Goal: Information Seeking & Learning: Check status

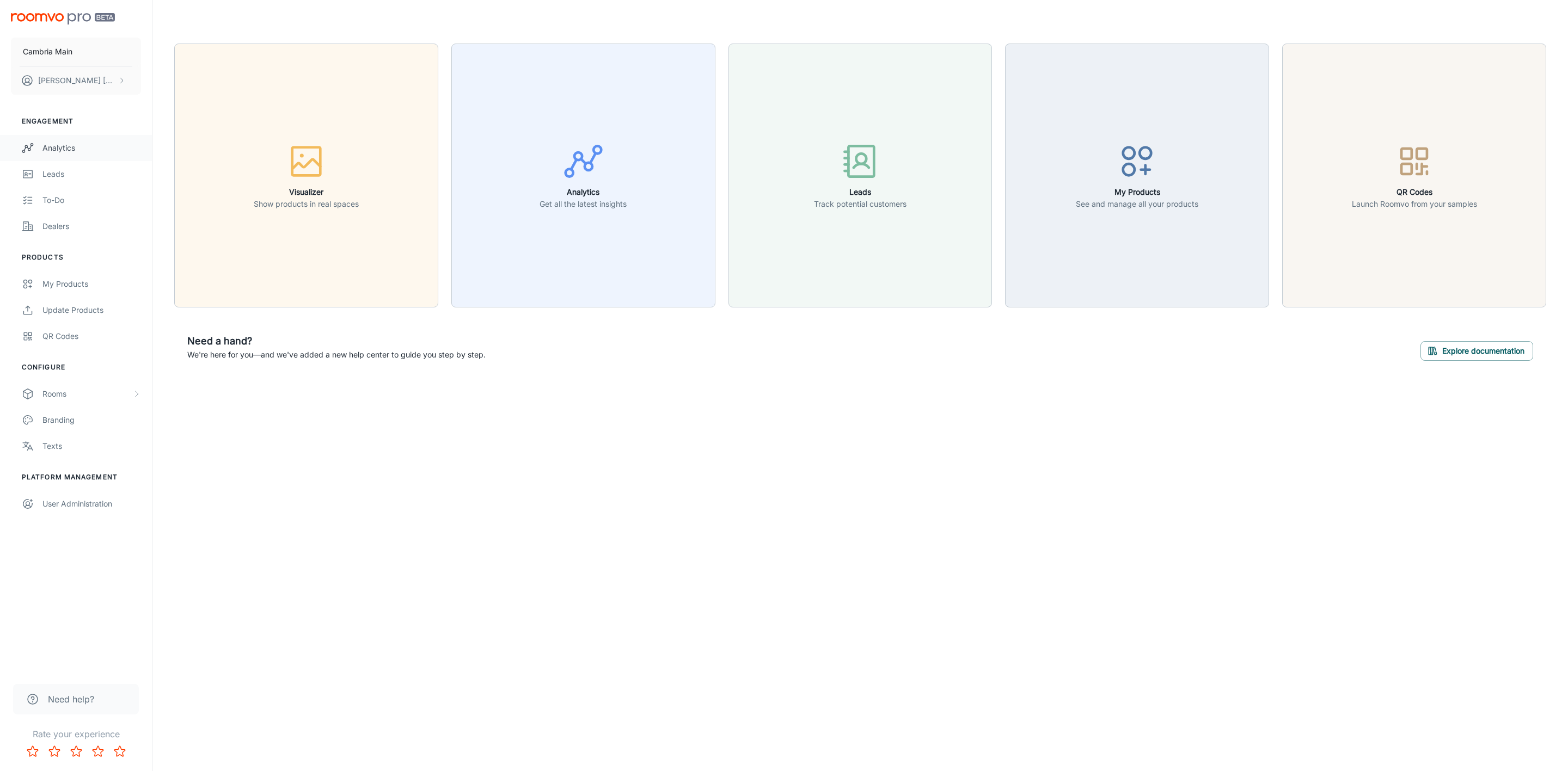
click at [51, 145] on div "Analytics" at bounding box center [92, 148] width 99 height 12
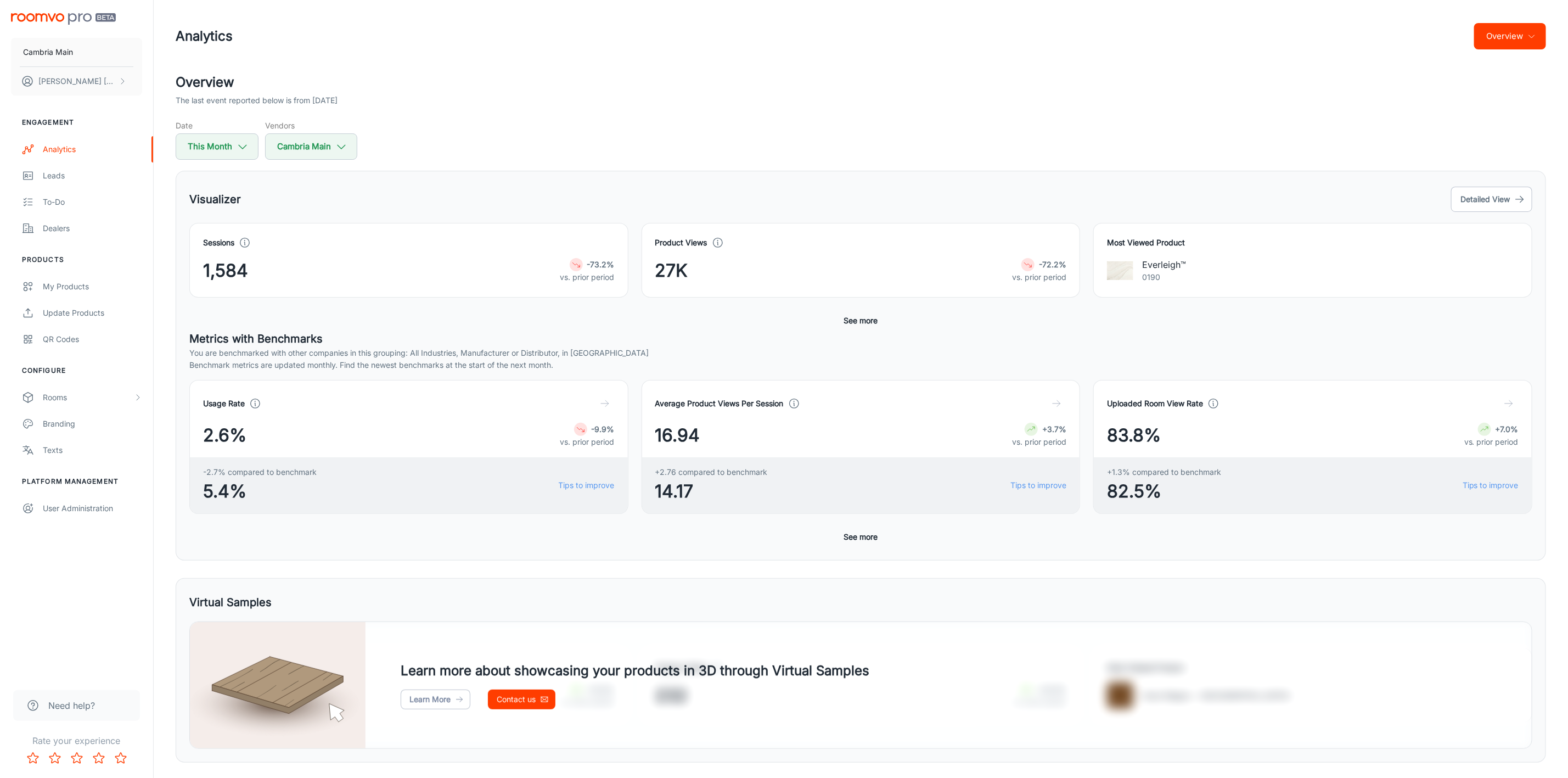
click at [1514, 29] on button "Overview" at bounding box center [1510, 36] width 72 height 26
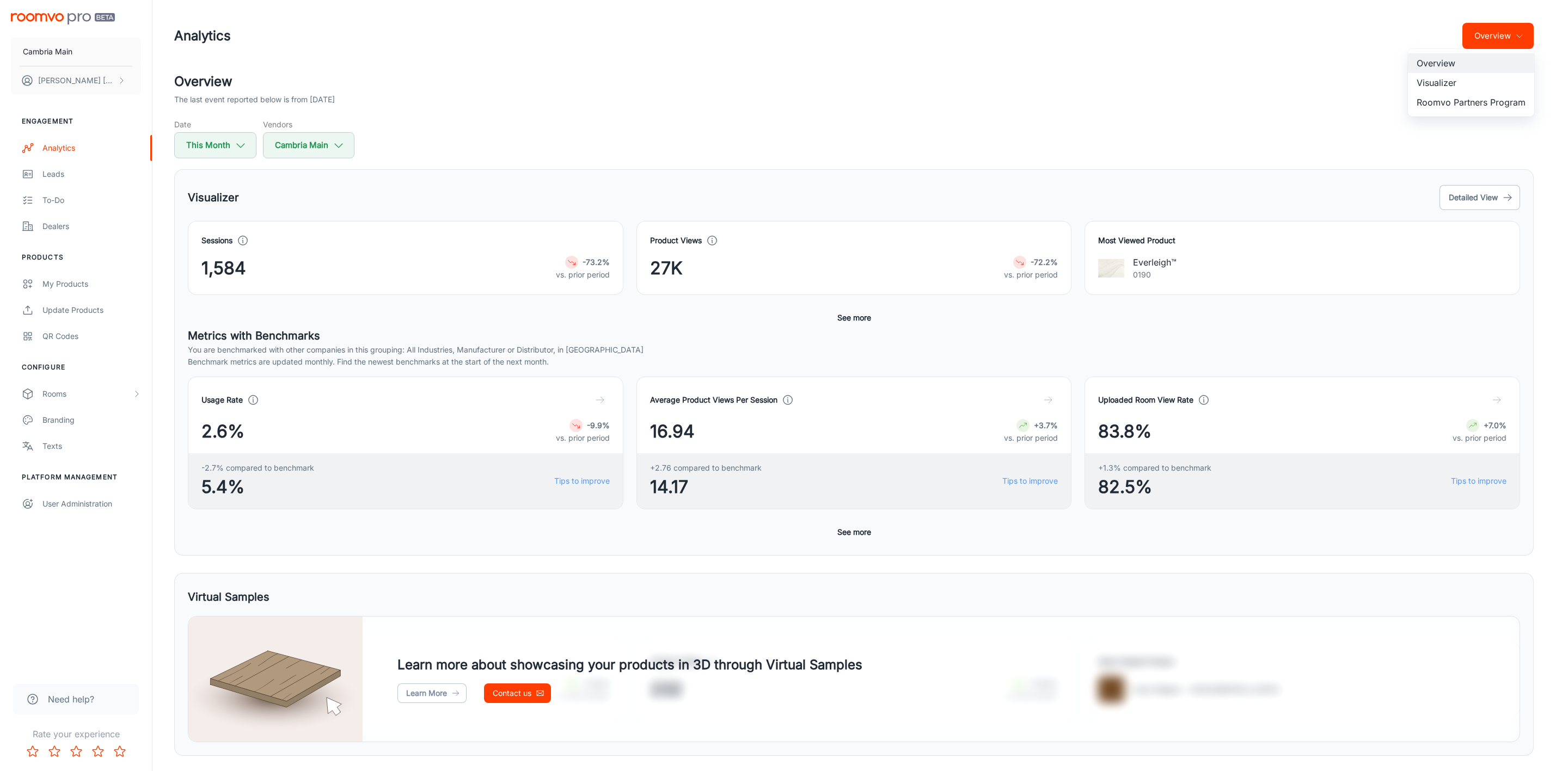
click at [1441, 78] on li "Visualizer" at bounding box center [1471, 83] width 127 height 19
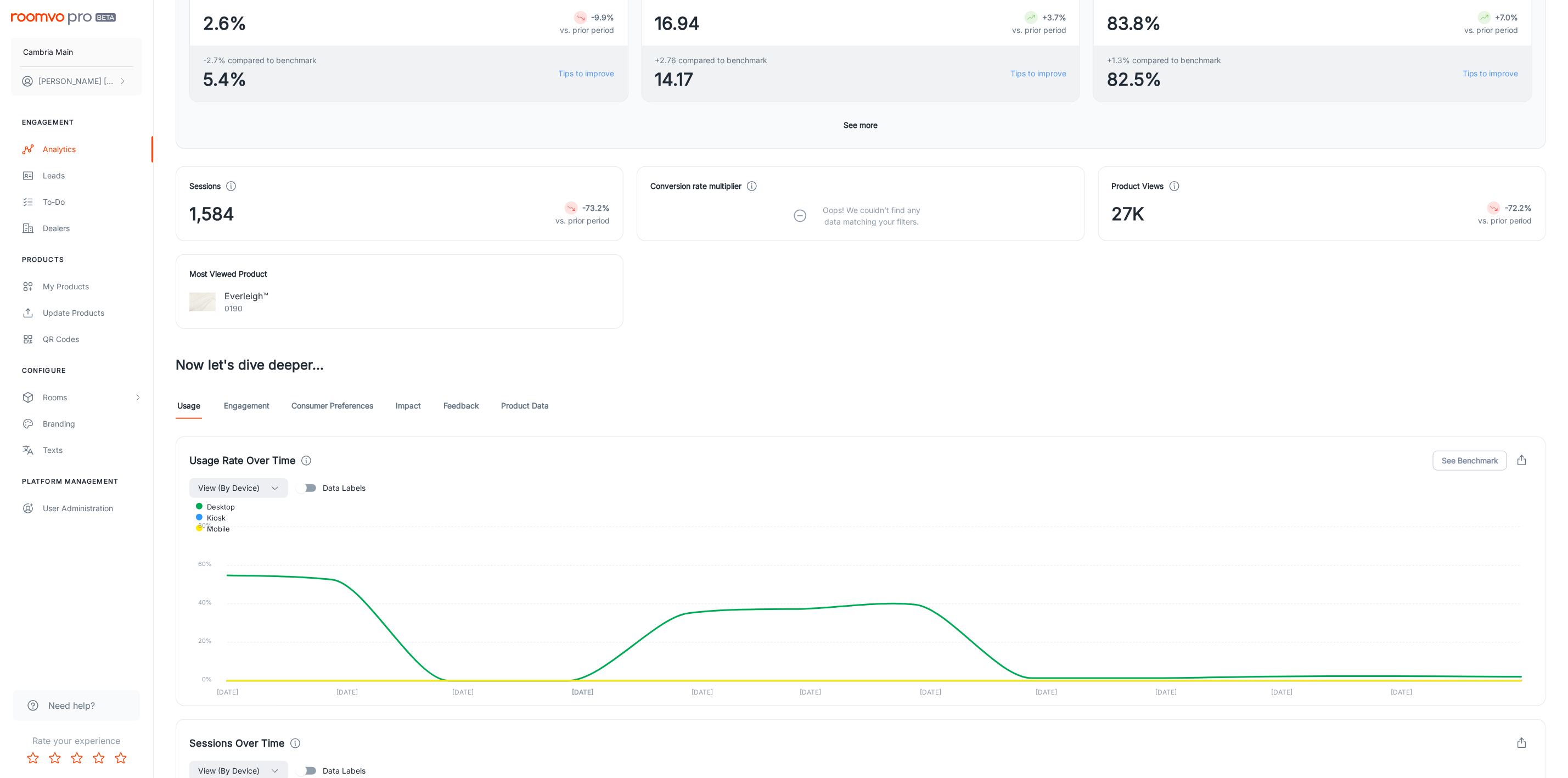
scroll to position [412, 0]
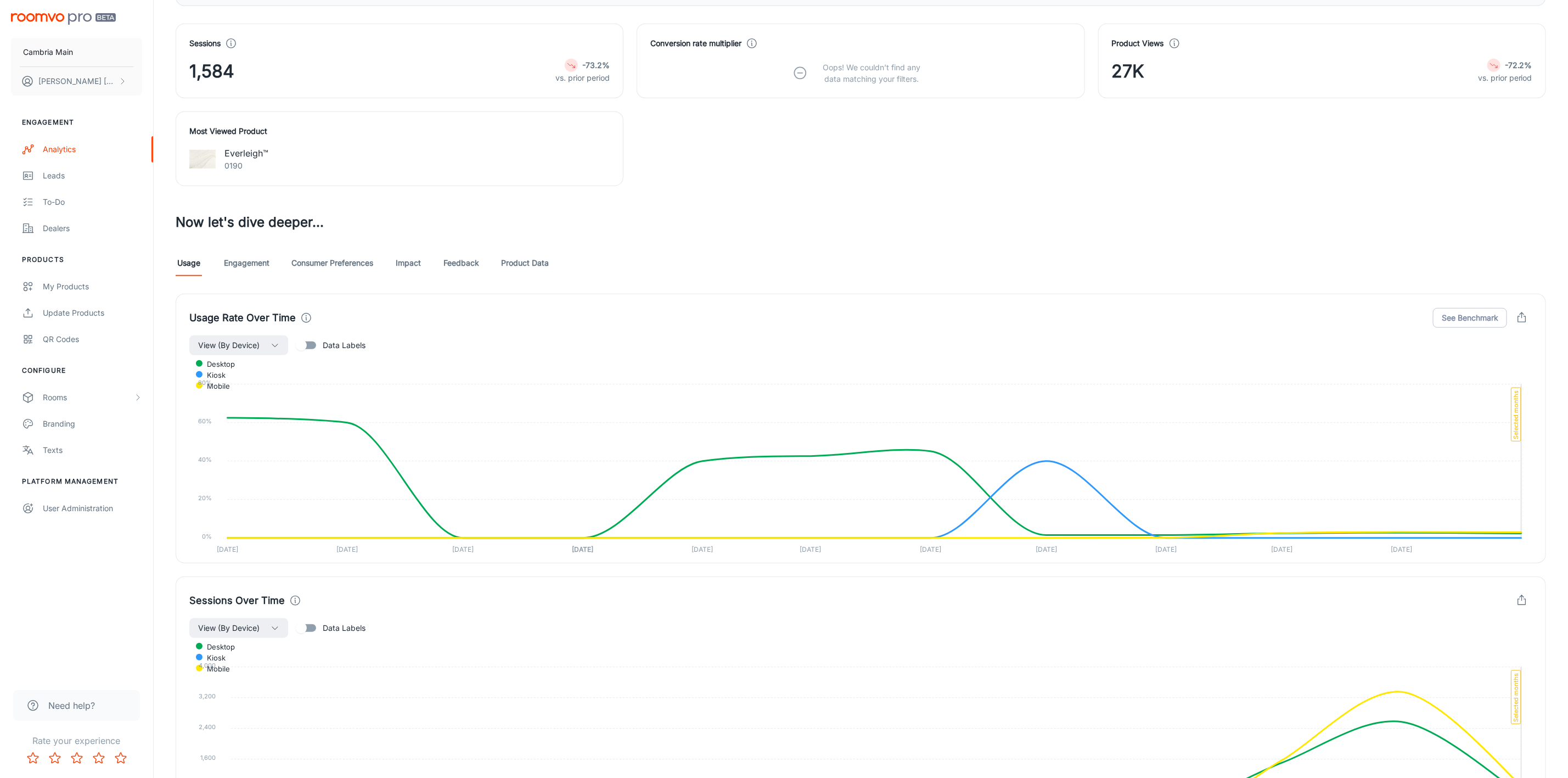
click at [476, 263] on link "Feedback" at bounding box center [462, 263] width 36 height 26
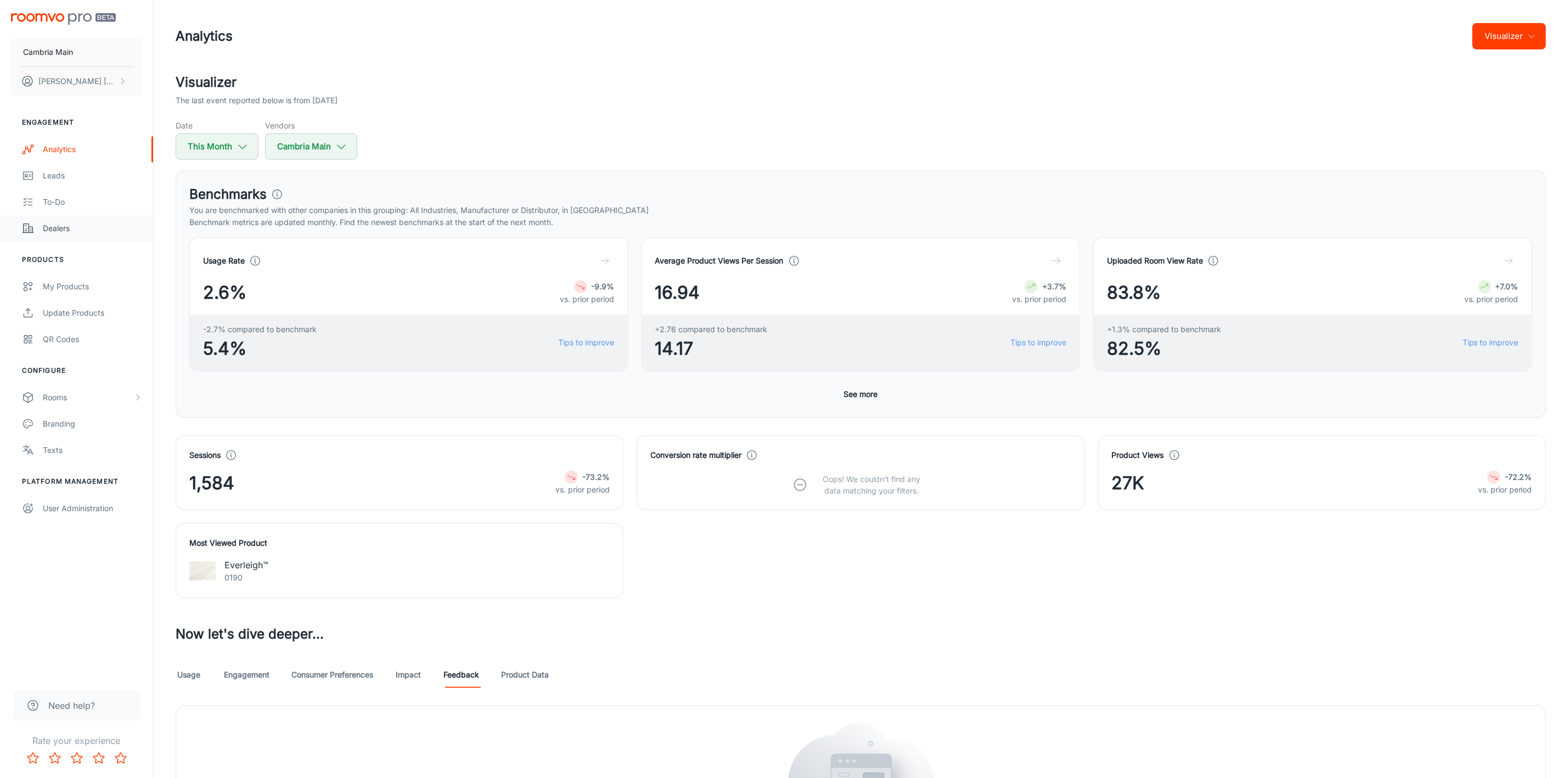
click at [49, 227] on div "Dealers" at bounding box center [93, 228] width 99 height 12
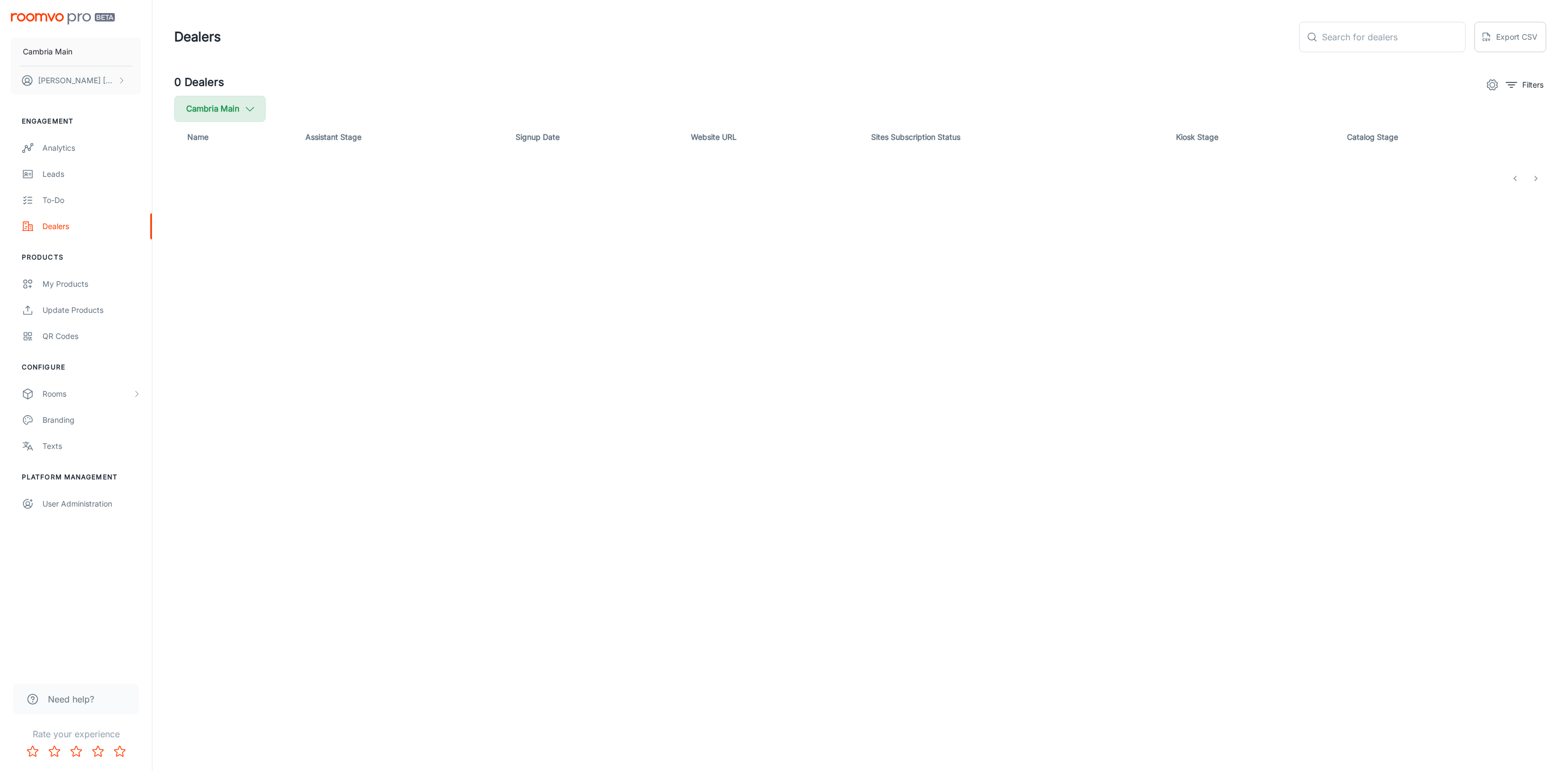
click at [248, 108] on polyline "button" at bounding box center [250, 109] width 8 height 4
click at [216, 251] on label "Cambria" at bounding box center [266, 260] width 184 height 26
click at [198, 251] on input "Cambria" at bounding box center [187, 260] width 22 height 22
checkbox input "true"
click at [315, 301] on button "Apply" at bounding box center [335, 309] width 39 height 19
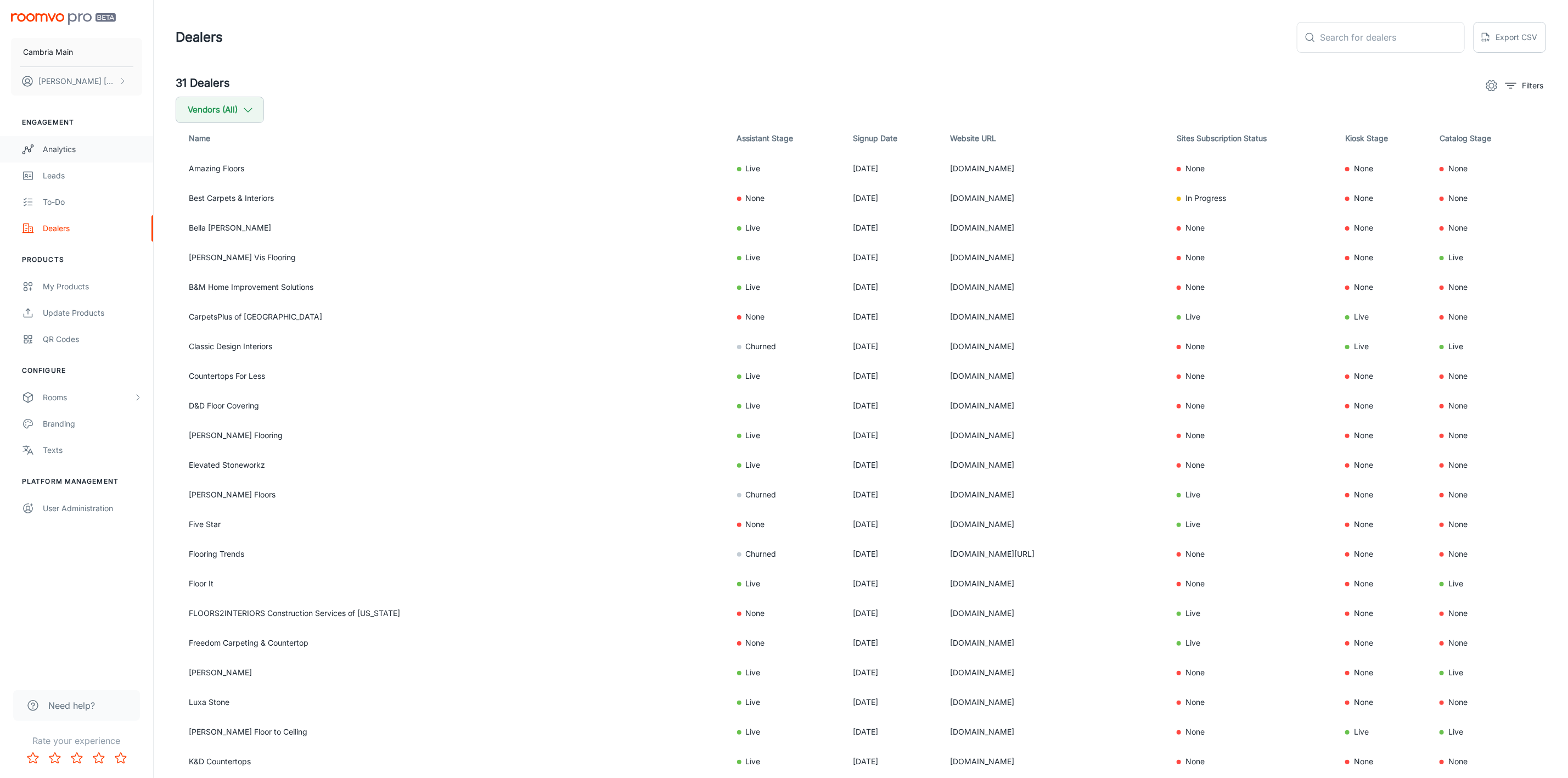
click at [45, 147] on div "Analytics" at bounding box center [93, 149] width 99 height 12
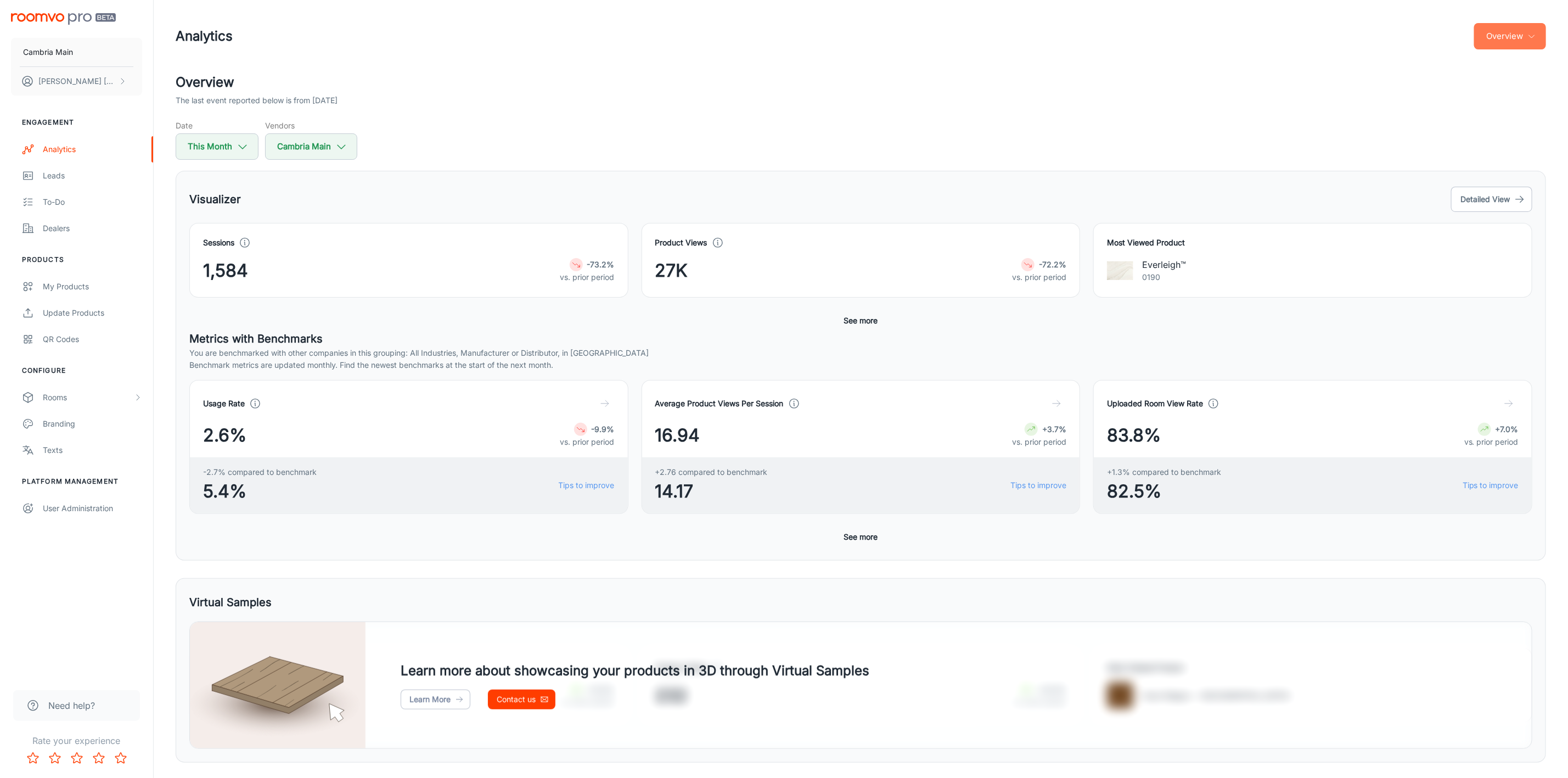
click at [1518, 34] on button "Overview" at bounding box center [1510, 36] width 72 height 26
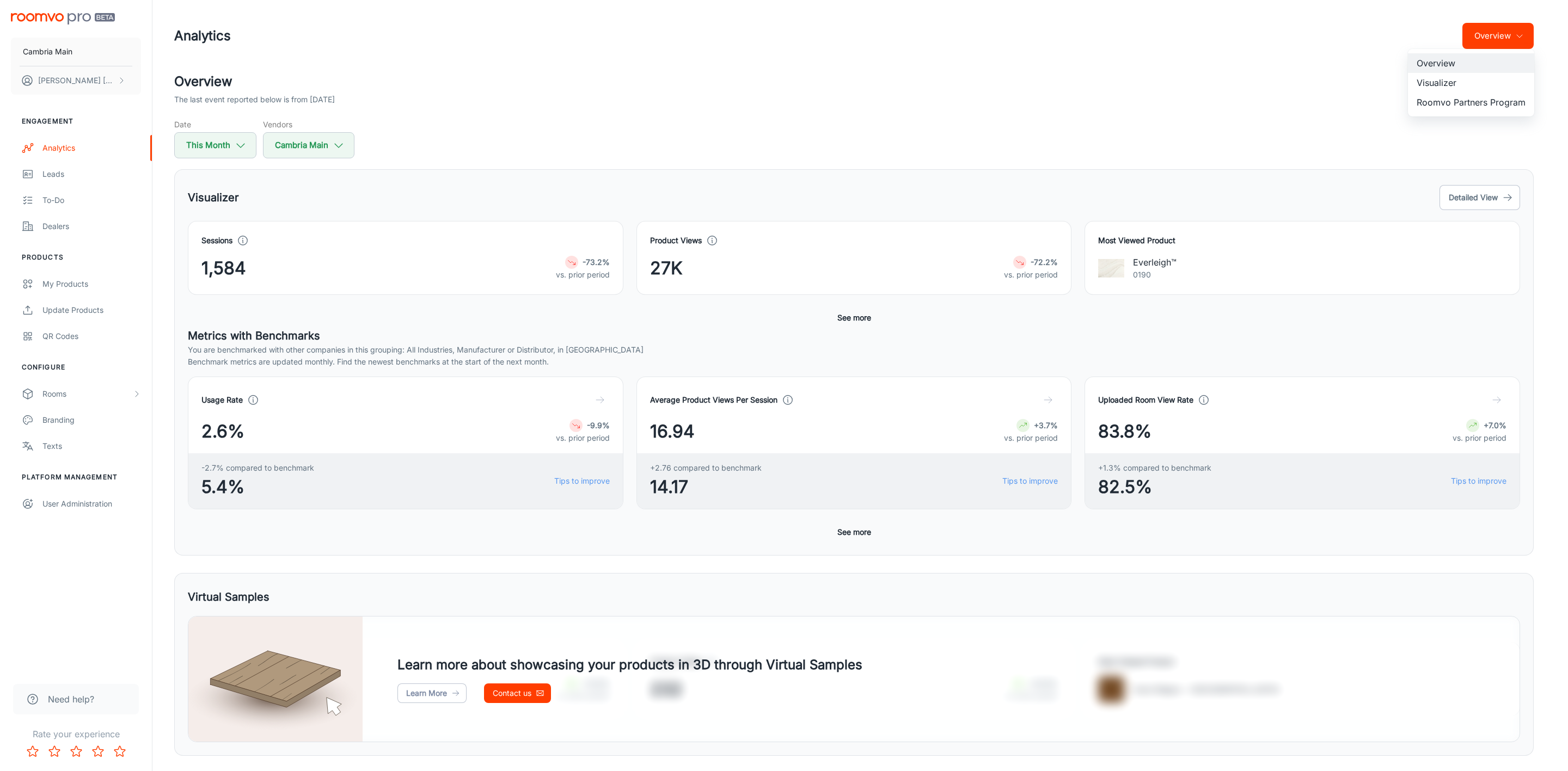
click at [1469, 97] on li "Roomvo Partners Program" at bounding box center [1471, 102] width 127 height 19
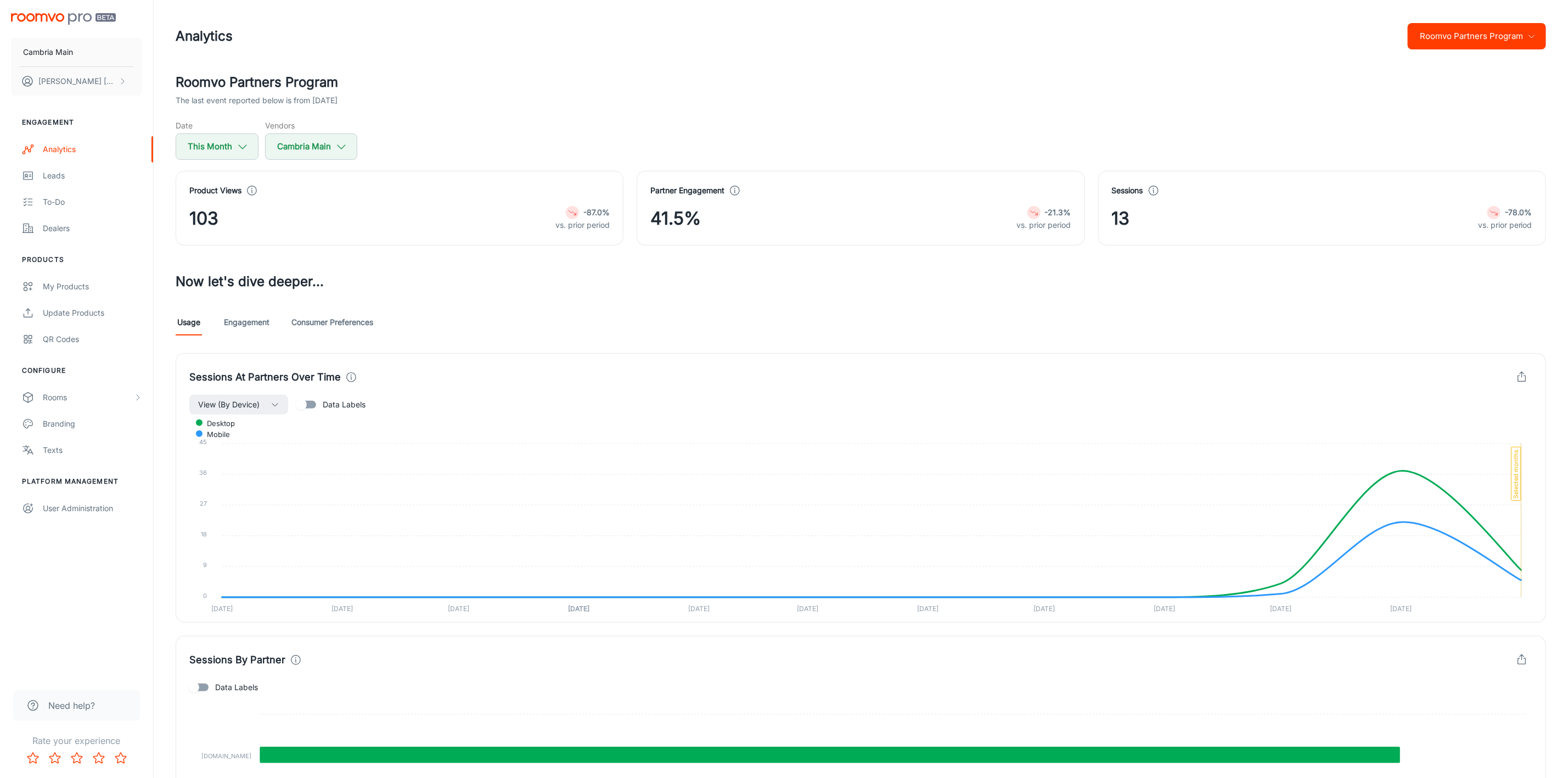
click at [261, 322] on link "Engagement" at bounding box center [247, 322] width 45 height 26
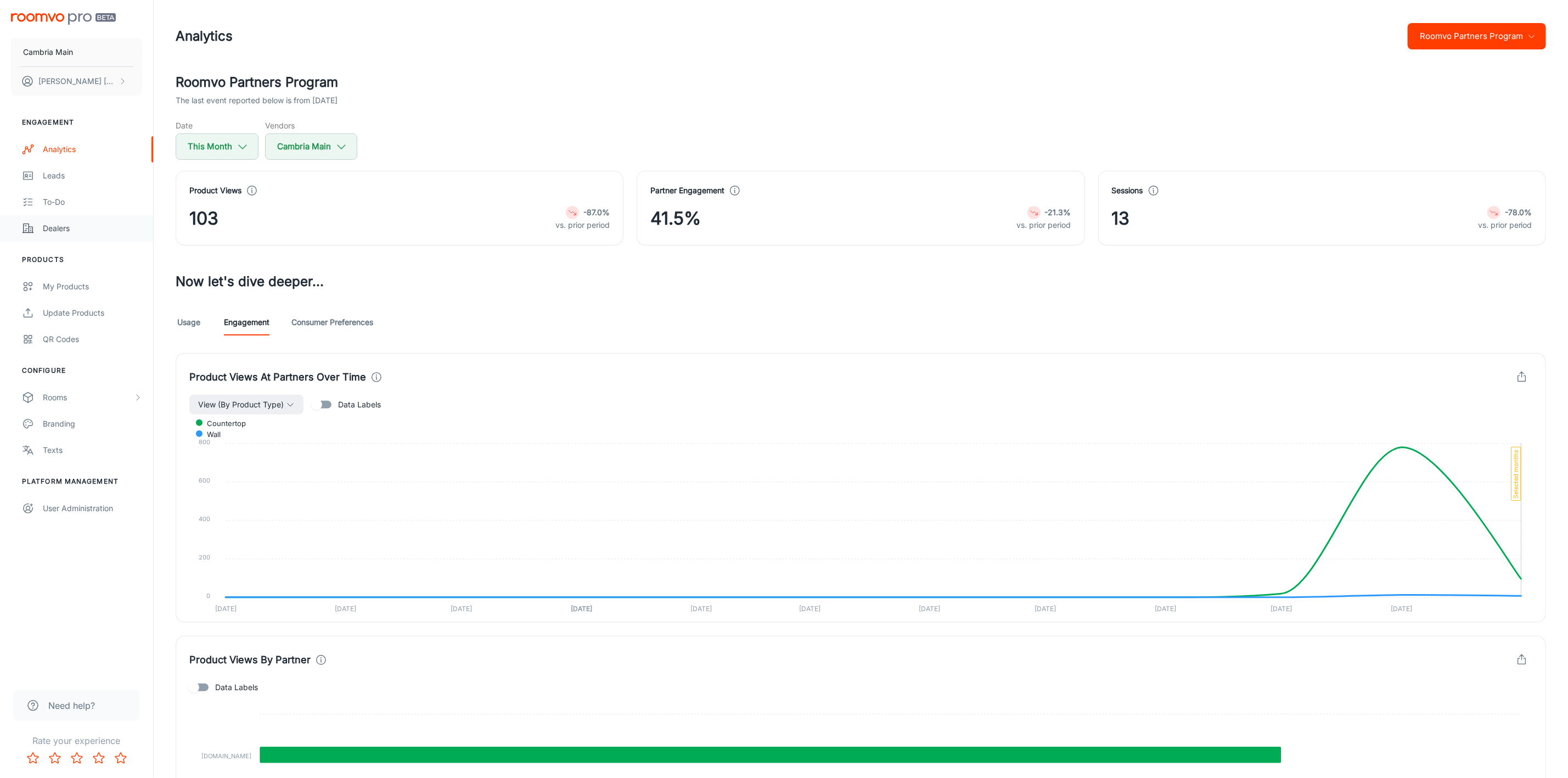
click at [56, 231] on div "Dealers" at bounding box center [93, 228] width 99 height 12
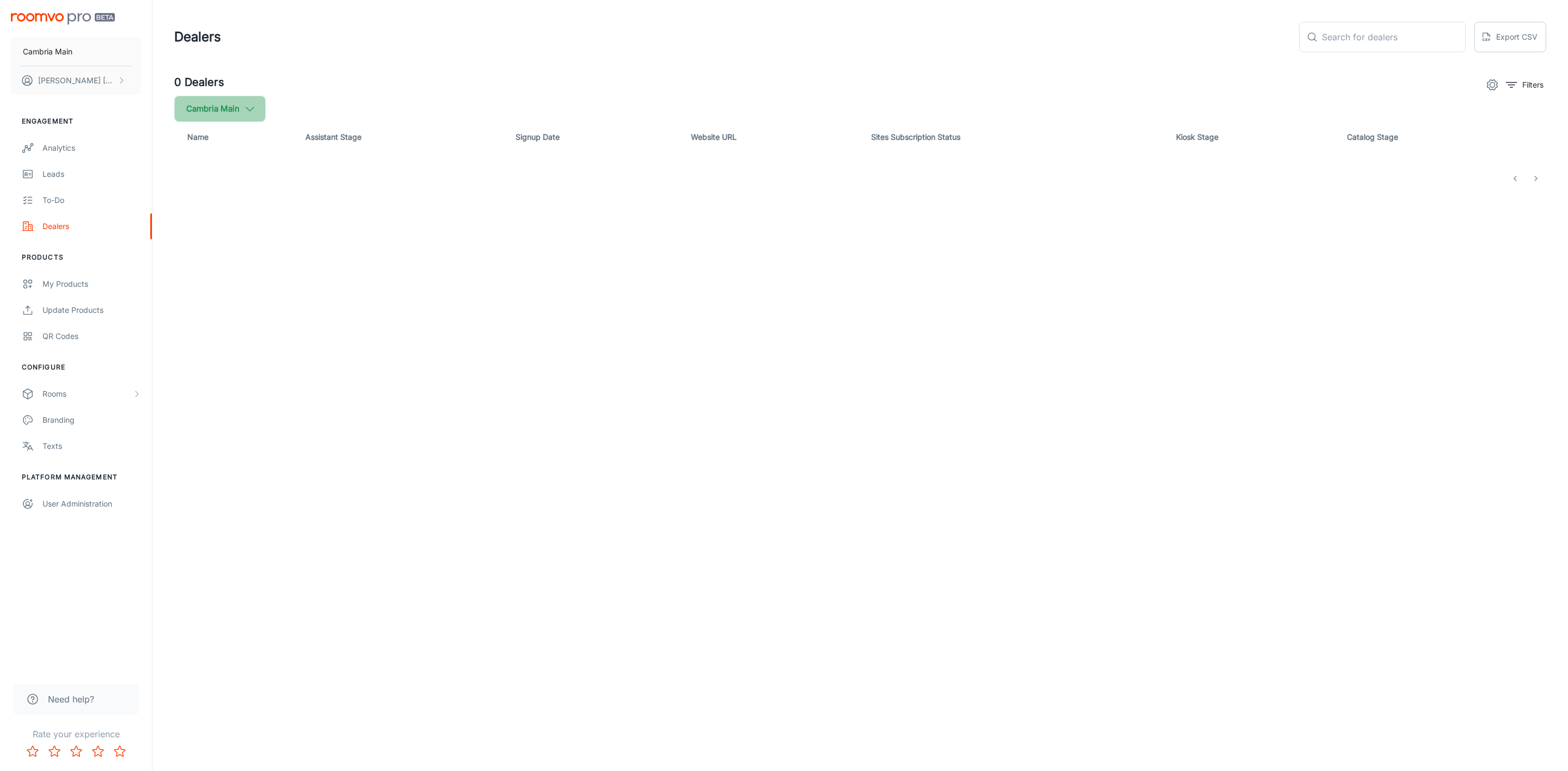
click at [226, 113] on button "Cambria Main" at bounding box center [220, 108] width 91 height 26
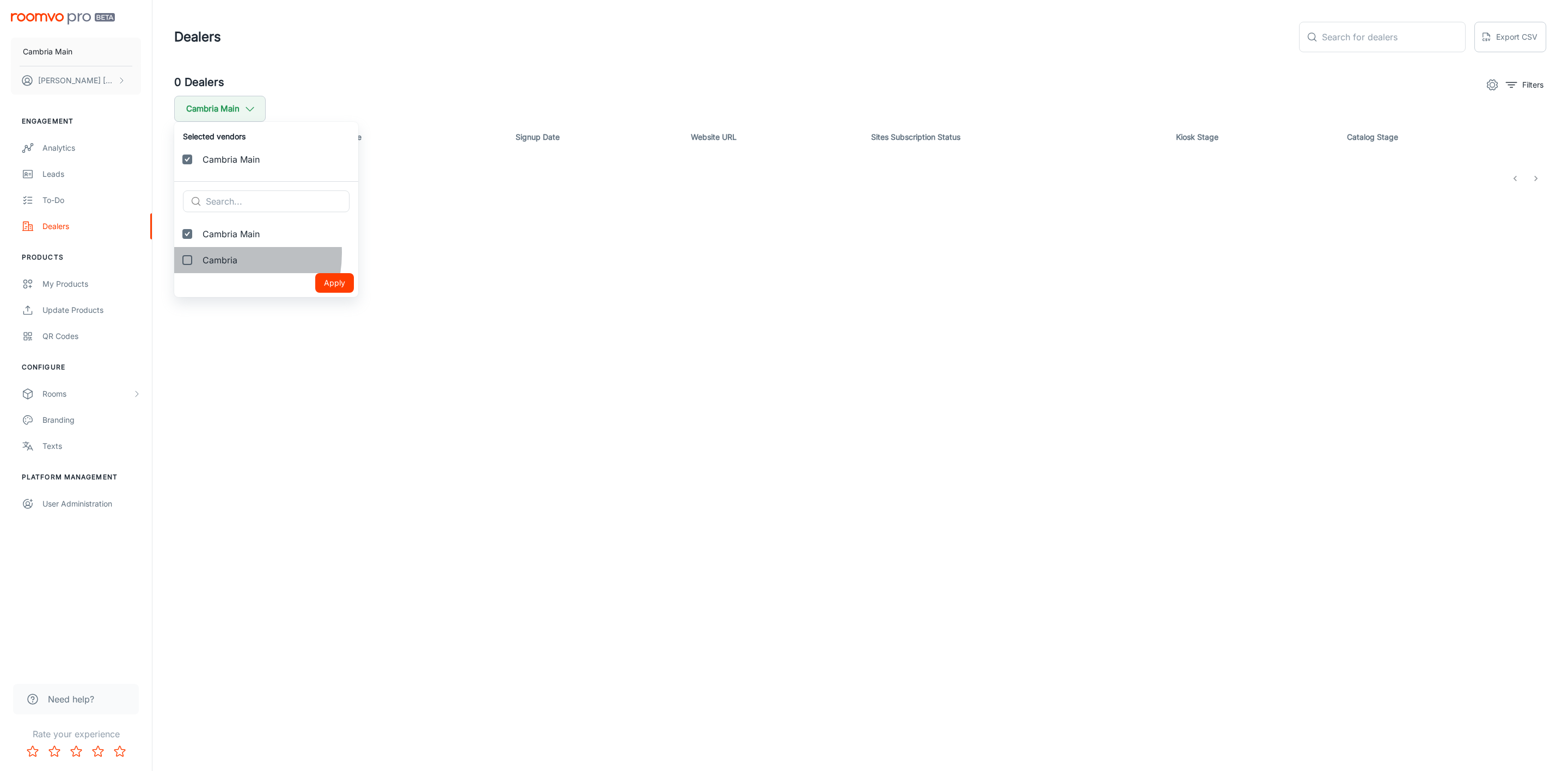
click at [211, 254] on span "Cambria" at bounding box center [276, 260] width 147 height 13
click at [198, 253] on input "Cambria" at bounding box center [187, 260] width 22 height 22
checkbox input "true"
click at [317, 309] on button "Apply" at bounding box center [335, 309] width 39 height 19
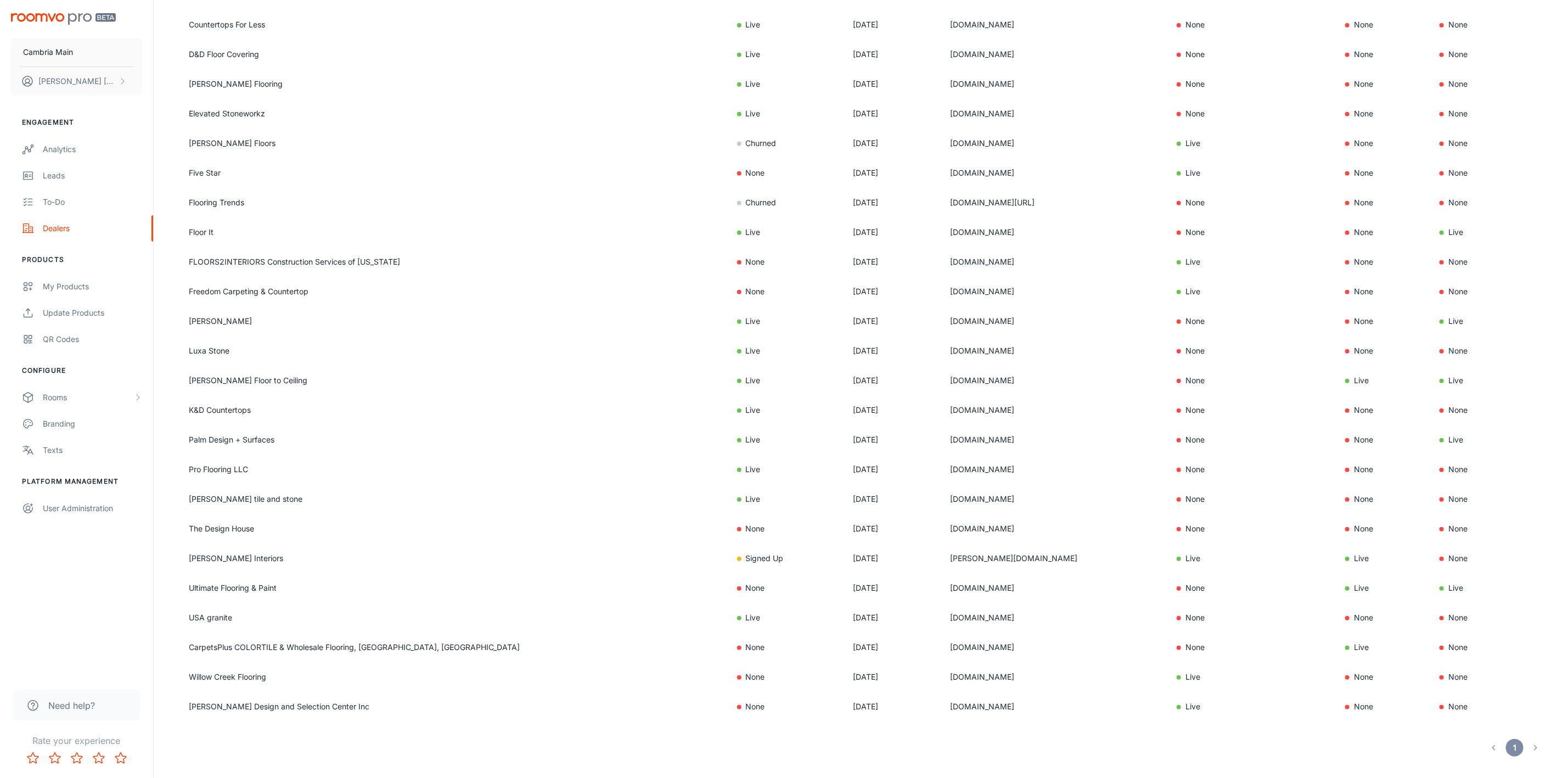
scroll to position [373, 0]
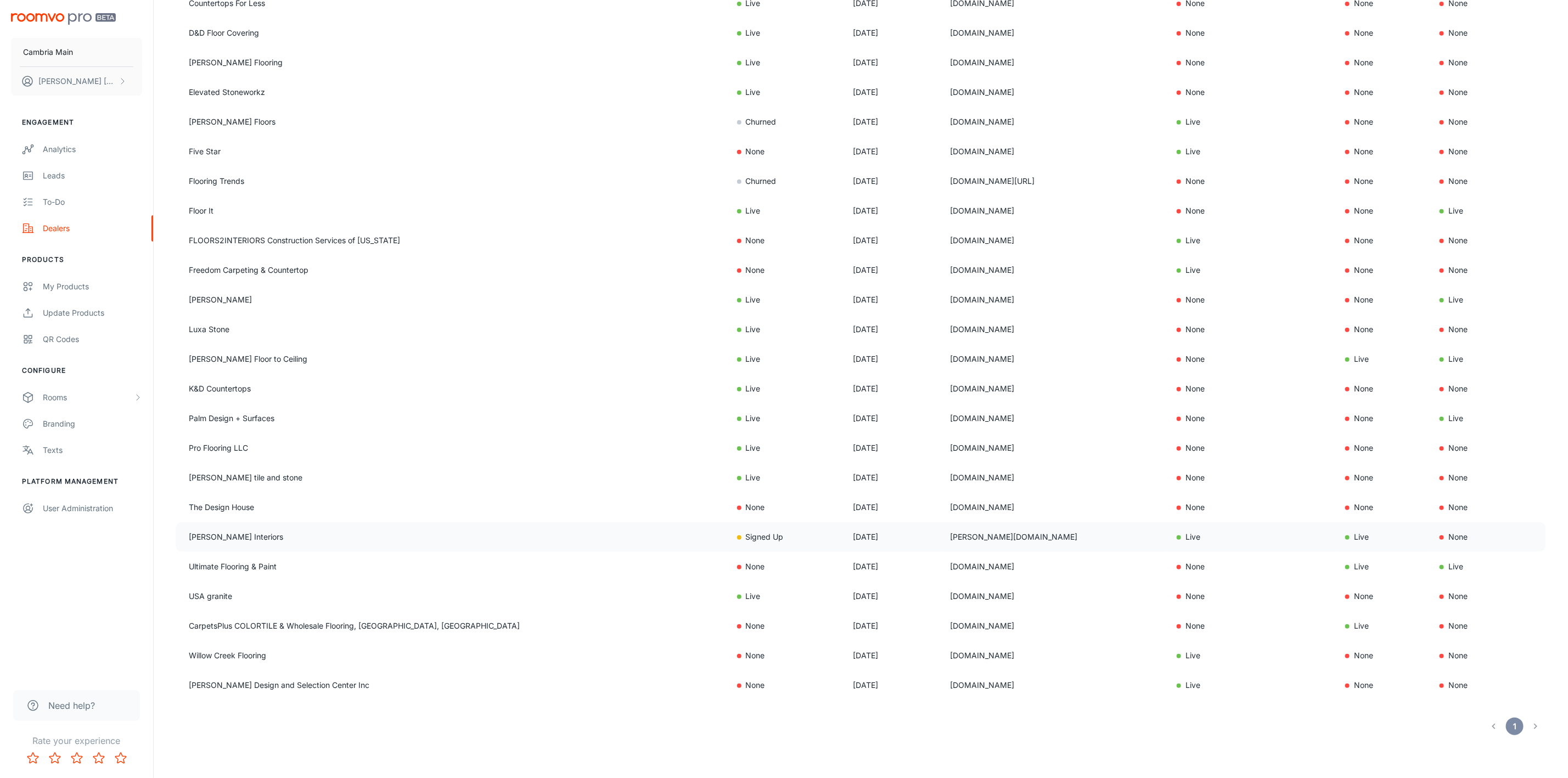
drag, startPoint x: 950, startPoint y: 537, endPoint x: 846, endPoint y: 534, distance: 104.0
click at [846, 534] on tr "Thompson Interiors Signed Up Aug 17, 2022 thompson-interiors.com Live Live None" at bounding box center [860, 537] width 1370 height 29
copy tr "[PERSON_NAME][DOMAIN_NAME]"
drag, startPoint x: 962, startPoint y: 652, endPoint x: 860, endPoint y: 654, distance: 102.0
click at [941, 654] on td "[DOMAIN_NAME]" at bounding box center [1054, 656] width 226 height 29
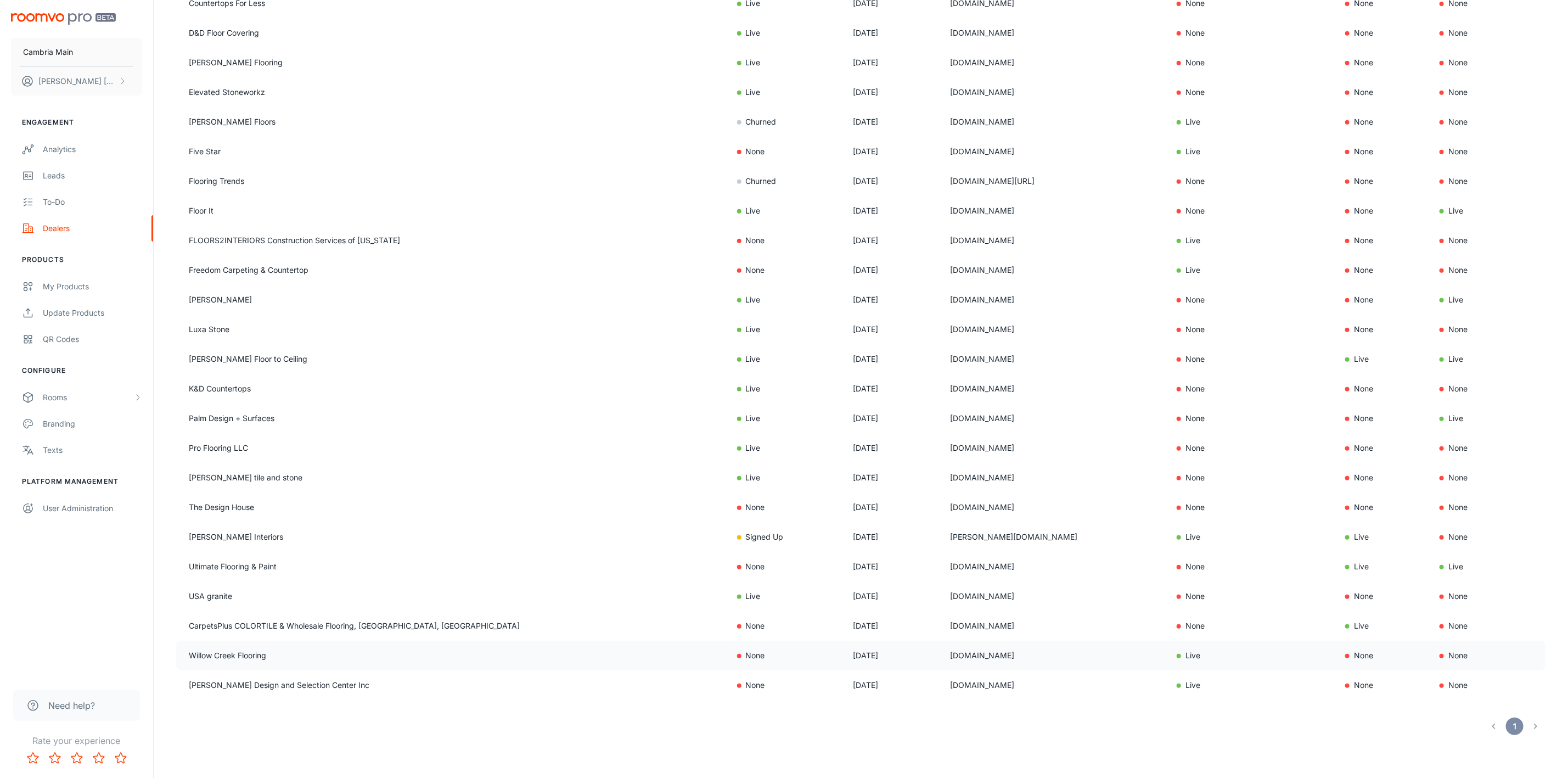
copy td "[DOMAIN_NAME]"
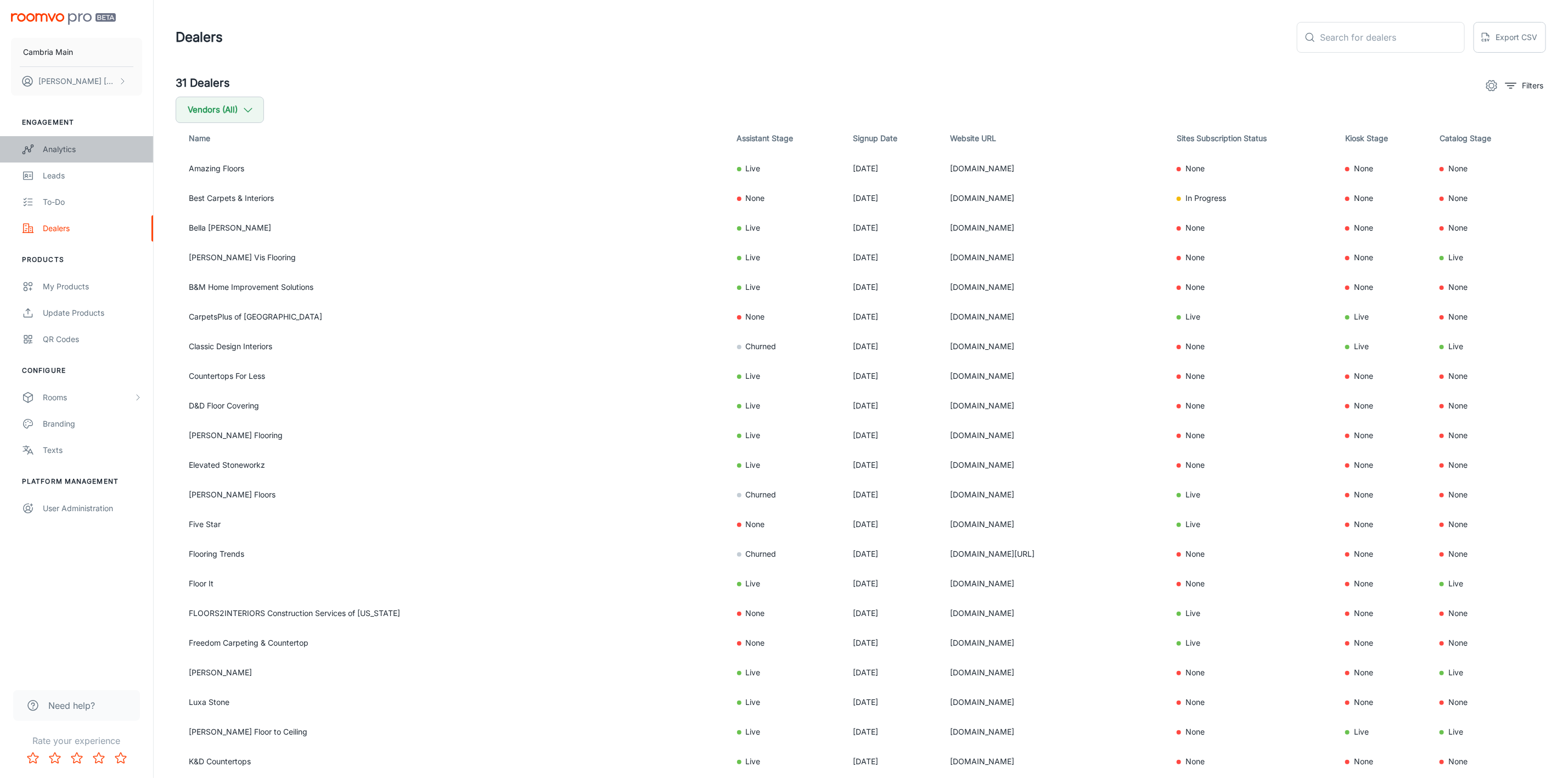
click at [60, 149] on div "Analytics" at bounding box center [93, 149] width 99 height 12
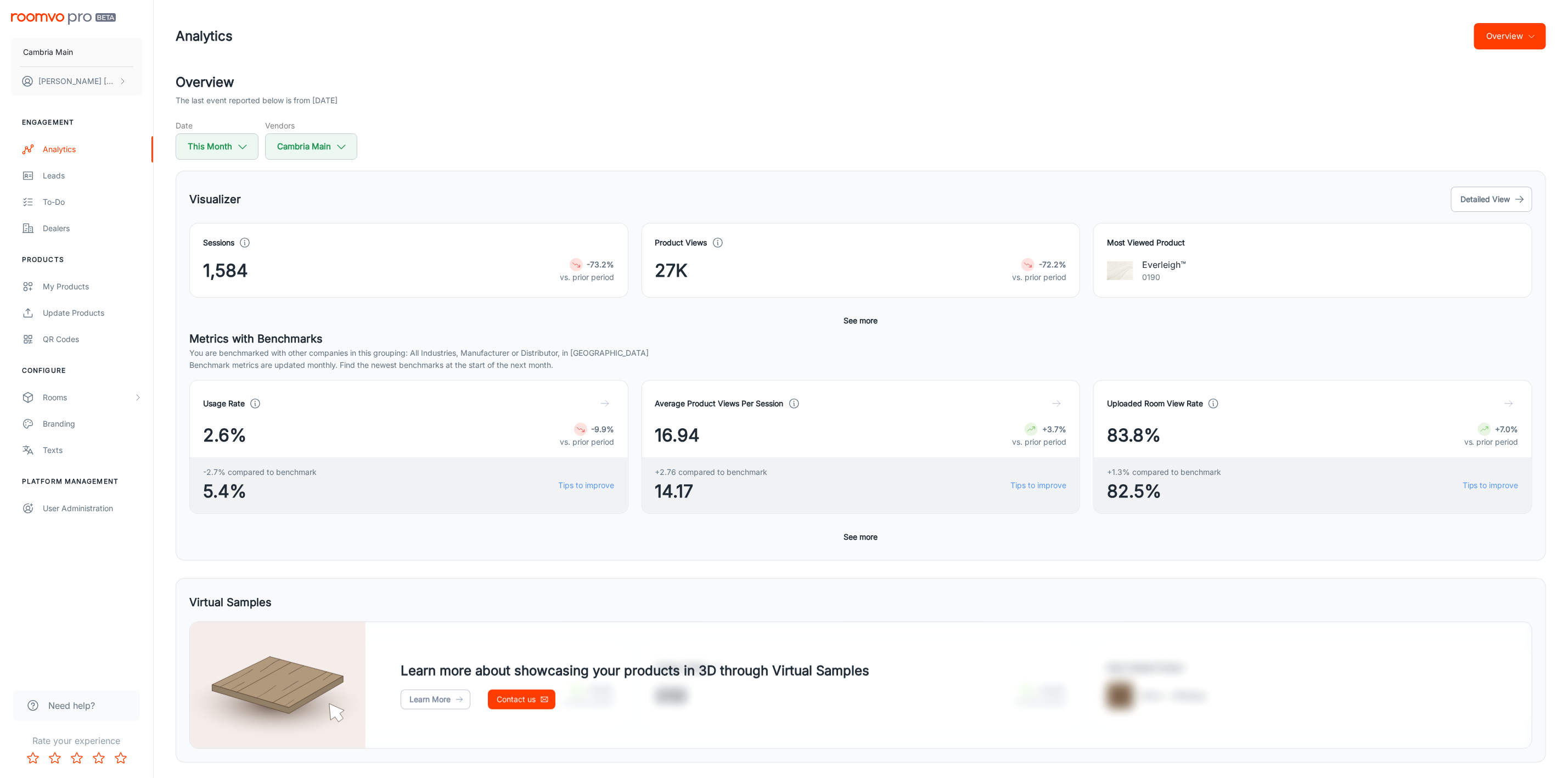
click at [1522, 35] on button "Overview" at bounding box center [1510, 36] width 72 height 26
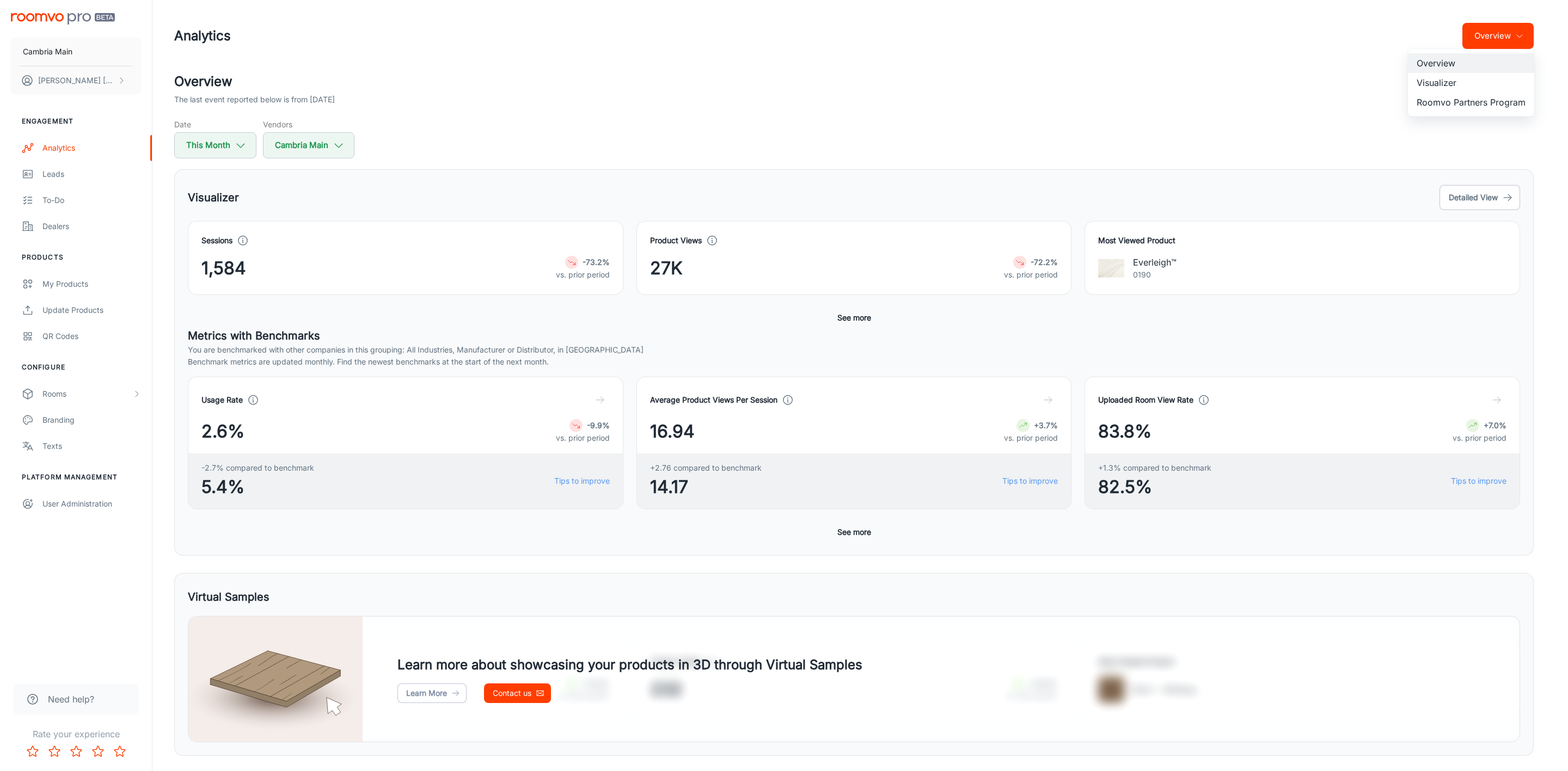
click at [1452, 82] on li "Visualizer" at bounding box center [1471, 83] width 127 height 19
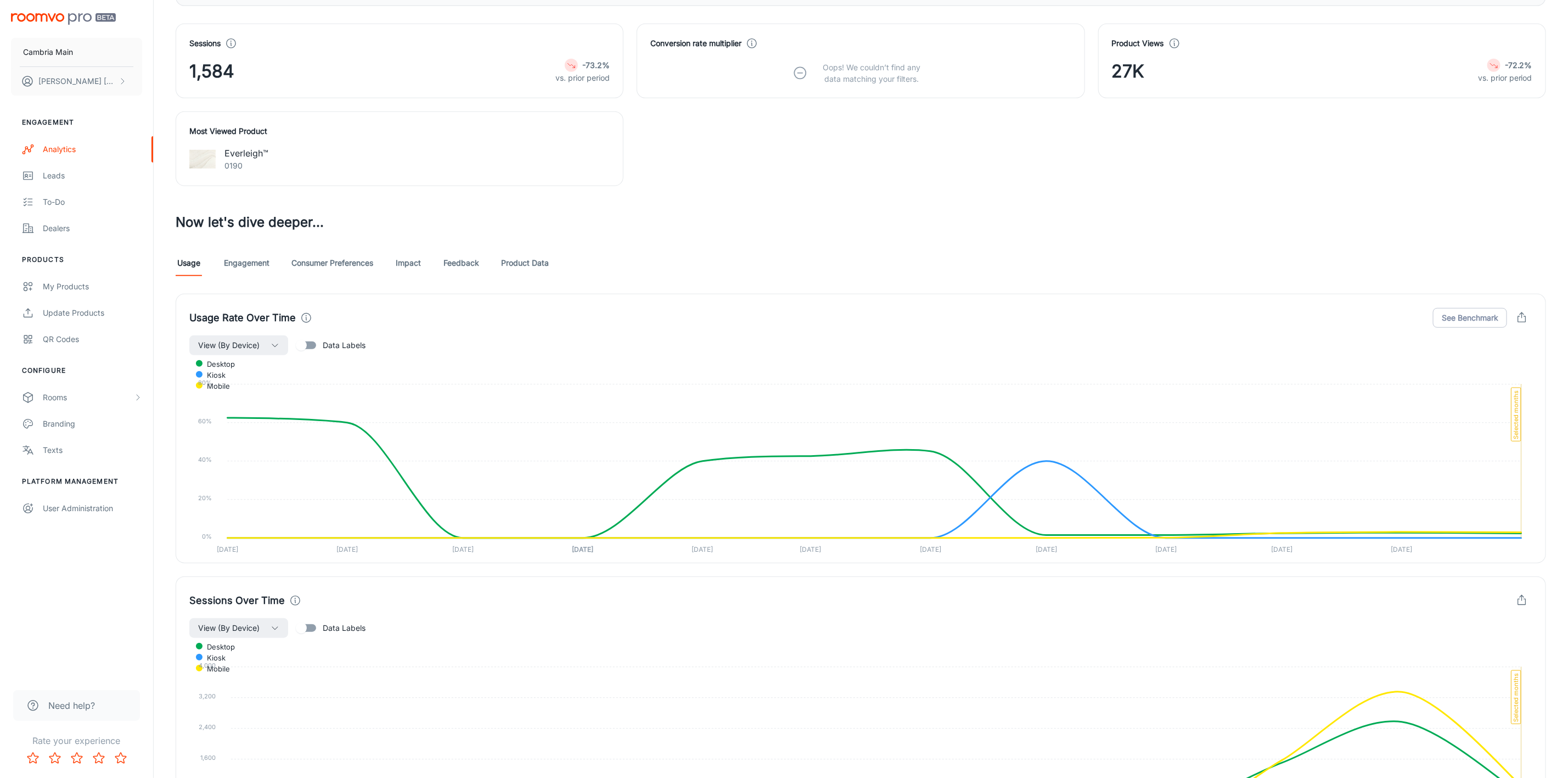
click at [463, 272] on link "Feedback" at bounding box center [462, 263] width 36 height 26
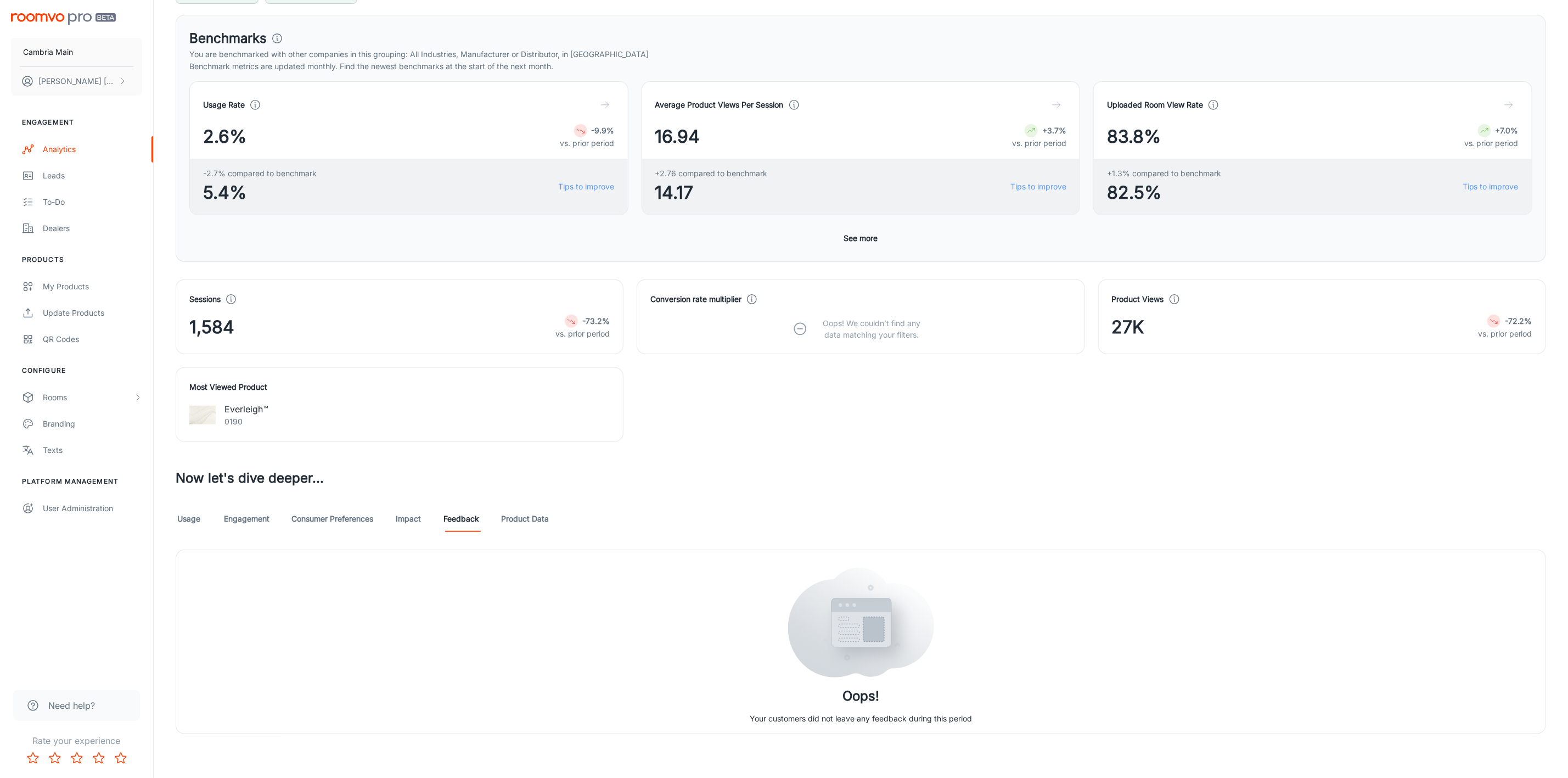
scroll to position [158, 0]
click at [186, 524] on link "Usage" at bounding box center [188, 519] width 26 height 26
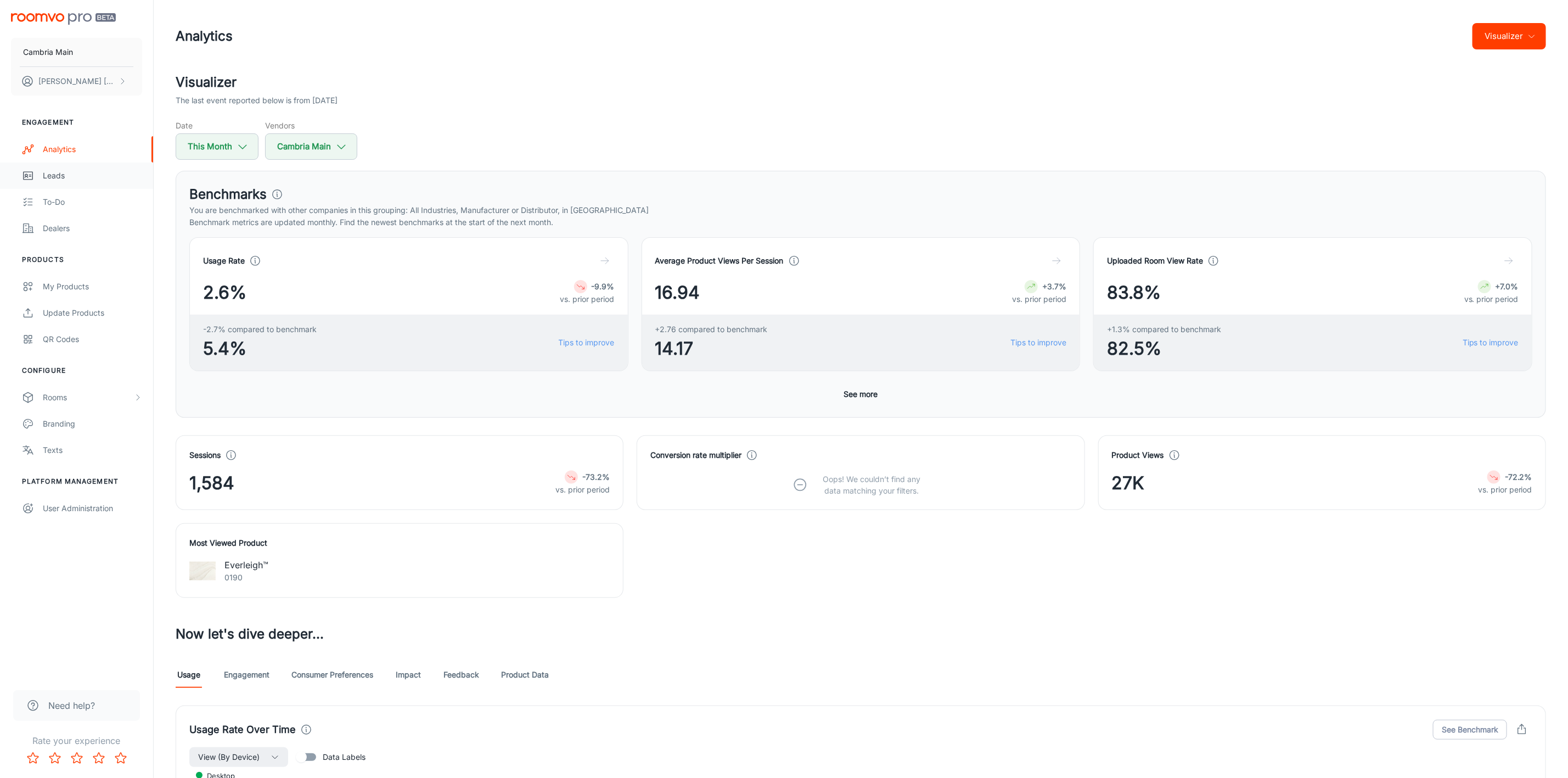
click at [64, 174] on div "Leads" at bounding box center [93, 176] width 99 height 12
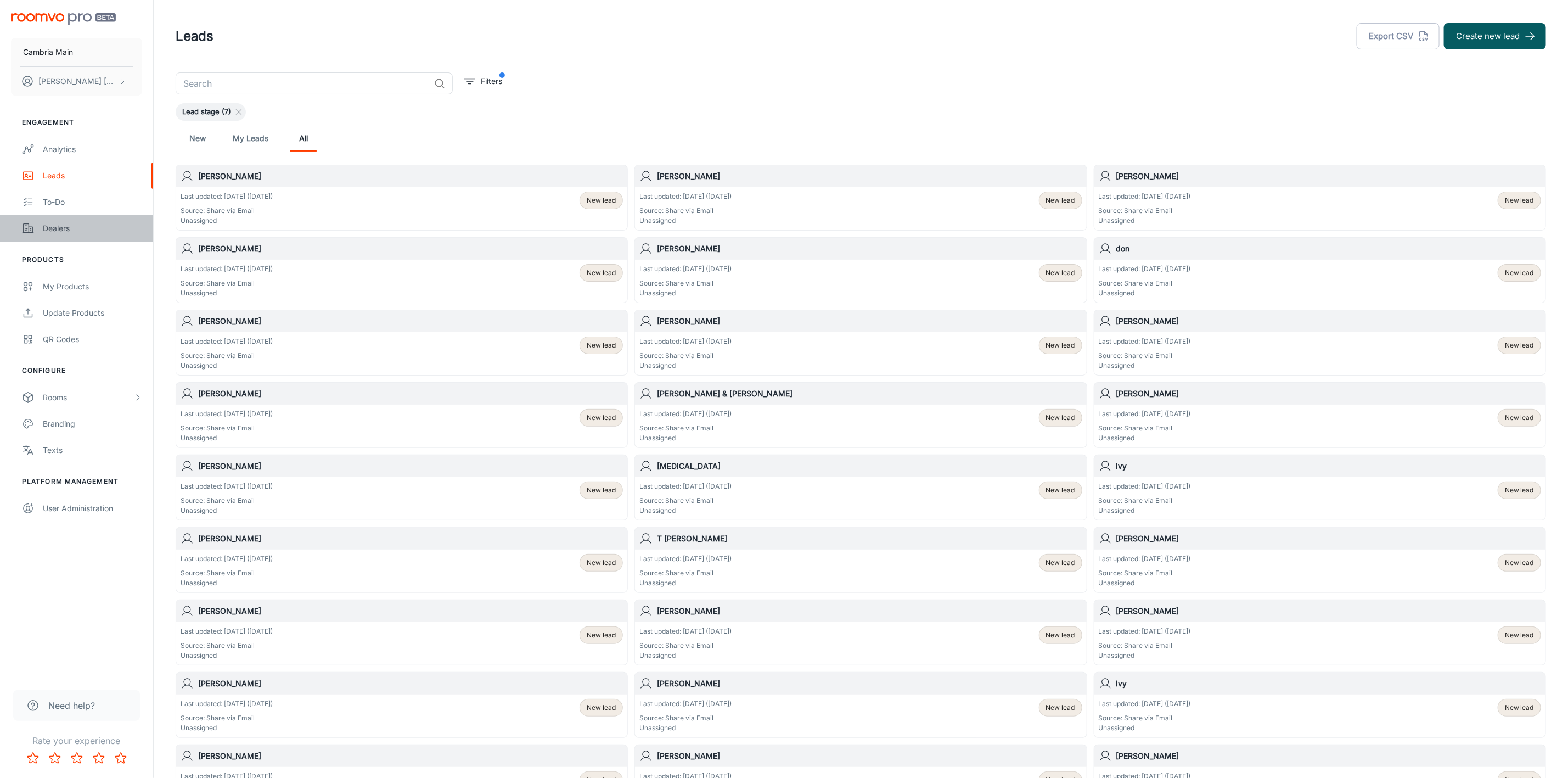
click at [64, 231] on div "Dealers" at bounding box center [93, 228] width 99 height 12
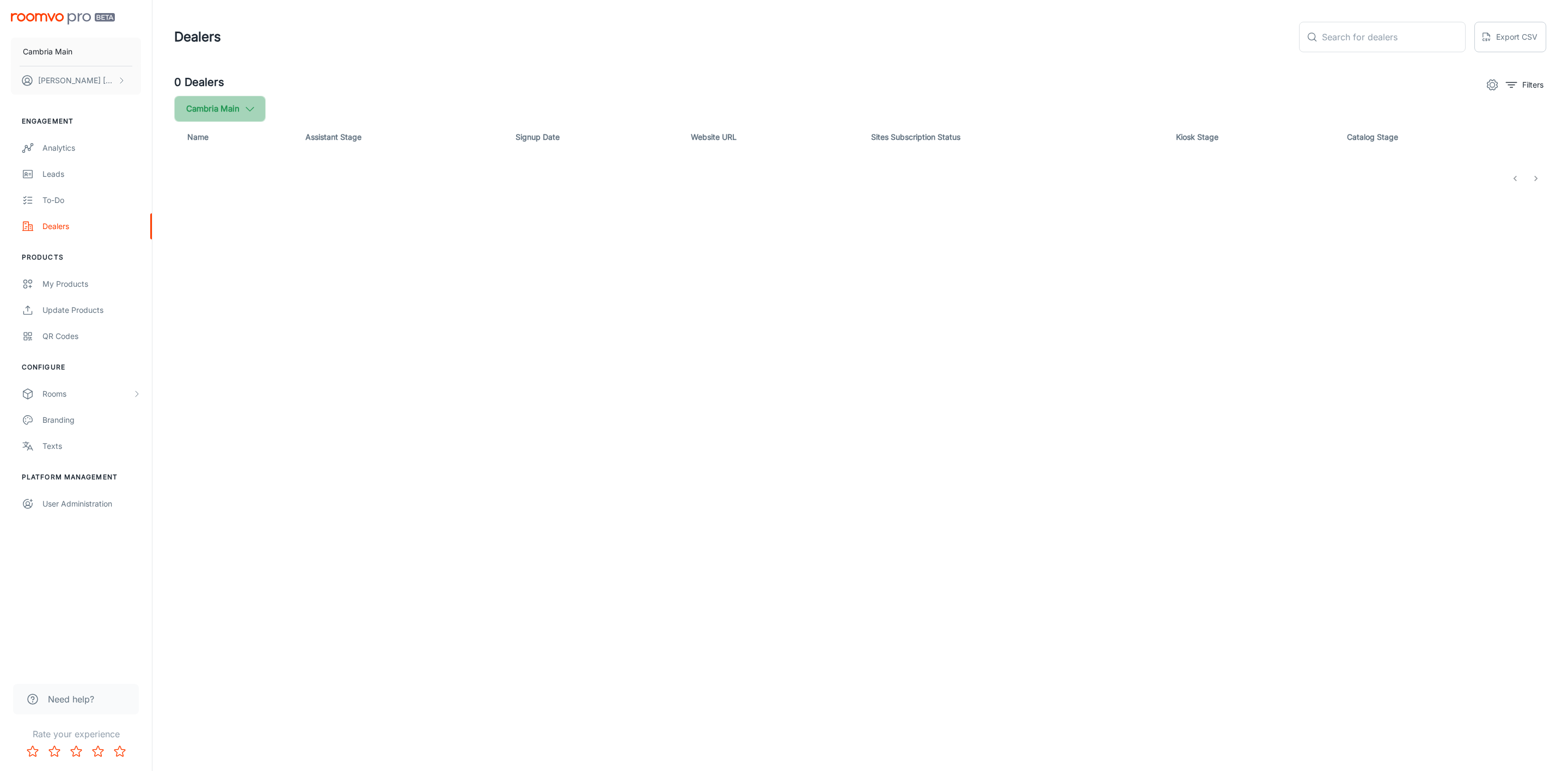
click at [256, 111] on button "Cambria Main" at bounding box center [220, 108] width 91 height 26
click at [228, 255] on span "Cambria" at bounding box center [276, 260] width 147 height 13
click at [198, 255] on input "Cambria" at bounding box center [187, 260] width 22 height 22
checkbox input "true"
click at [315, 312] on button "Apply" at bounding box center [335, 309] width 39 height 19
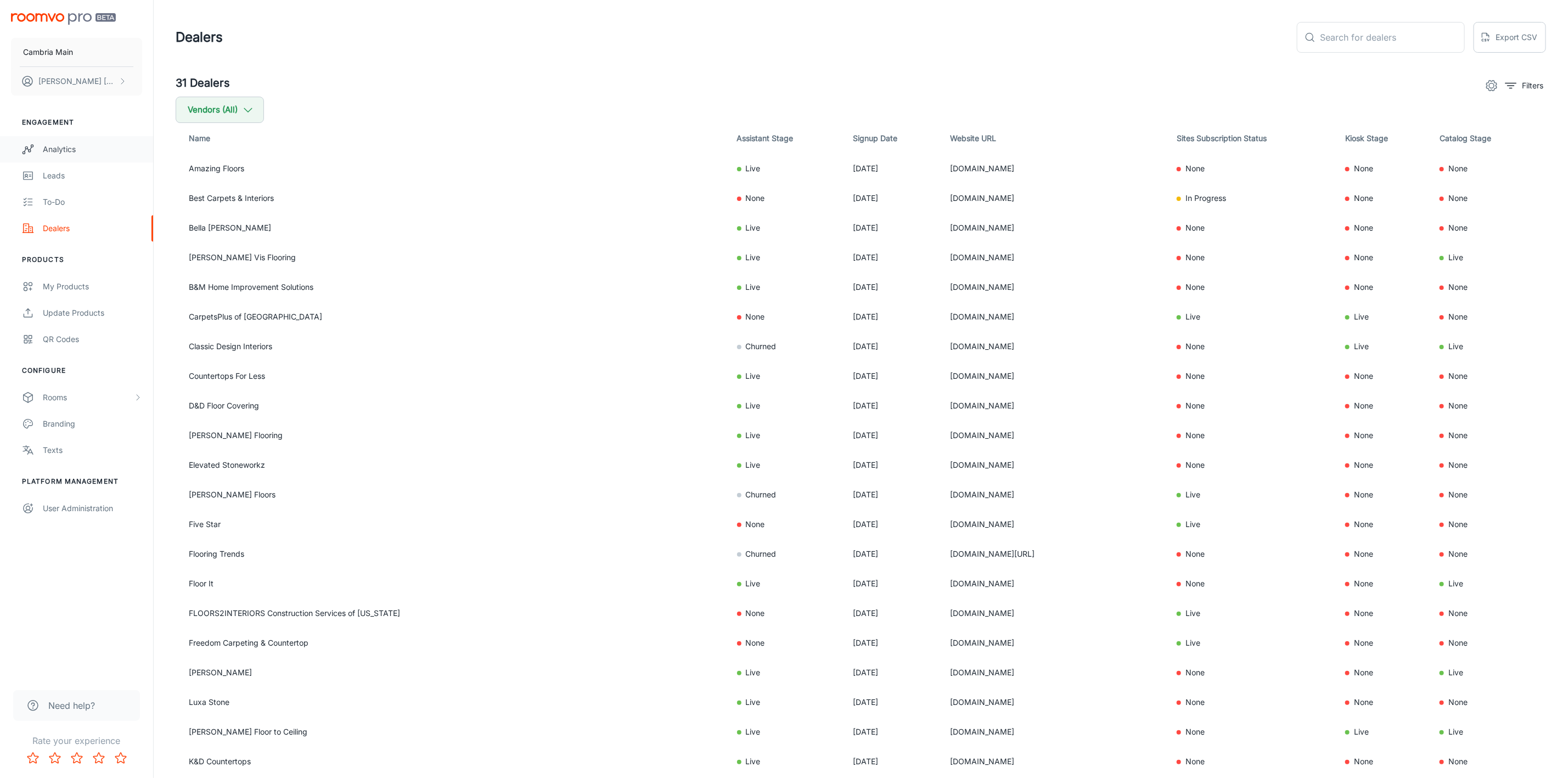
click at [58, 142] on link "Analytics" at bounding box center [77, 149] width 153 height 26
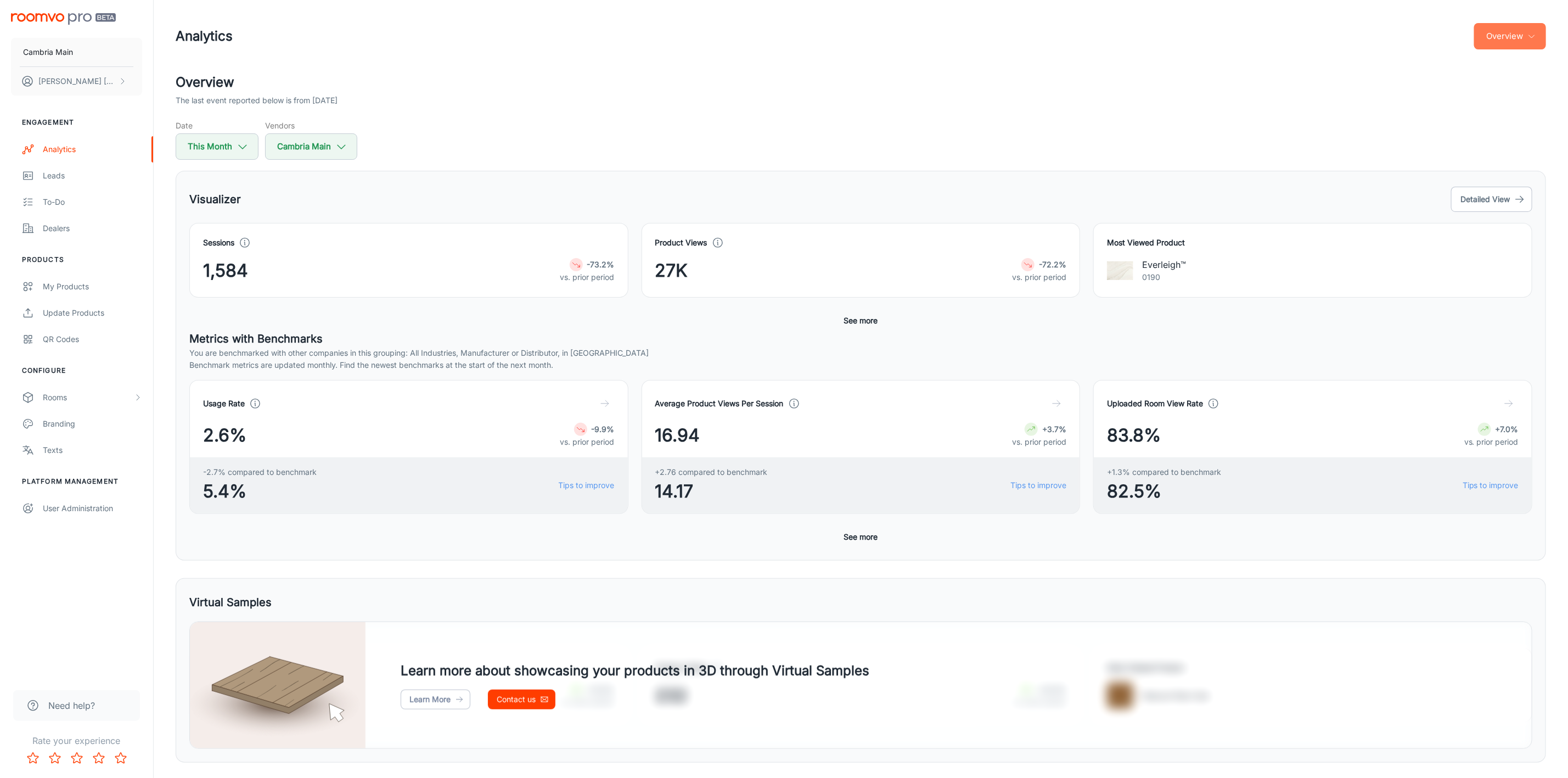
click at [1516, 39] on button "Overview" at bounding box center [1510, 36] width 72 height 26
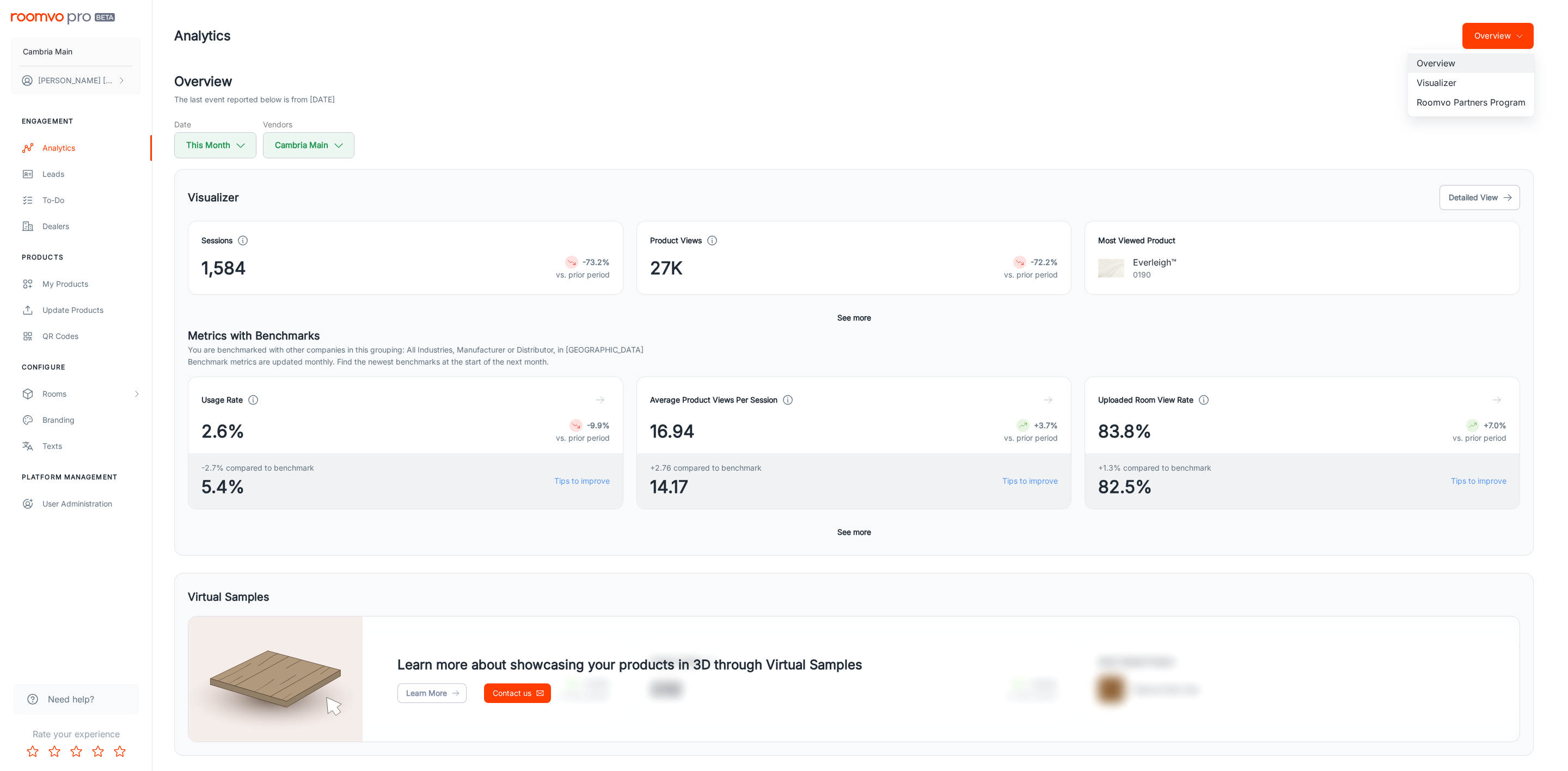
click at [1477, 100] on li "Roomvo Partners Program" at bounding box center [1471, 102] width 127 height 19
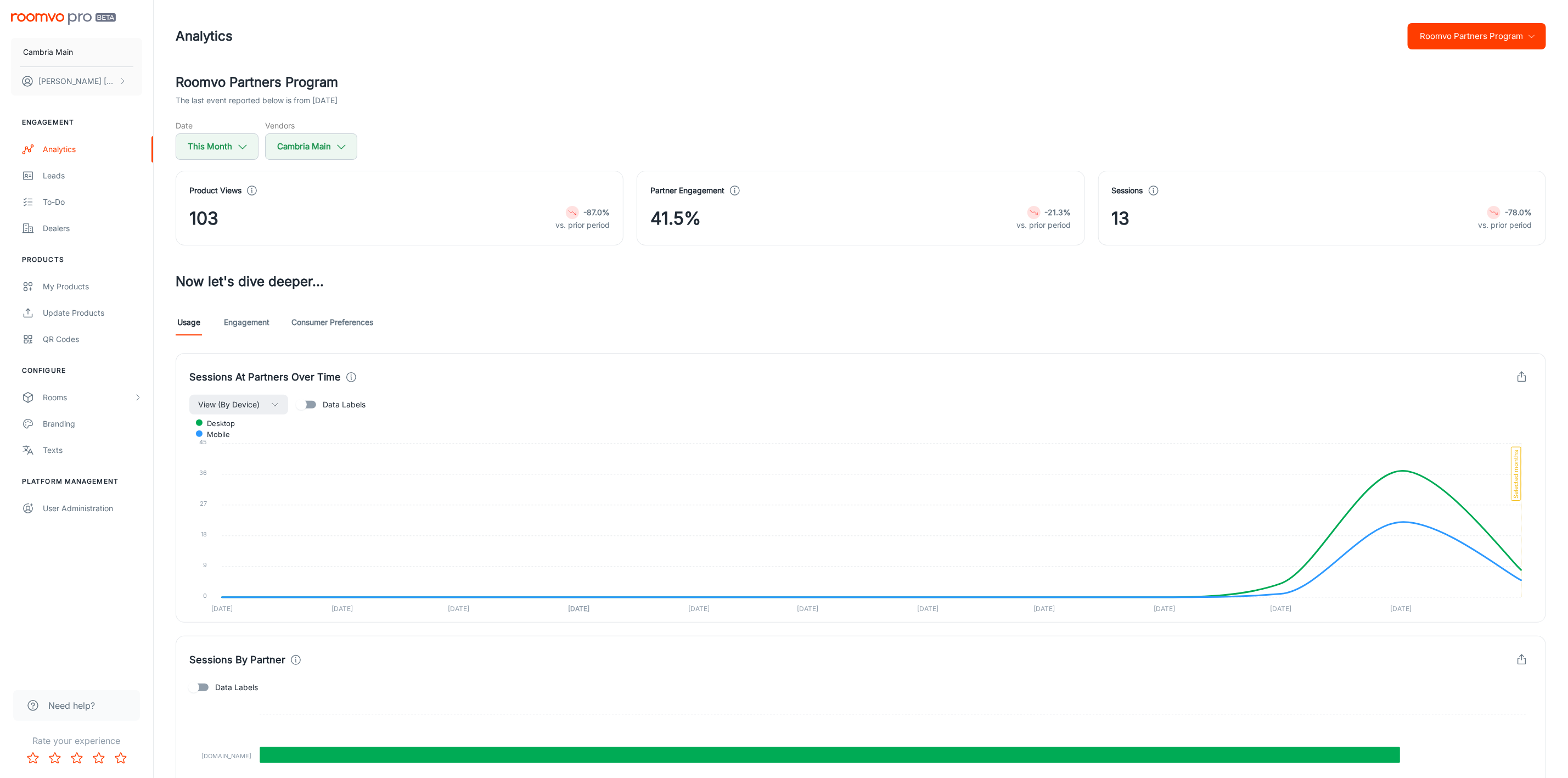
click at [239, 320] on link "Engagement" at bounding box center [247, 322] width 45 height 26
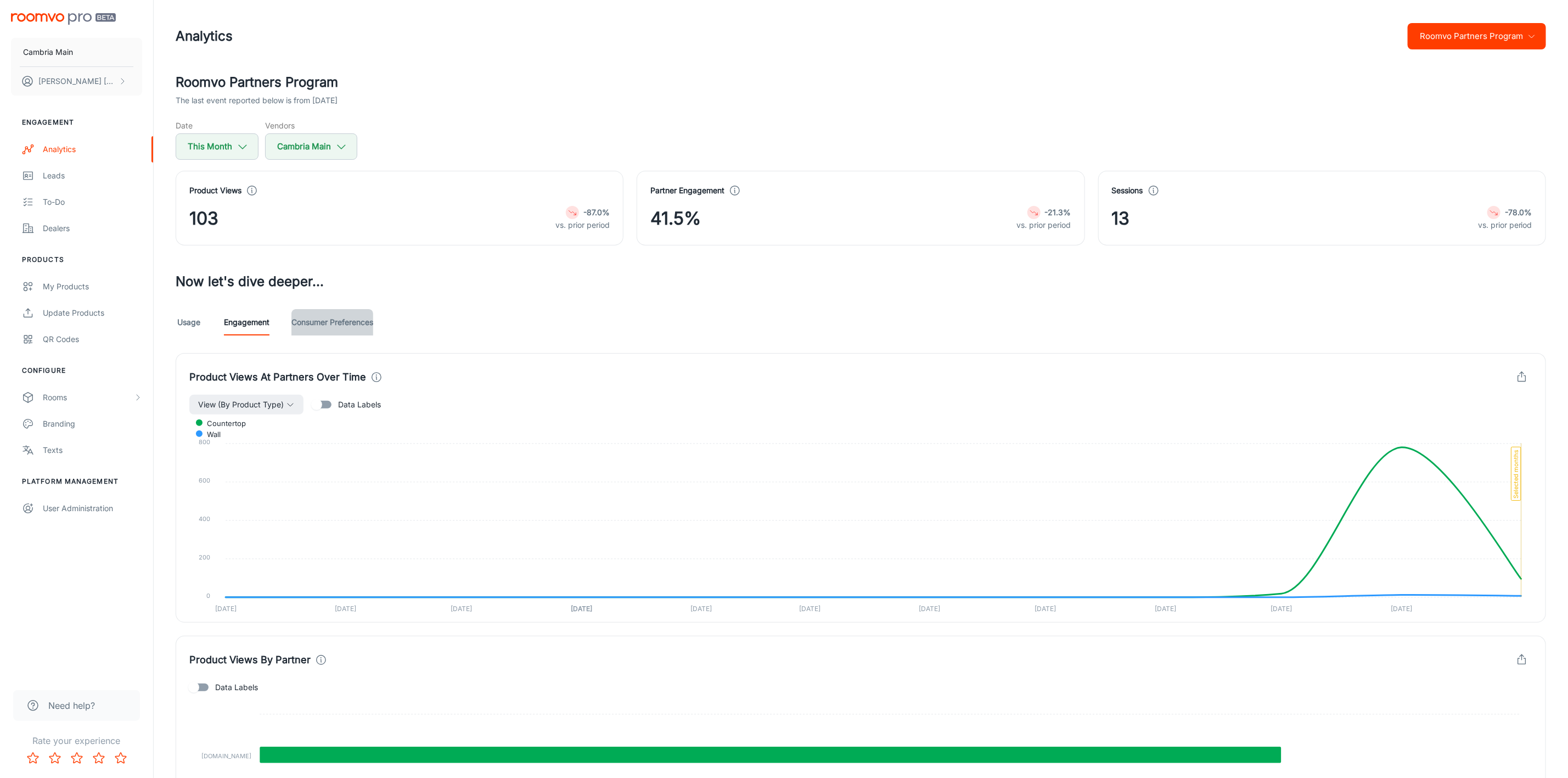
click at [338, 320] on link "Consumer Preferences" at bounding box center [332, 322] width 82 height 26
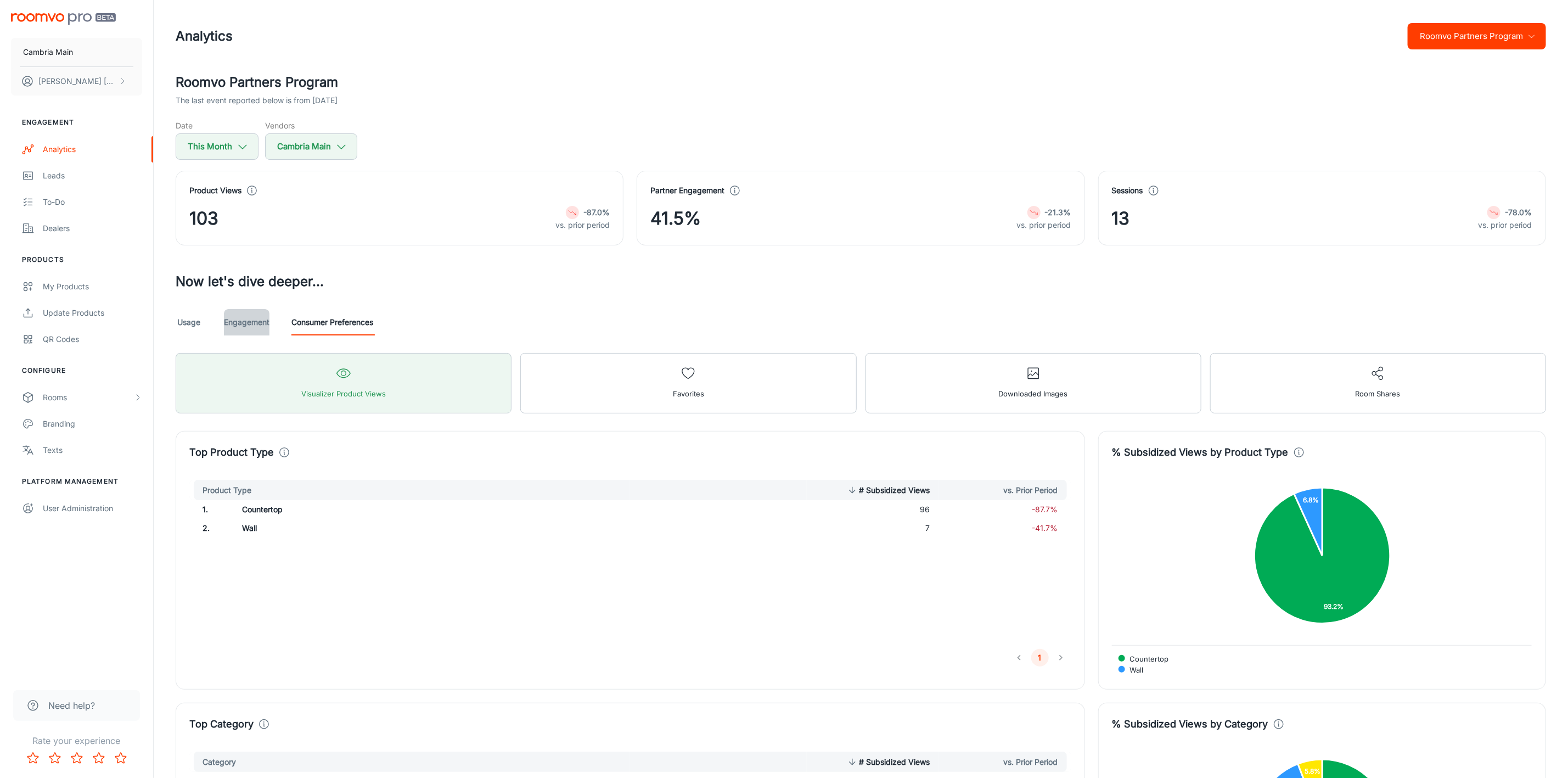
click at [249, 318] on link "Engagement" at bounding box center [247, 322] width 45 height 26
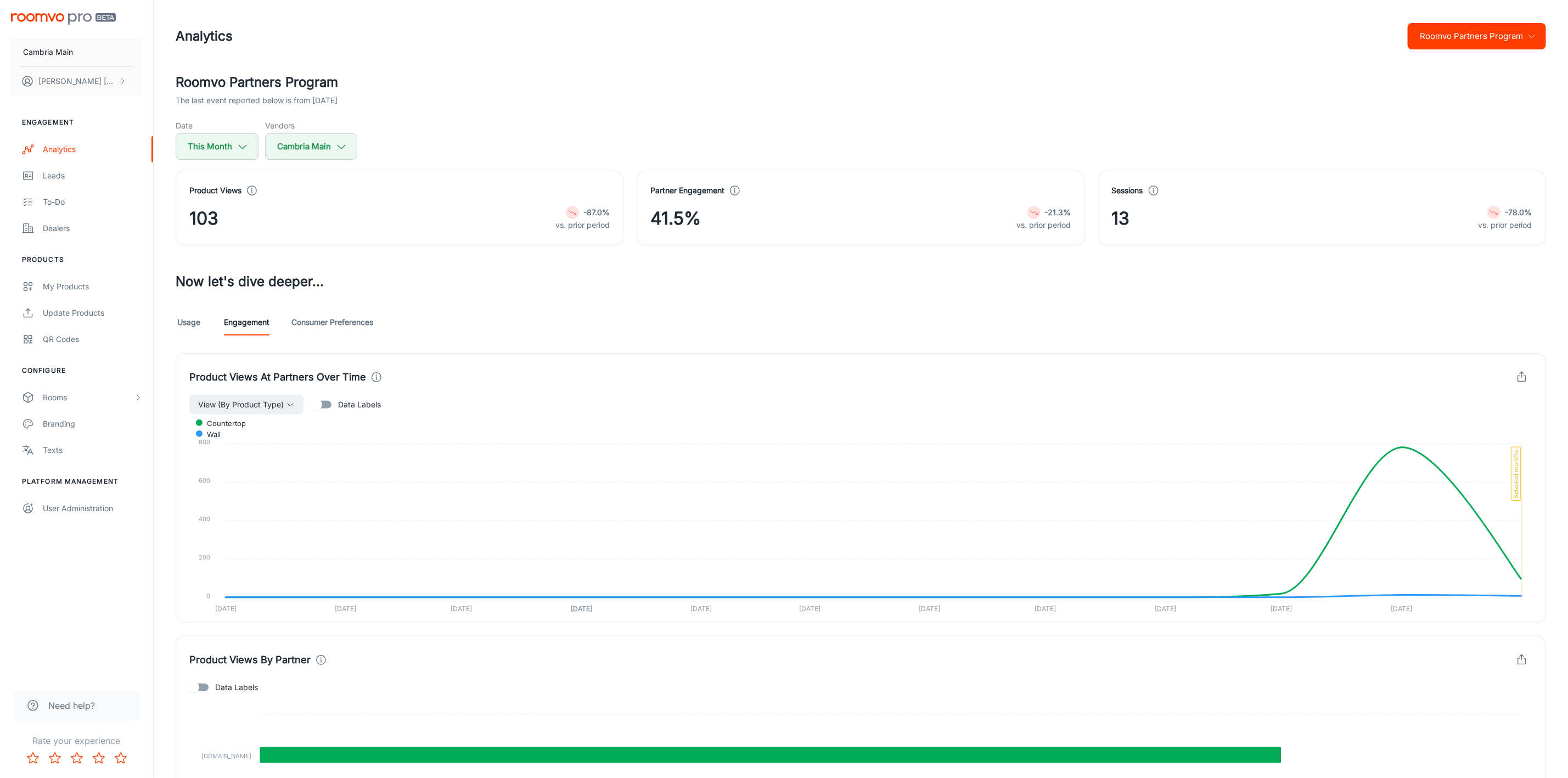
click at [360, 326] on link "Consumer Preferences" at bounding box center [332, 322] width 82 height 26
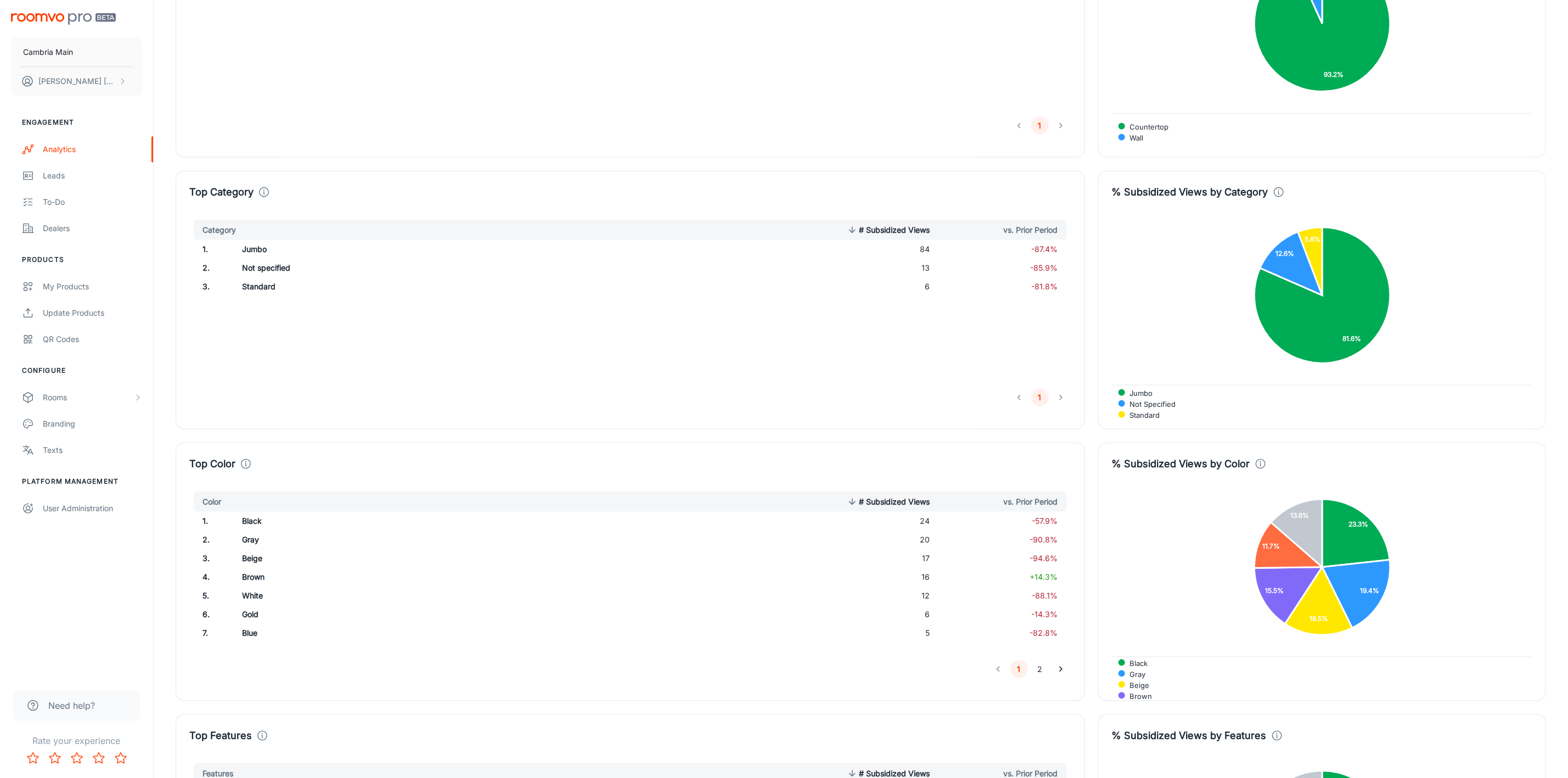
scroll to position [742, 0]
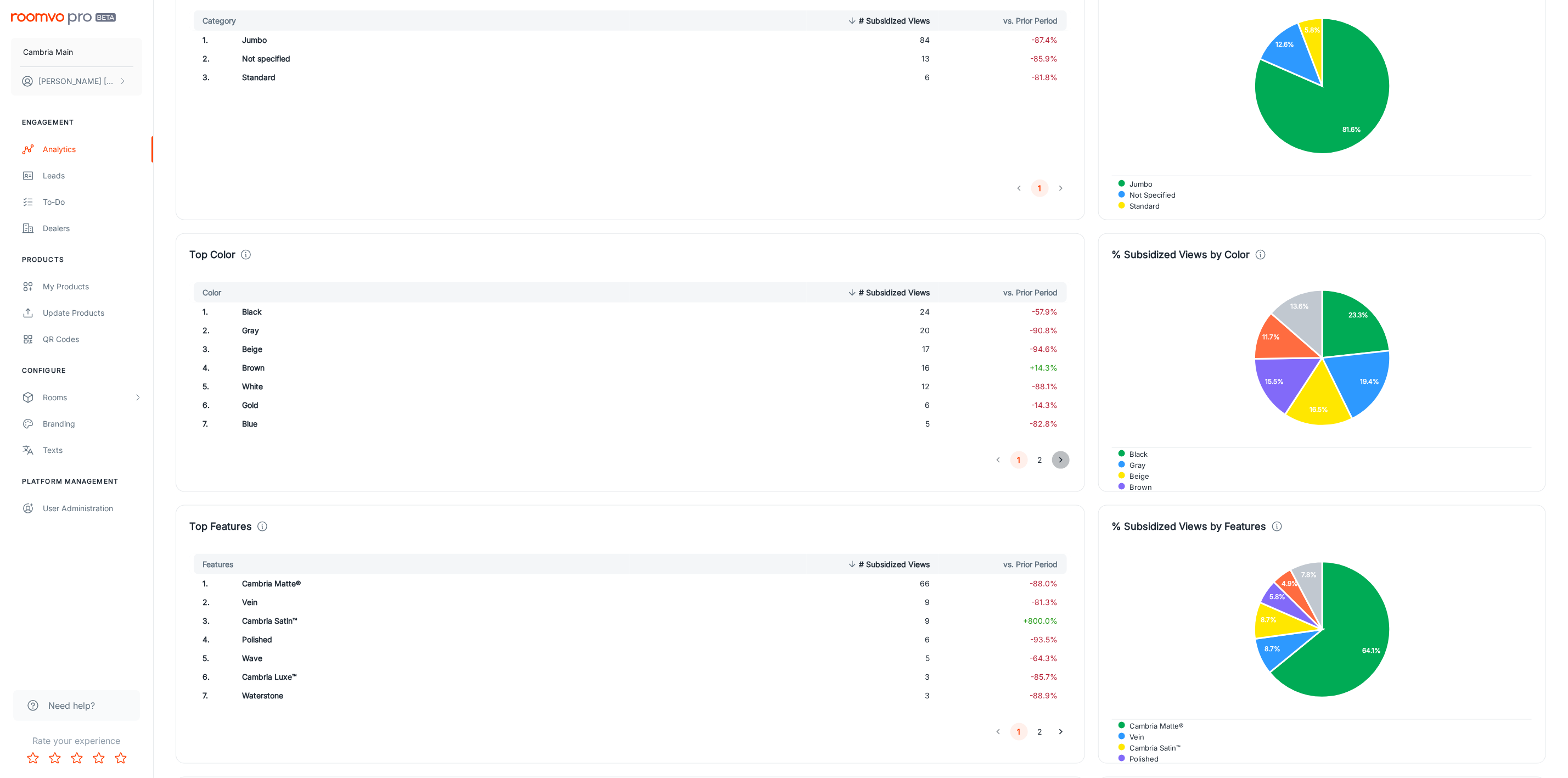
click at [1054, 461] on button "Go to next page" at bounding box center [1061, 460] width 18 height 18
click at [1005, 464] on button "Go to previous page" at bounding box center [998, 460] width 18 height 18
click at [1053, 463] on button "Go to next page" at bounding box center [1061, 460] width 18 height 18
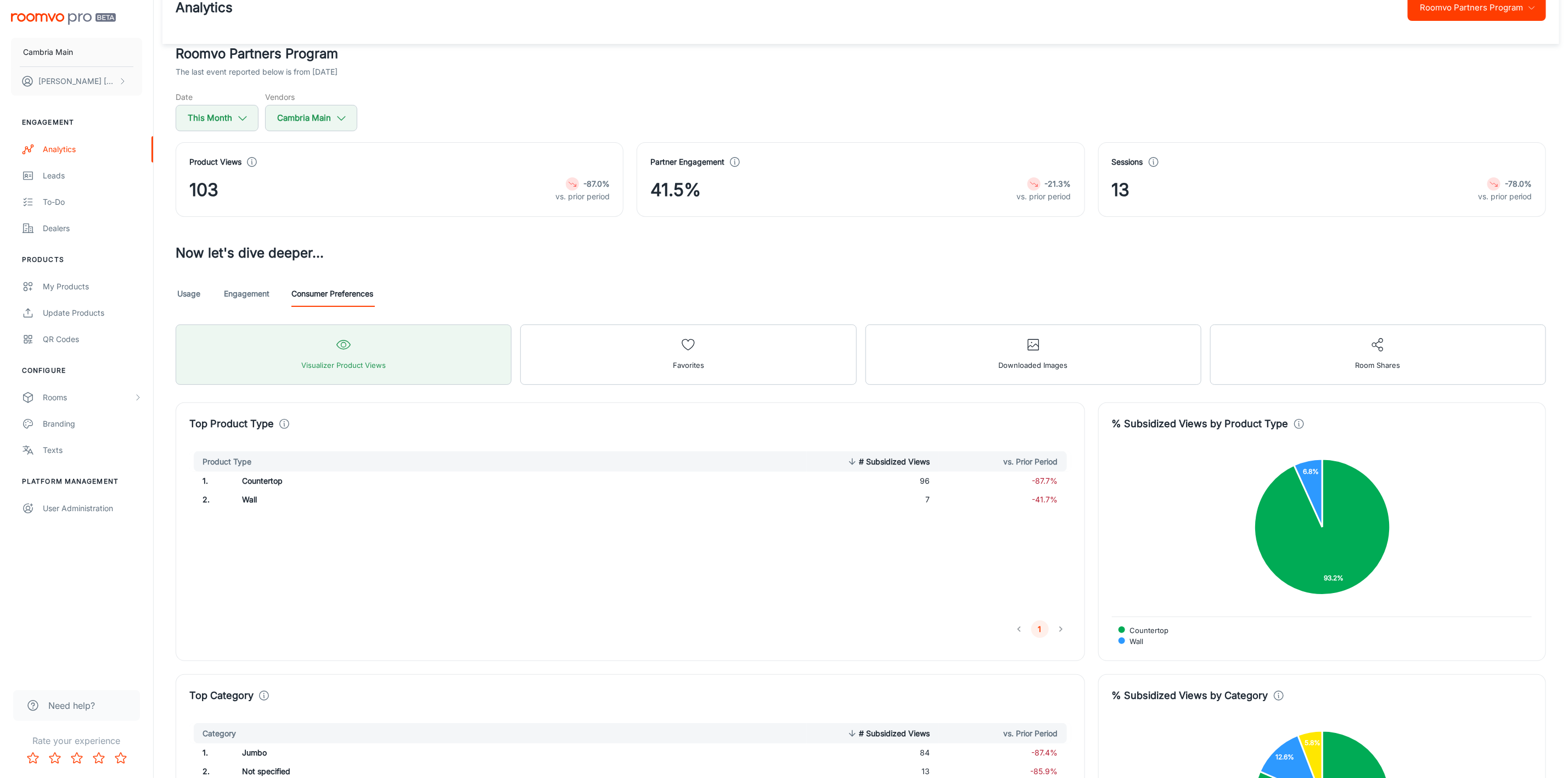
scroll to position [0, 0]
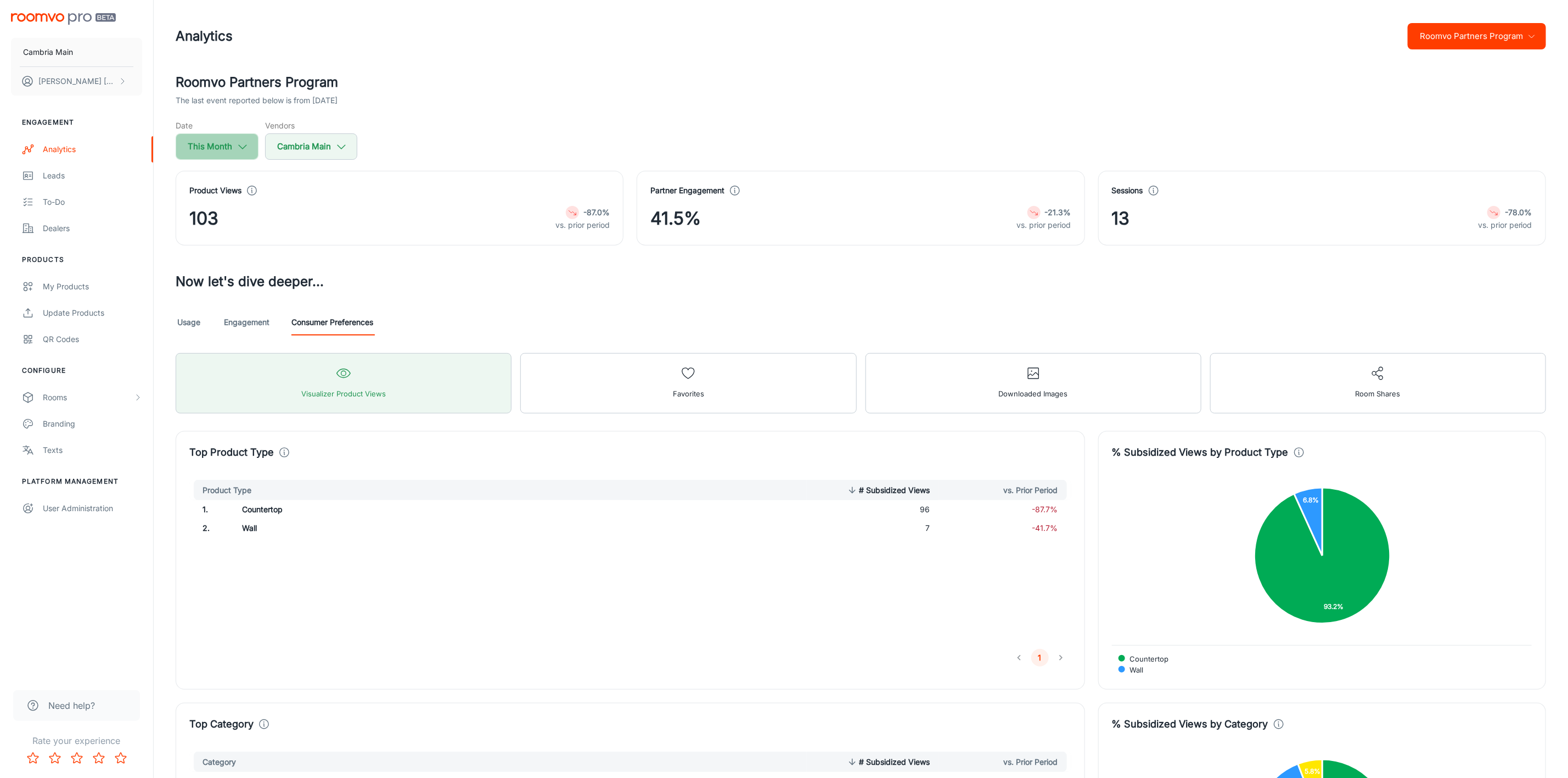
click at [237, 141] on icon "button" at bounding box center [243, 147] width 12 height 12
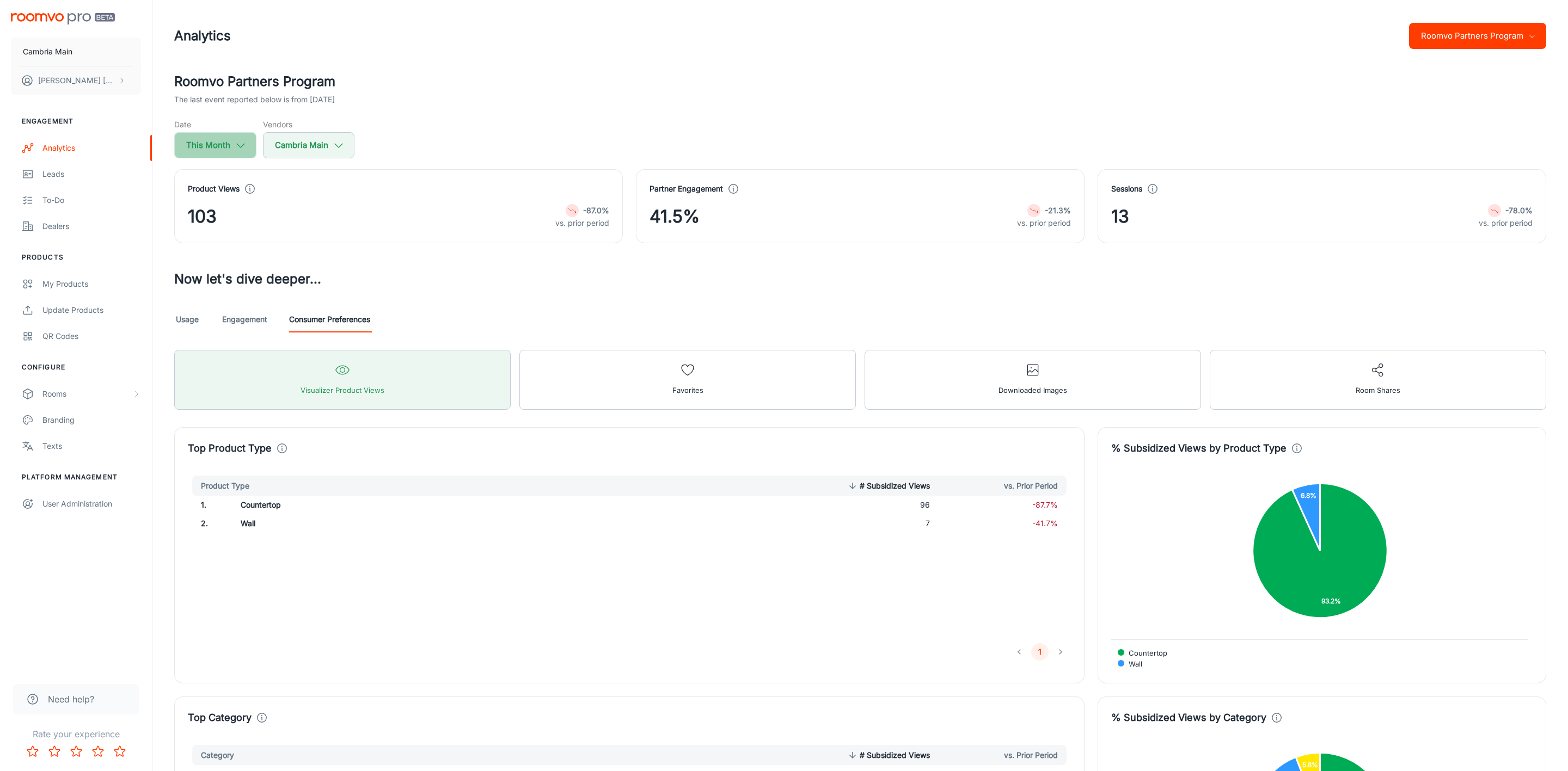
select select "8"
select select "2025"
select select "8"
select select "2025"
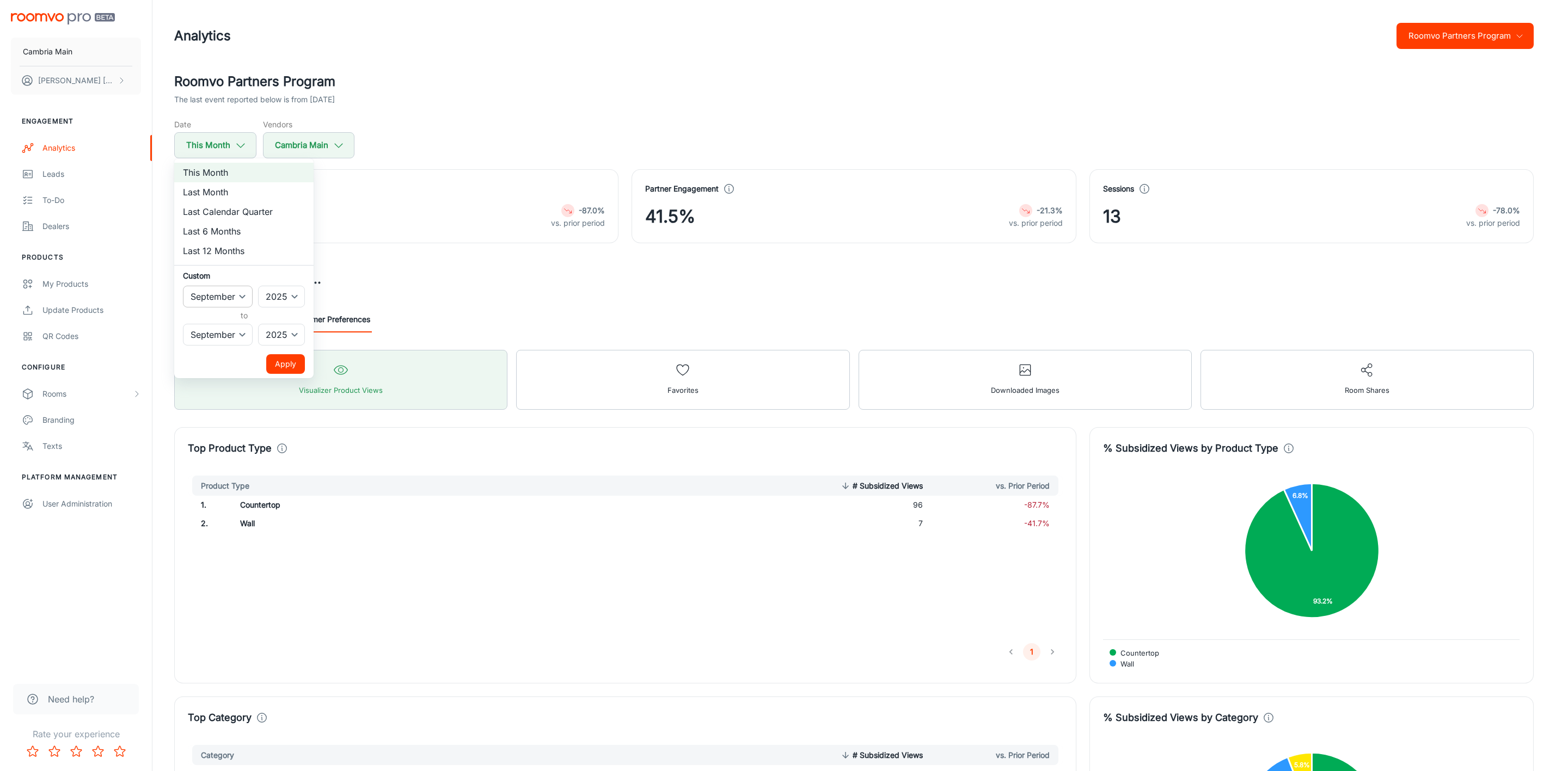
click at [249, 293] on select "January February March April May June July August September October November De…" at bounding box center [218, 297] width 69 height 22
select select "7"
click at [183, 286] on select "January February March April May June July August September October November De…" at bounding box center [218, 297] width 69 height 22
click at [280, 358] on button "Apply" at bounding box center [285, 364] width 39 height 19
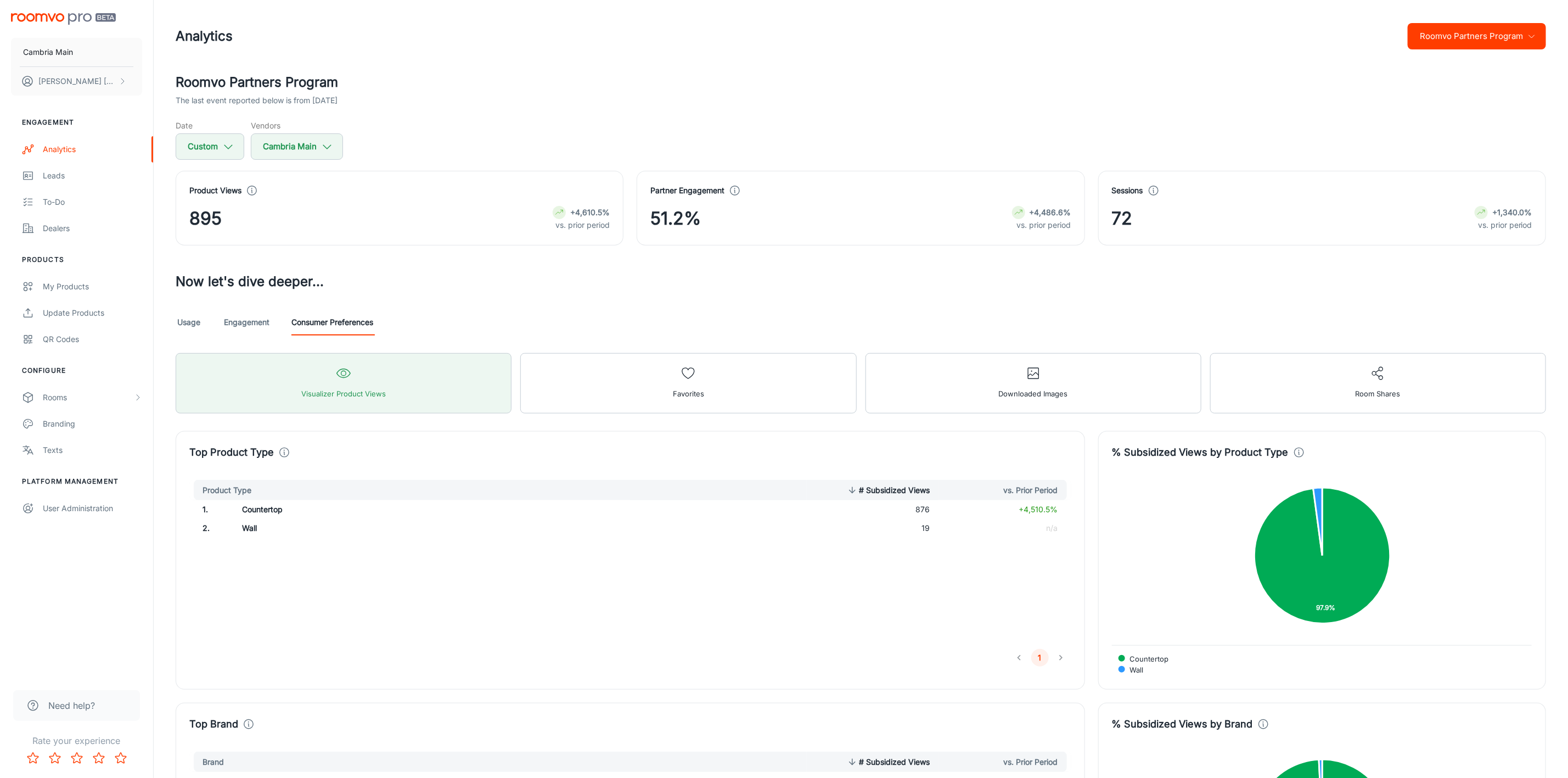
click at [1454, 46] on button "Roomvo Partners Program" at bounding box center [1477, 36] width 138 height 26
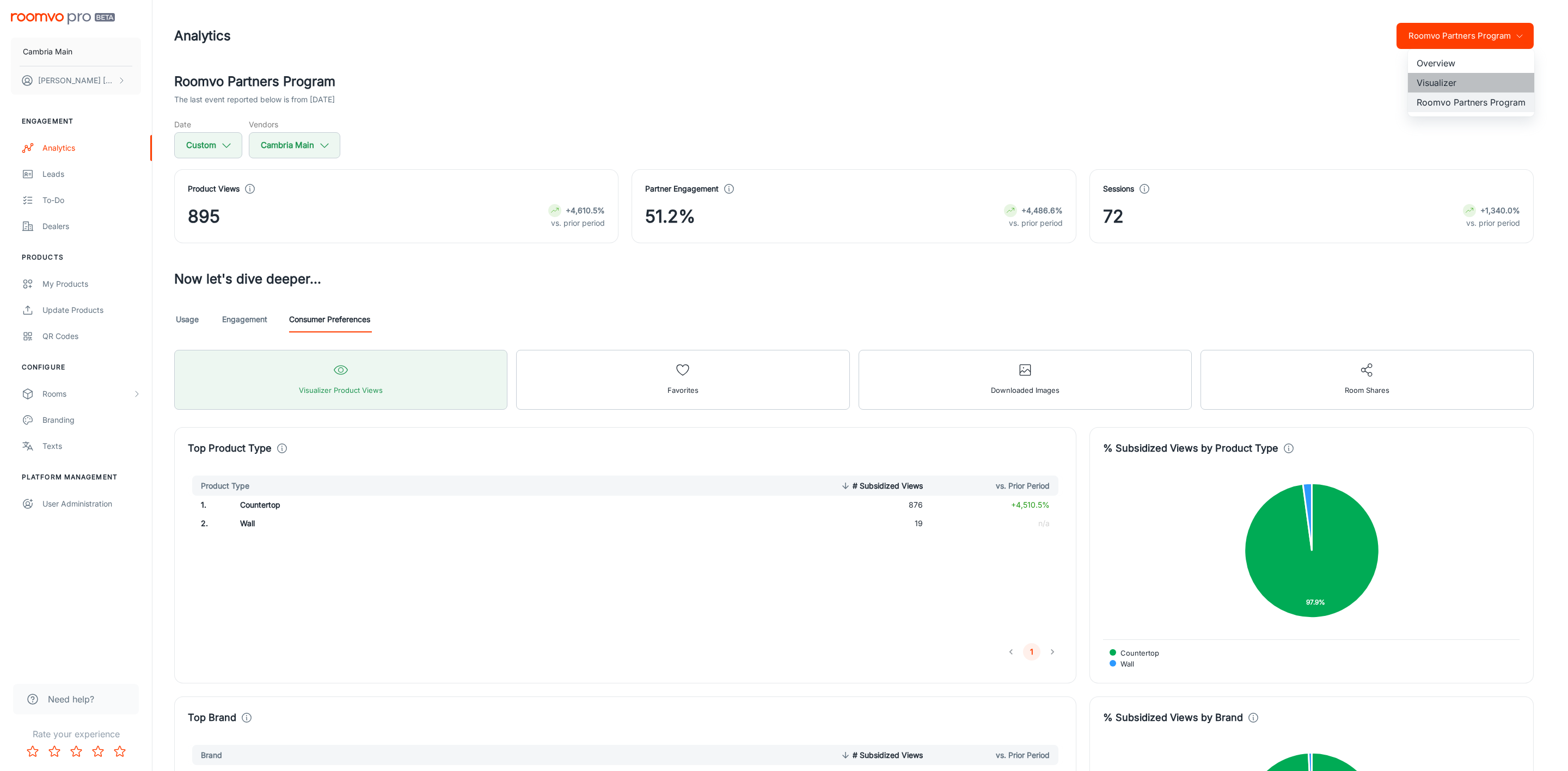
click at [1423, 78] on li "Visualizer" at bounding box center [1471, 83] width 127 height 19
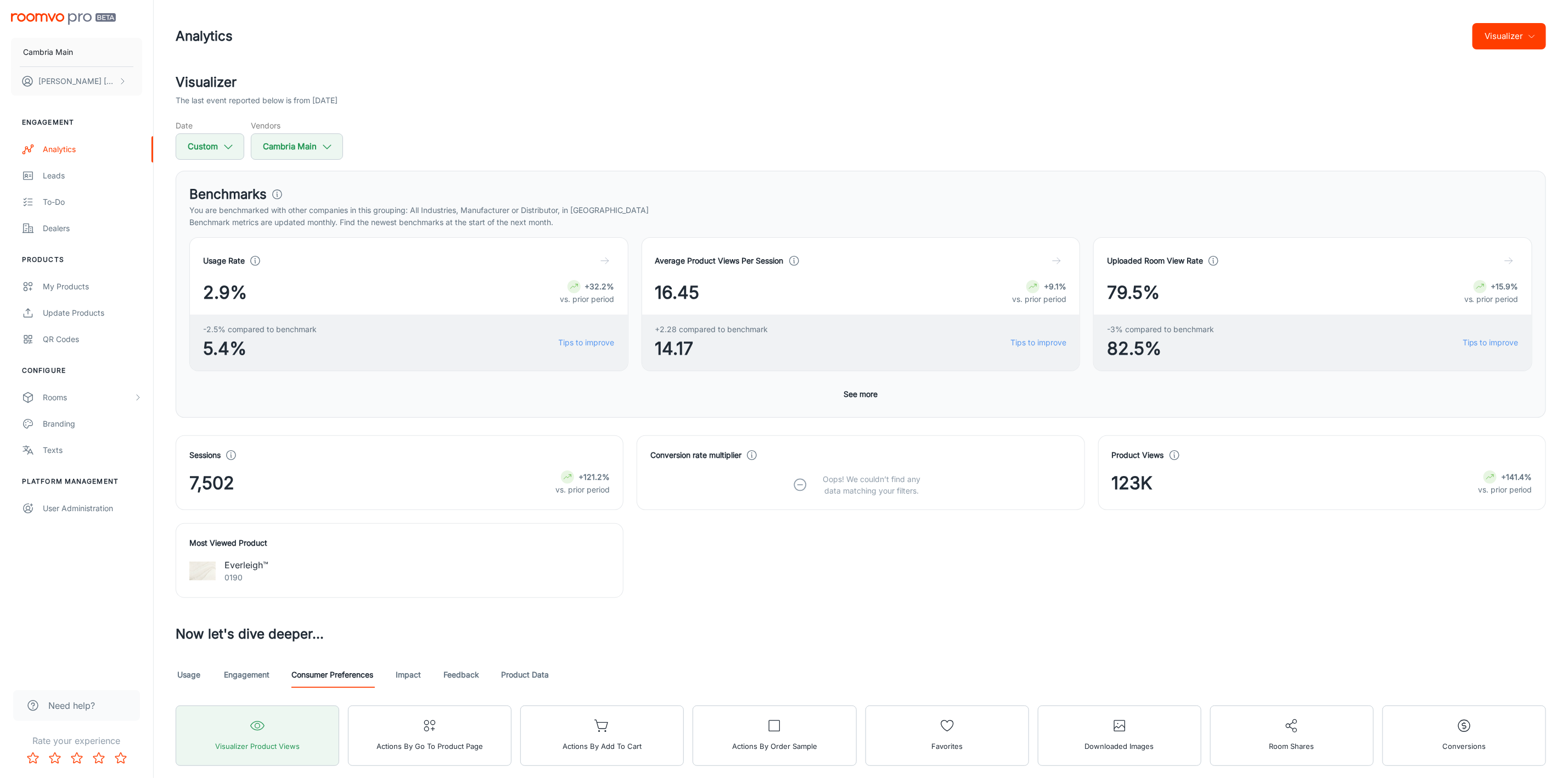
click at [870, 391] on button "See more" at bounding box center [861, 394] width 43 height 20
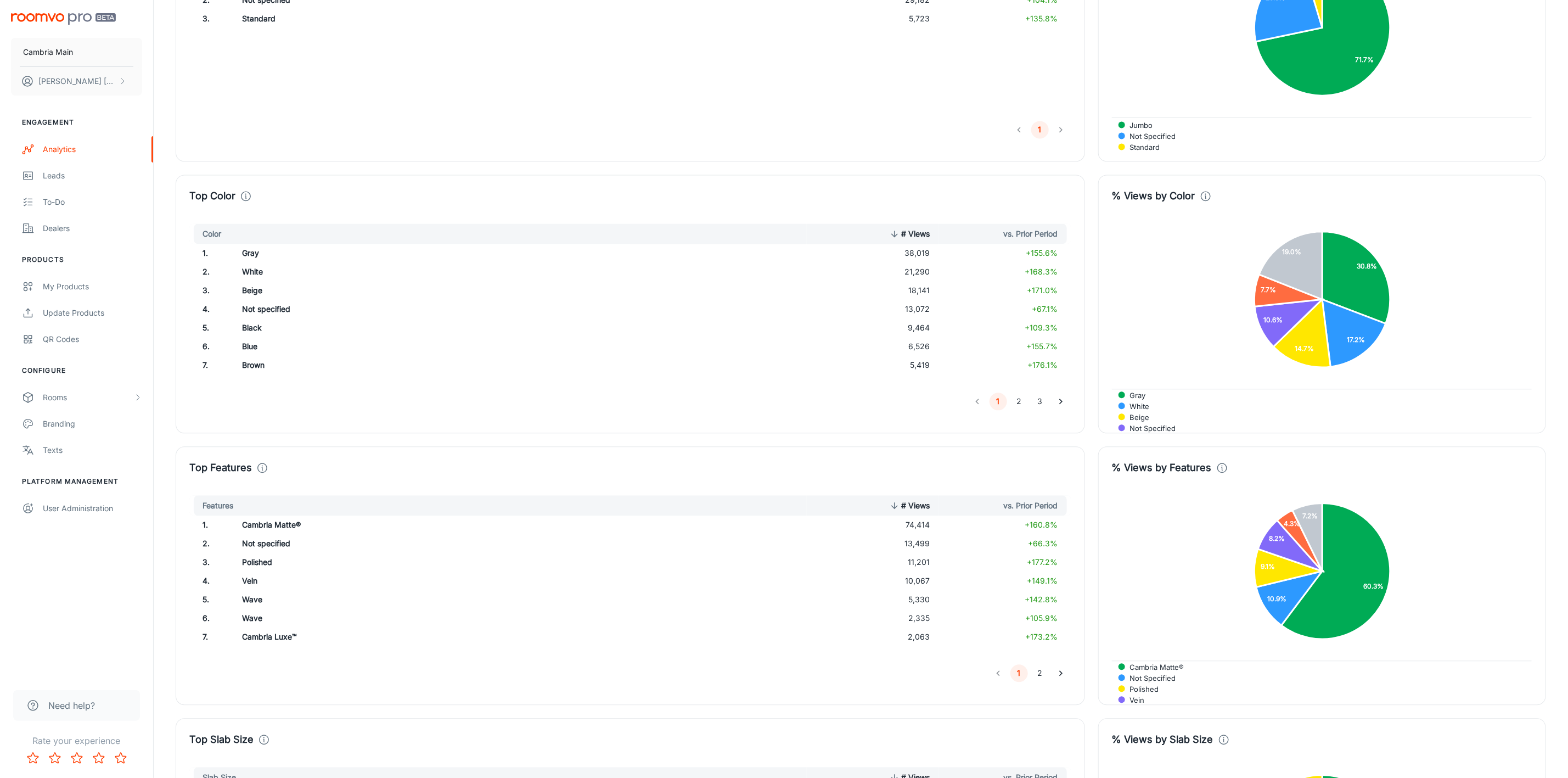
scroll to position [1730, 0]
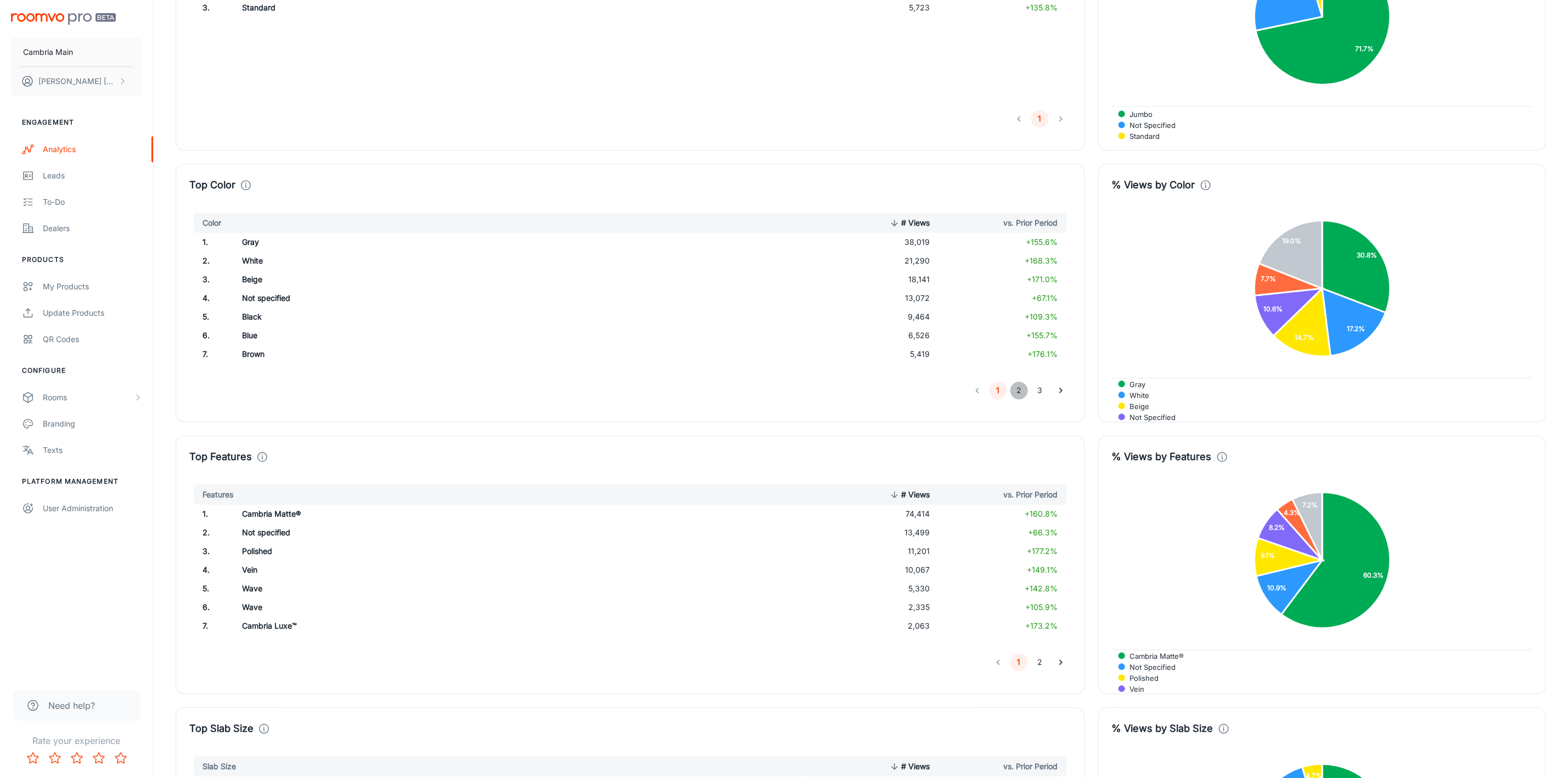
click at [1014, 395] on button "2" at bounding box center [1019, 391] width 18 height 18
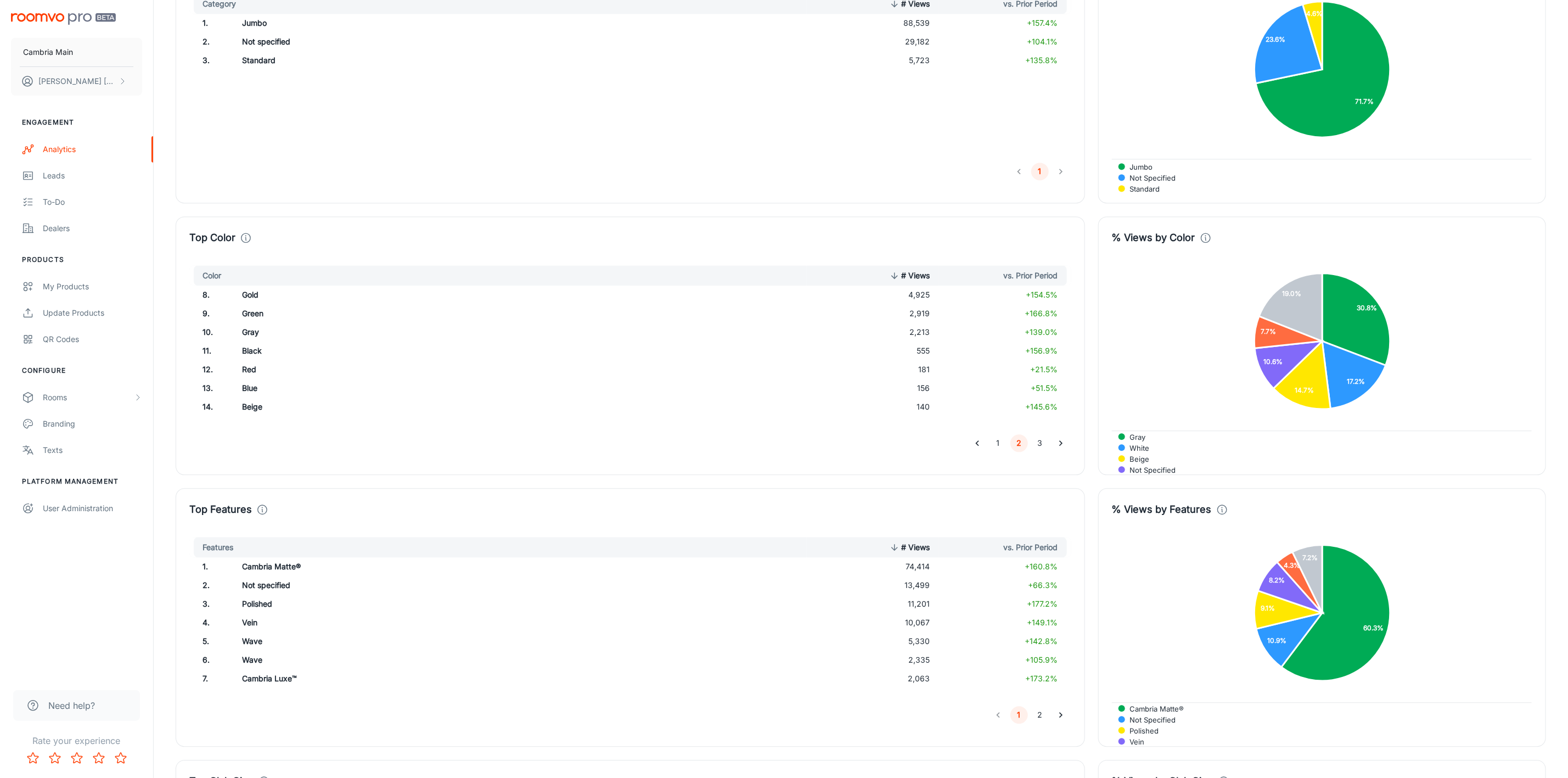
scroll to position [1483, 0]
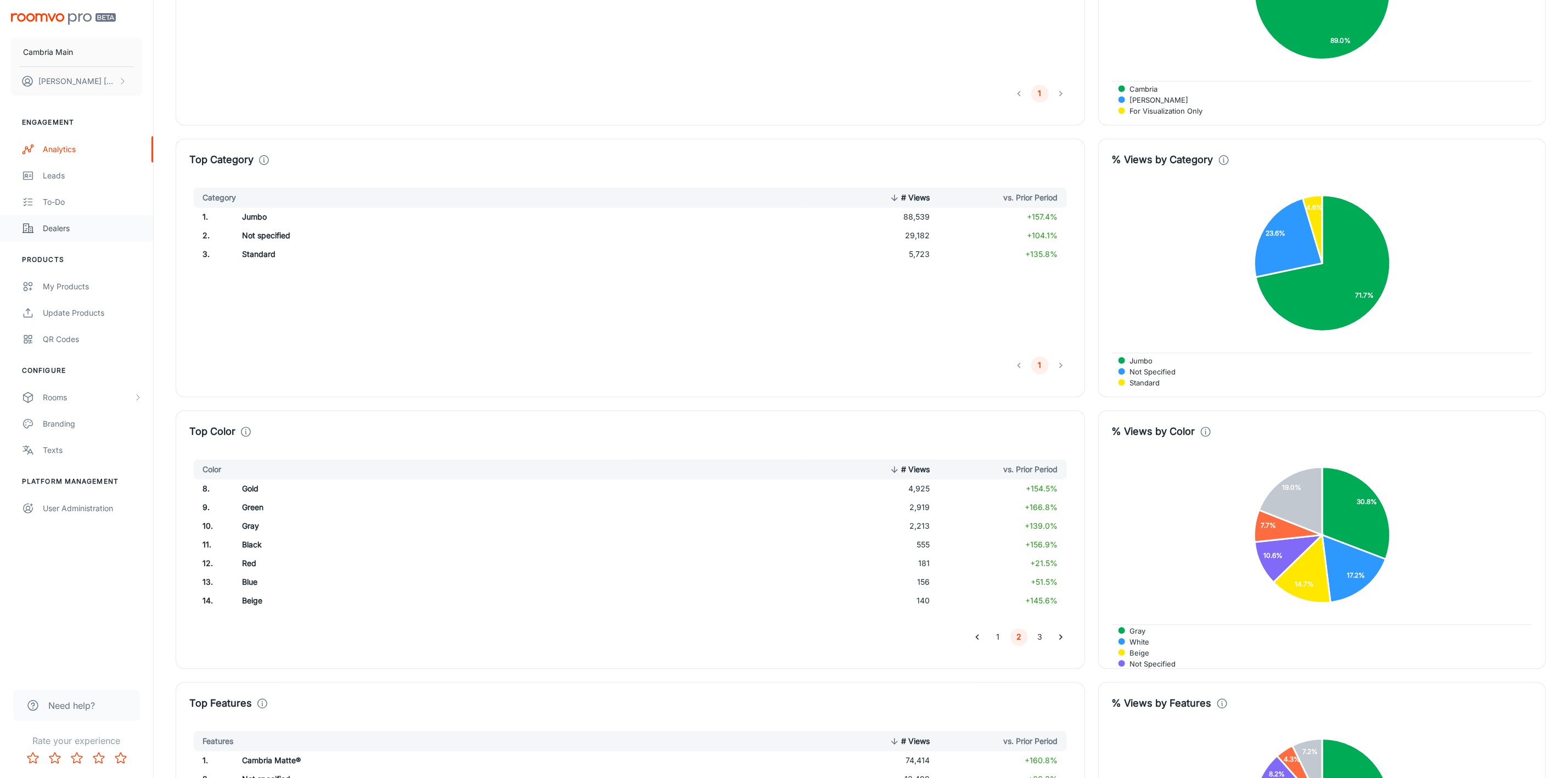
click at [66, 223] on div "Dealers" at bounding box center [93, 228] width 99 height 12
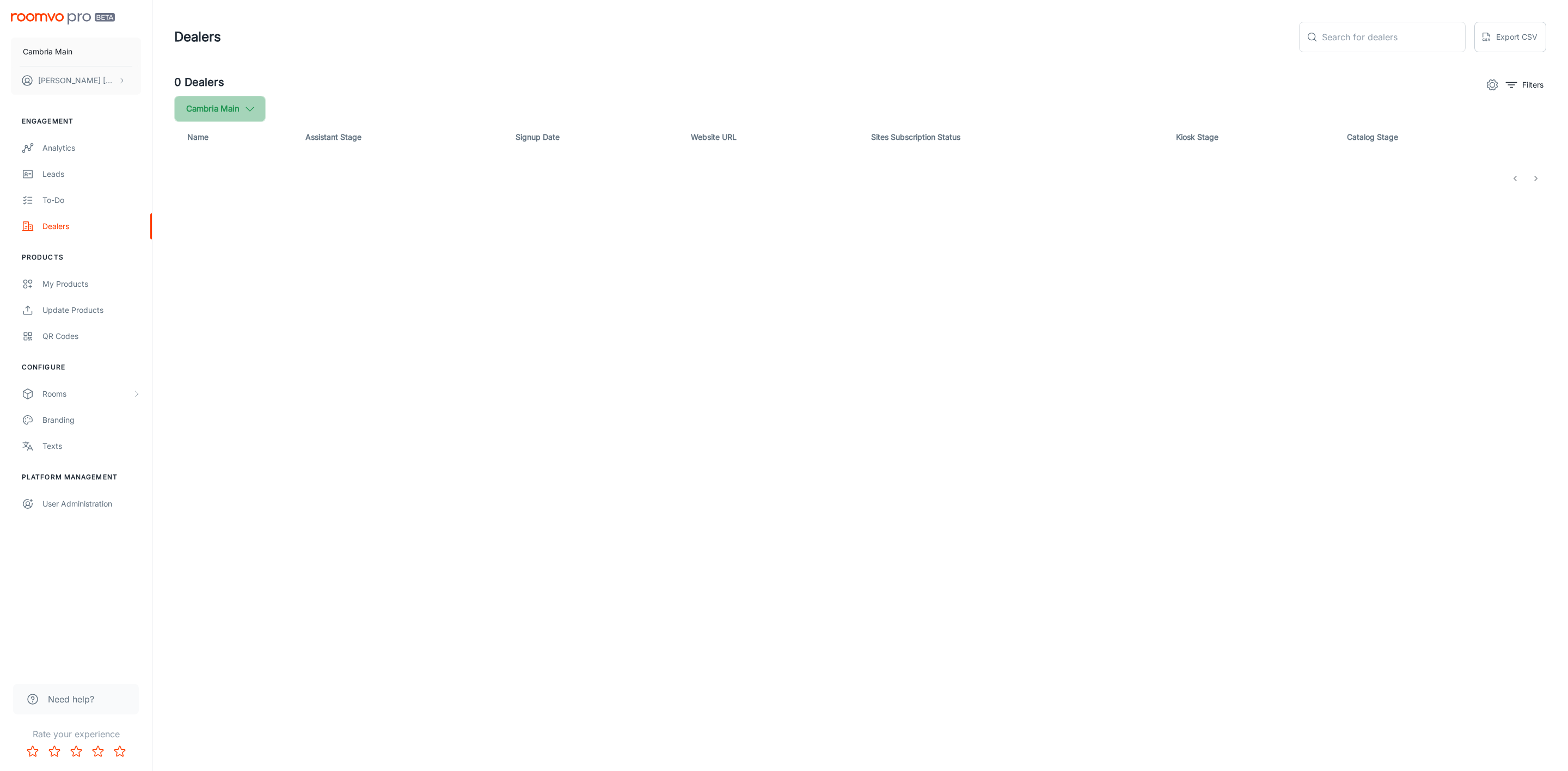
click at [237, 106] on button "Cambria Main" at bounding box center [220, 108] width 91 height 26
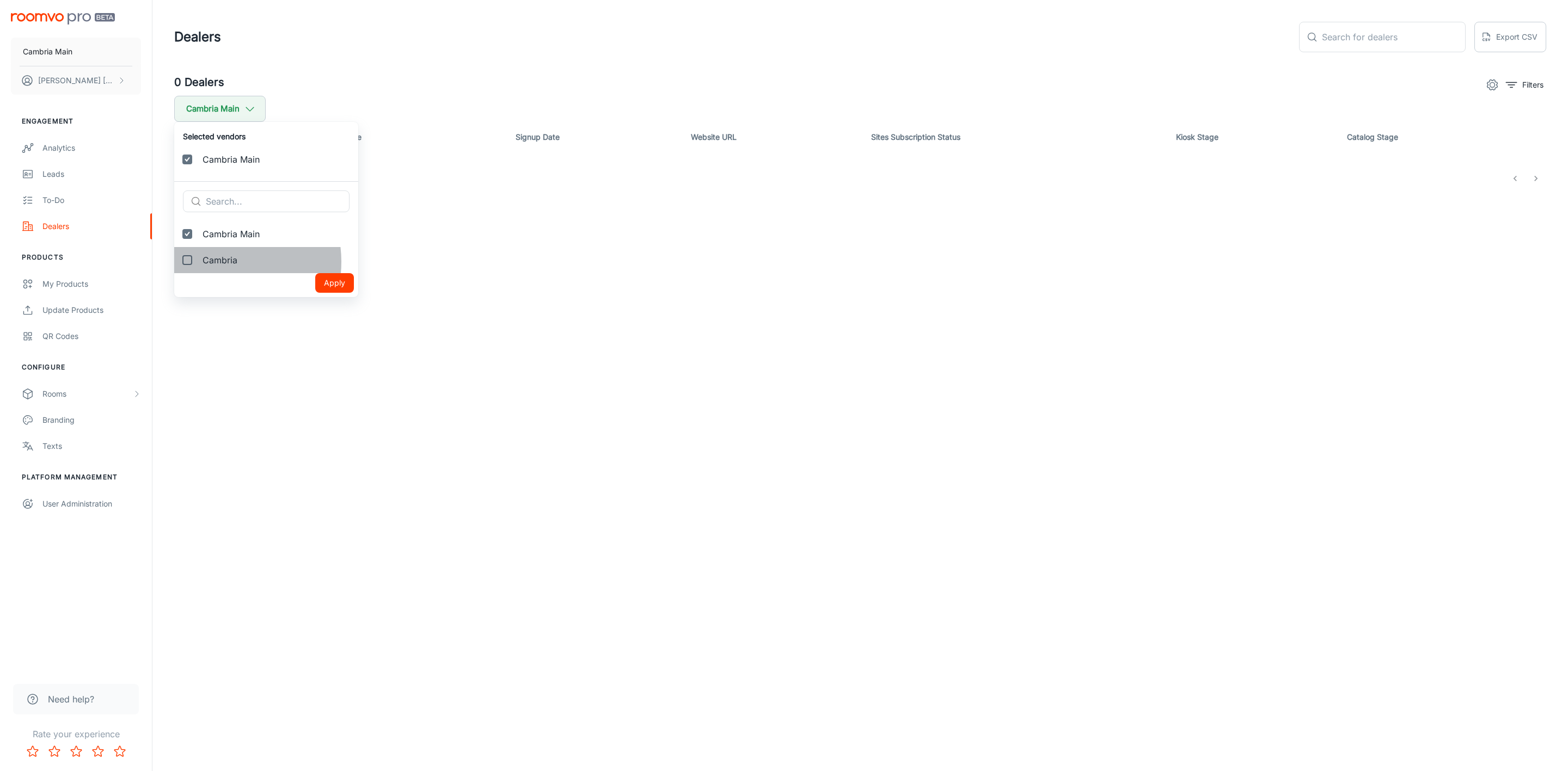
click at [218, 262] on span "Cambria" at bounding box center [276, 260] width 147 height 13
click at [198, 262] on input "Cambria" at bounding box center [187, 260] width 22 height 22
checkbox input "true"
click at [317, 306] on button "Apply" at bounding box center [335, 309] width 39 height 19
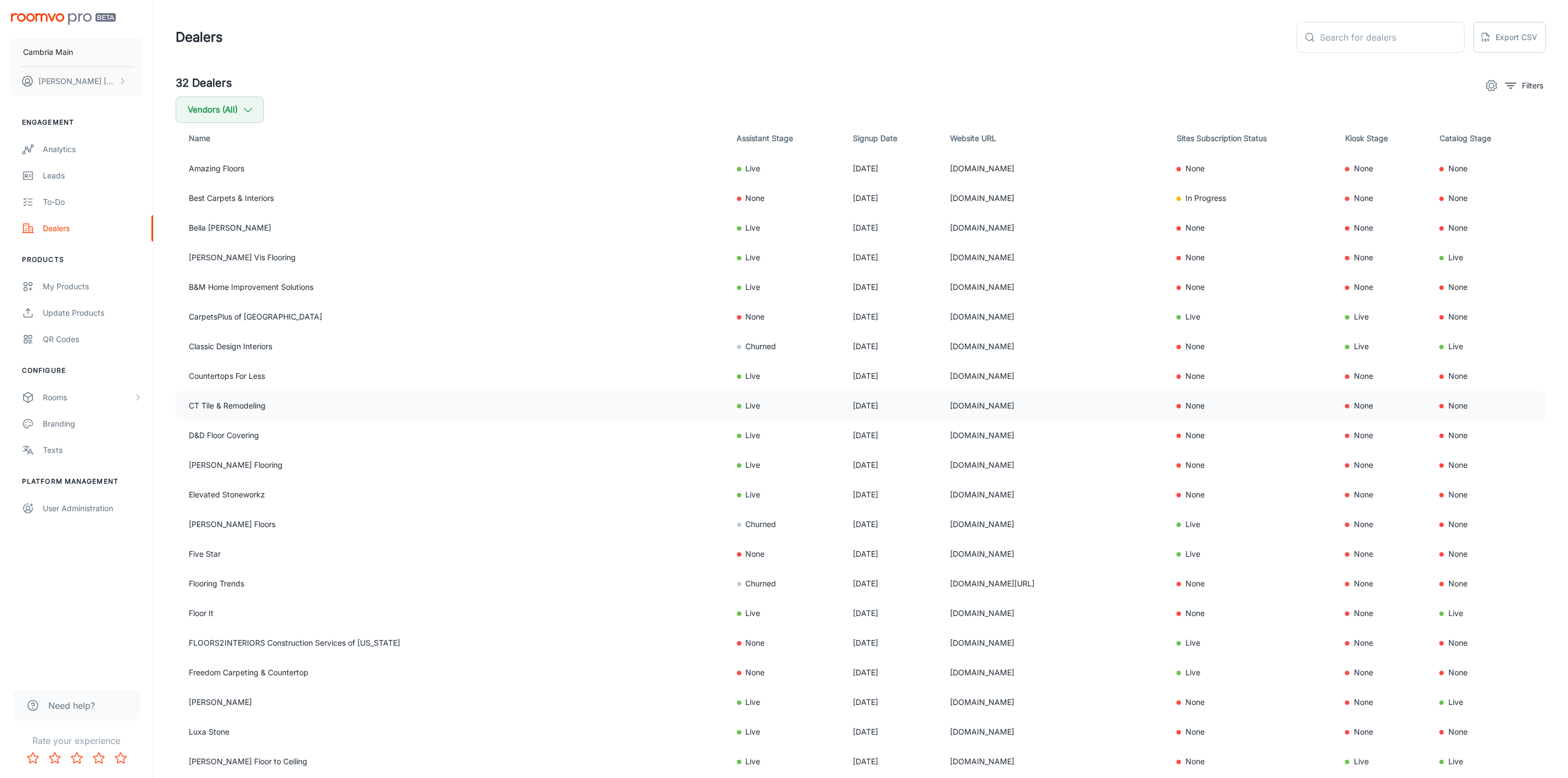
drag, startPoint x: 964, startPoint y: 404, endPoint x: 841, endPoint y: 413, distance: 123.3
click at [841, 413] on tr "CT Tile & Remodeling Live Sep 09, 2025 cttileandremodeling.com None None None" at bounding box center [860, 406] width 1370 height 29
copy tr "[DOMAIN_NAME]"
click at [64, 152] on div "Analytics" at bounding box center [93, 149] width 99 height 12
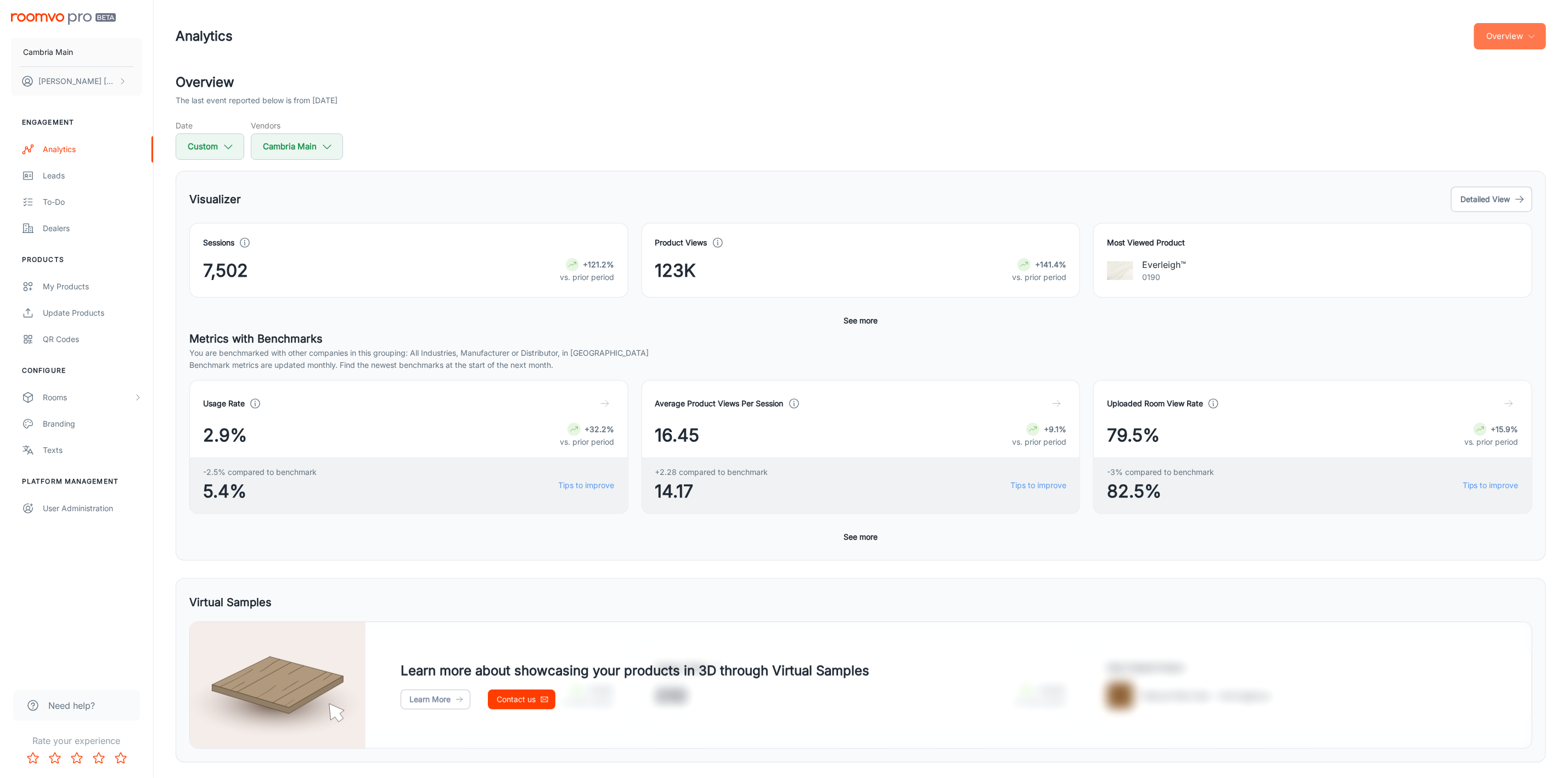
click at [1515, 39] on button "Overview" at bounding box center [1510, 36] width 72 height 26
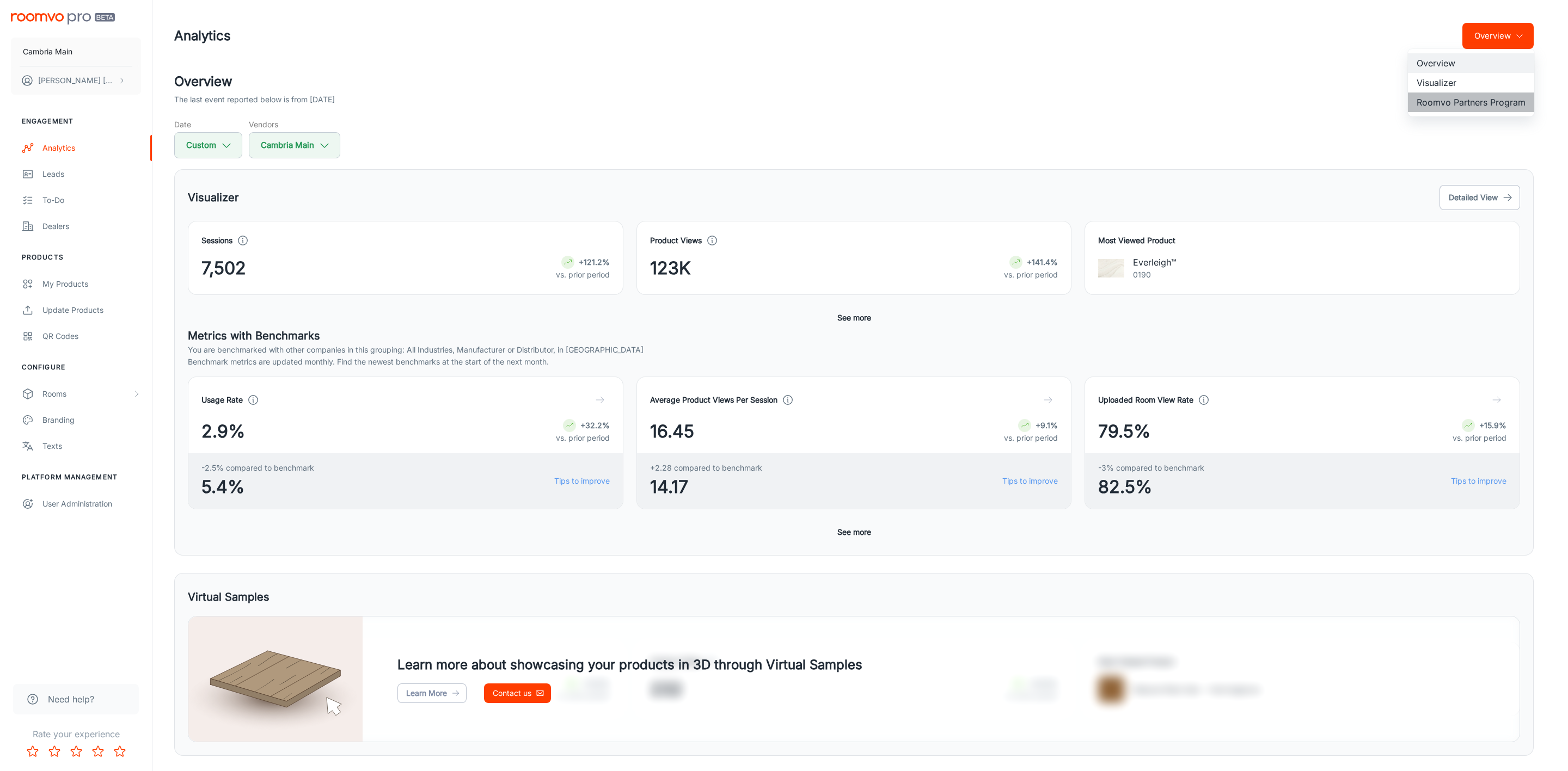
click at [1462, 100] on li "Roomvo Partners Program" at bounding box center [1471, 102] width 127 height 19
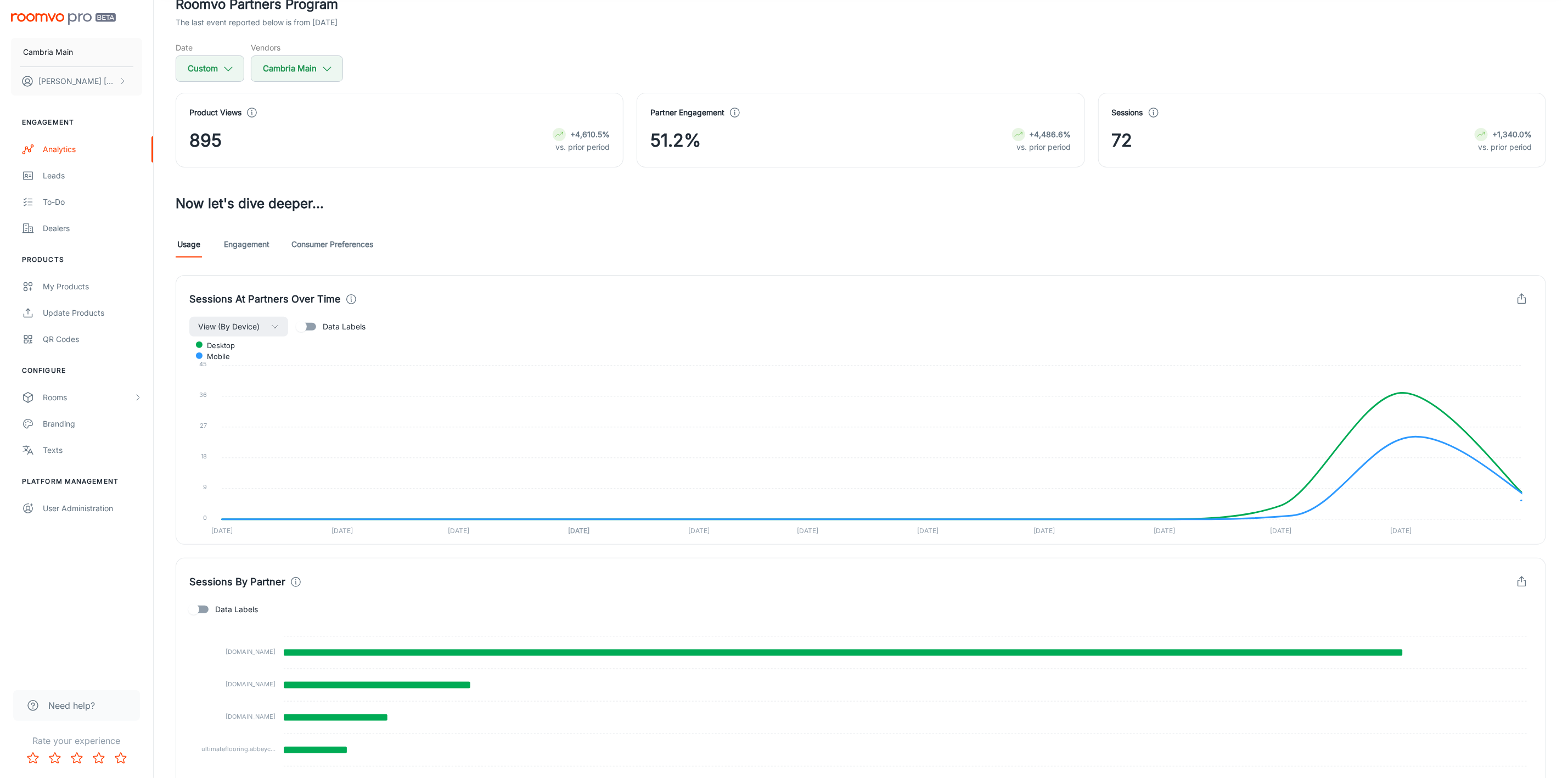
scroll to position [172, 0]
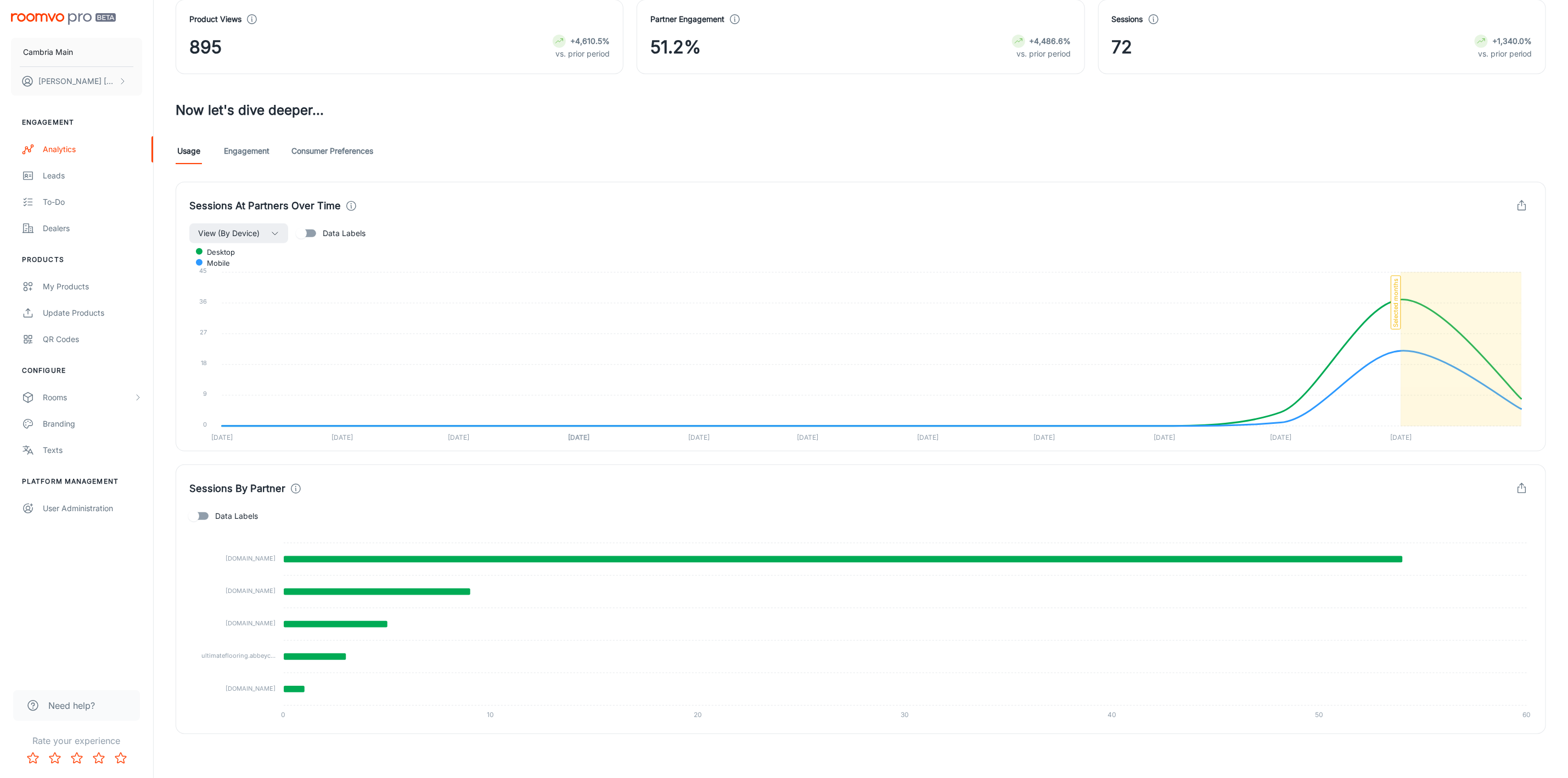
click at [244, 145] on link "Engagement" at bounding box center [247, 151] width 45 height 26
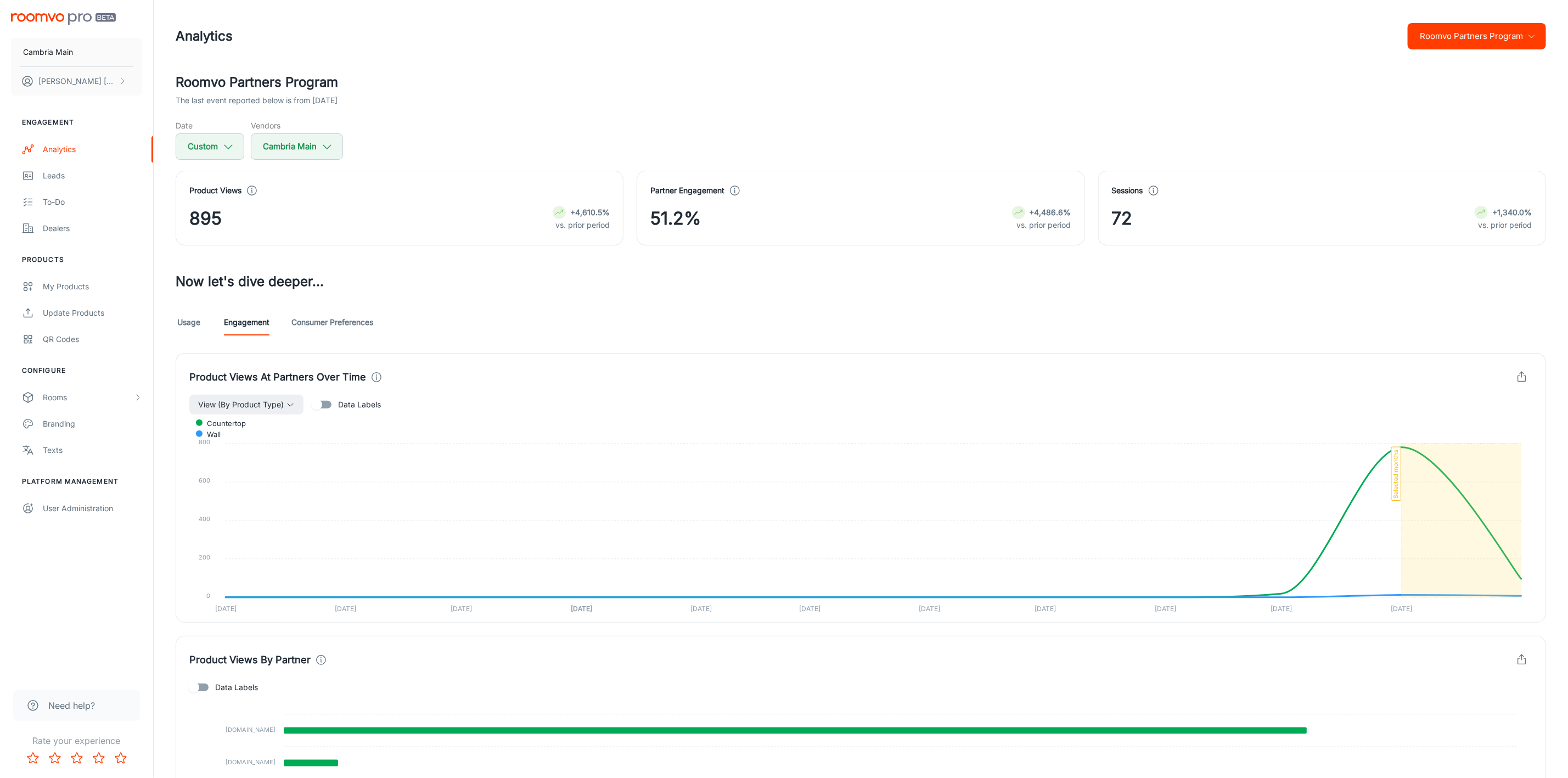
click at [319, 320] on link "Consumer Preferences" at bounding box center [332, 322] width 82 height 26
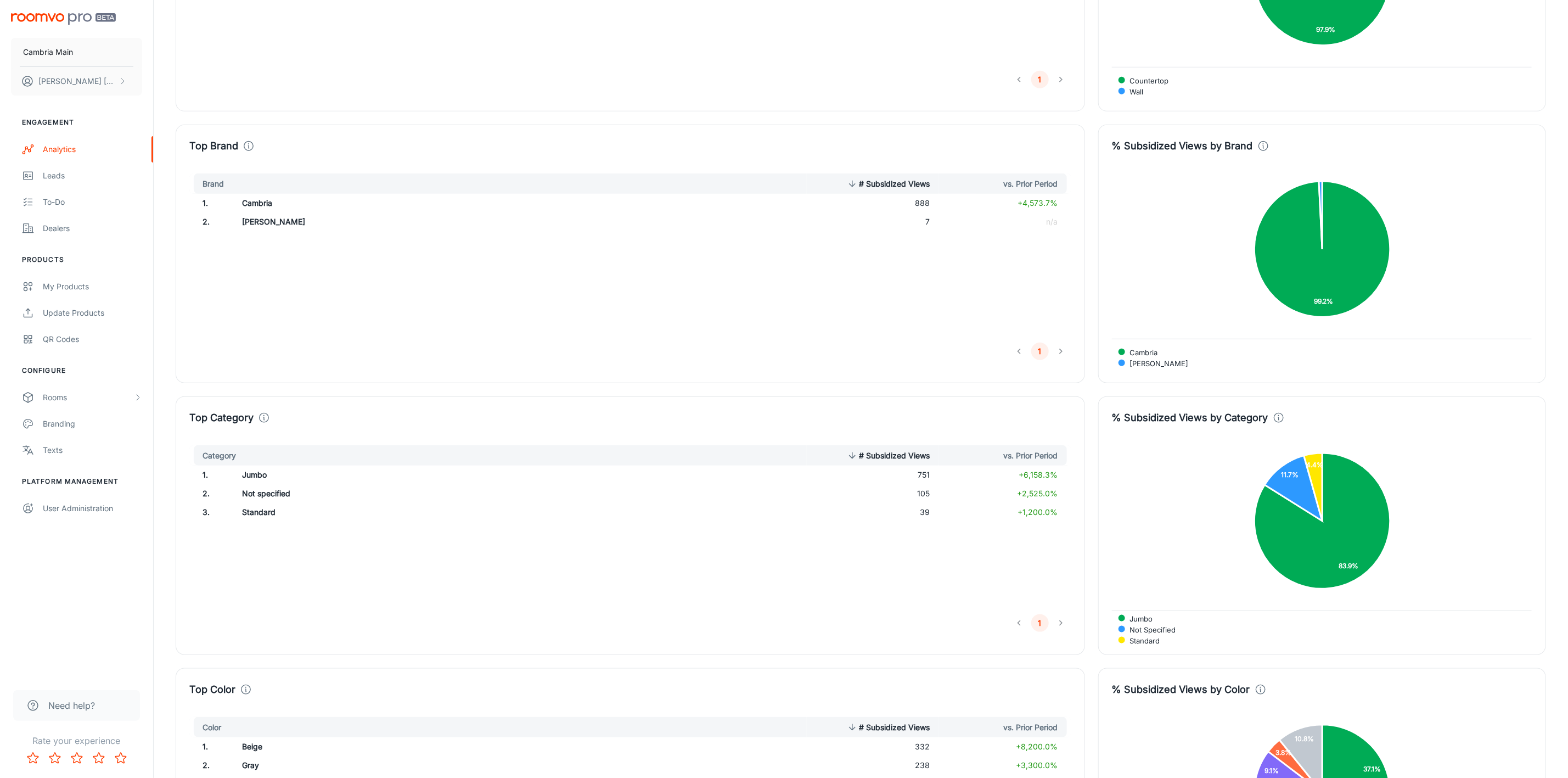
scroll to position [412, 0]
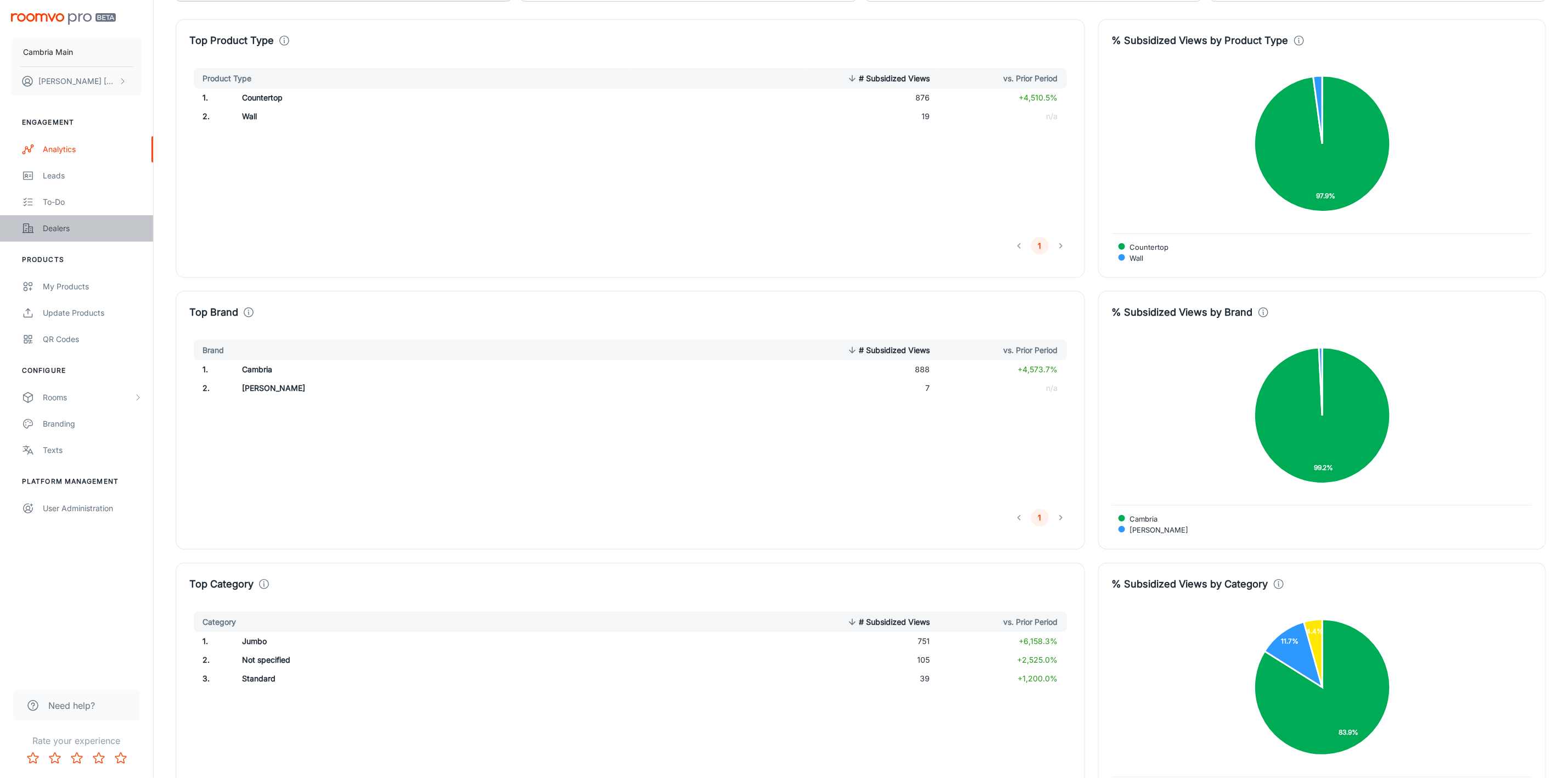
click at [28, 223] on icon "scrollable content" at bounding box center [28, 228] width 12 height 13
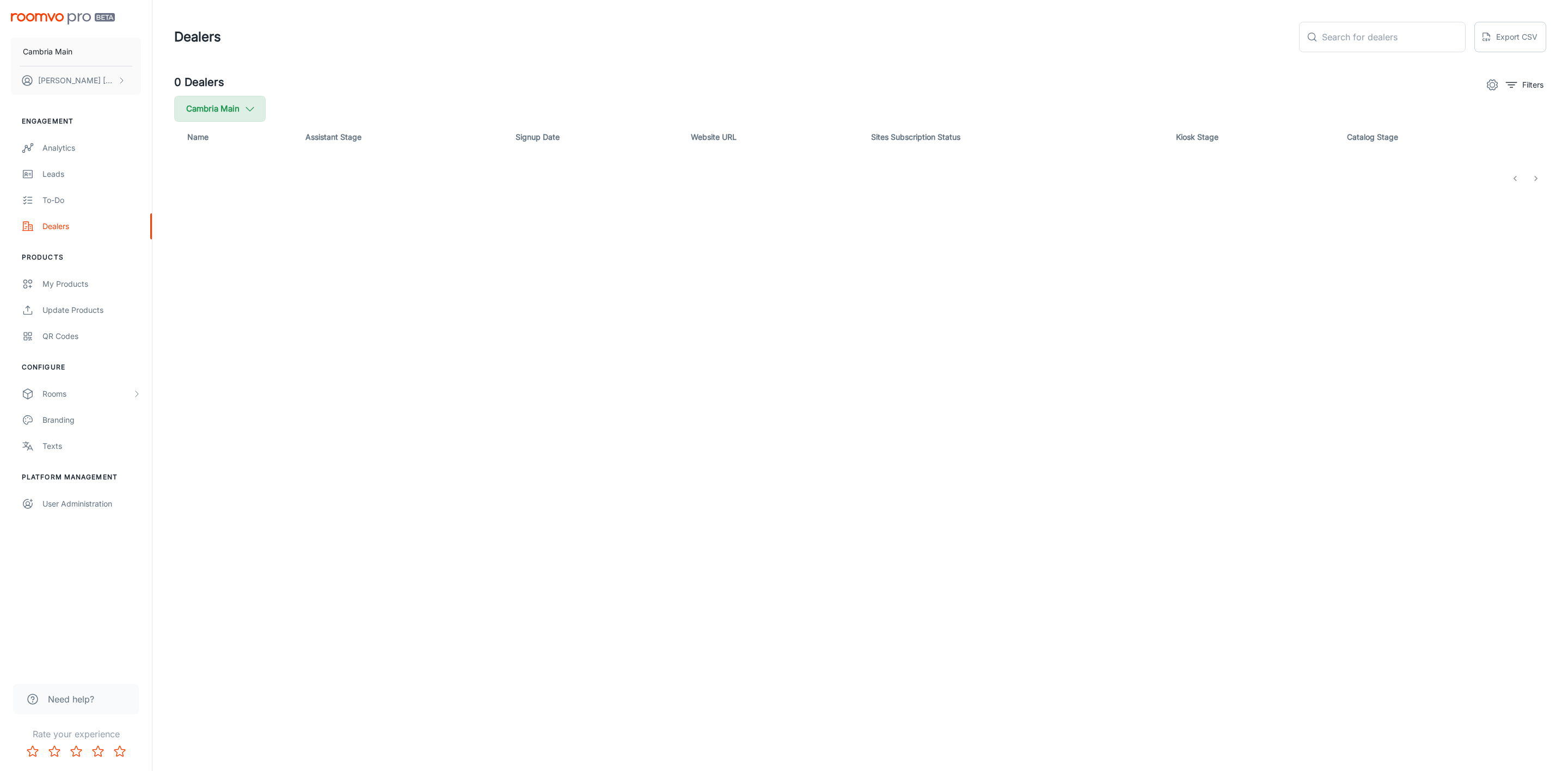
click at [226, 113] on button "Cambria Main" at bounding box center [220, 108] width 91 height 26
click at [222, 263] on span "Cambria" at bounding box center [276, 260] width 147 height 13
click at [198, 263] on input "Cambria" at bounding box center [187, 260] width 22 height 22
click at [304, 296] on label "Cambria" at bounding box center [266, 286] width 184 height 26
click at [198, 296] on input "Cambria" at bounding box center [187, 287] width 22 height 22
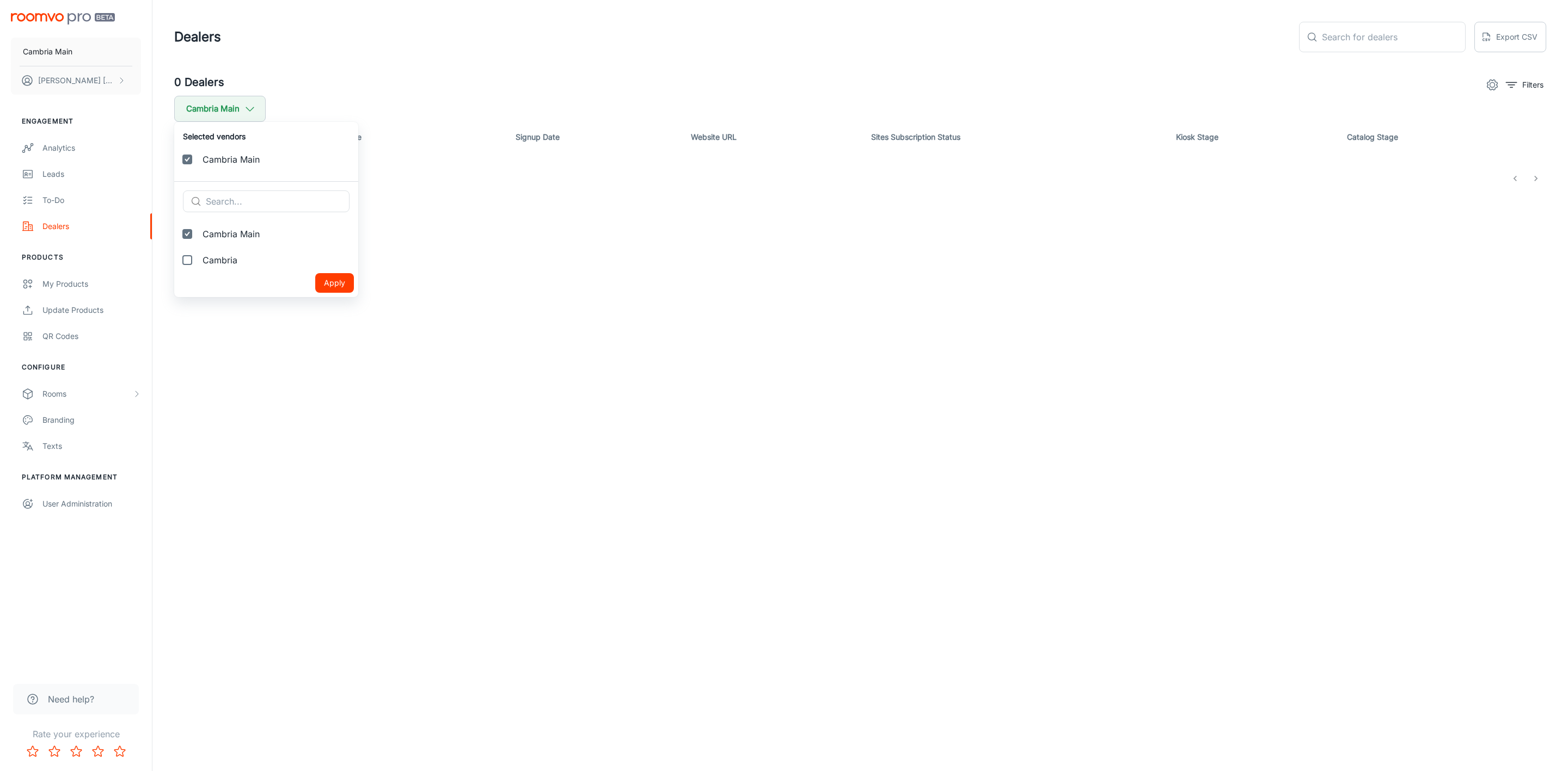
click at [225, 255] on span "Cambria" at bounding box center [276, 260] width 147 height 13
click at [198, 255] on input "Cambria" at bounding box center [187, 260] width 22 height 22
checkbox input "true"
click at [315, 312] on button "Apply" at bounding box center [335, 309] width 39 height 19
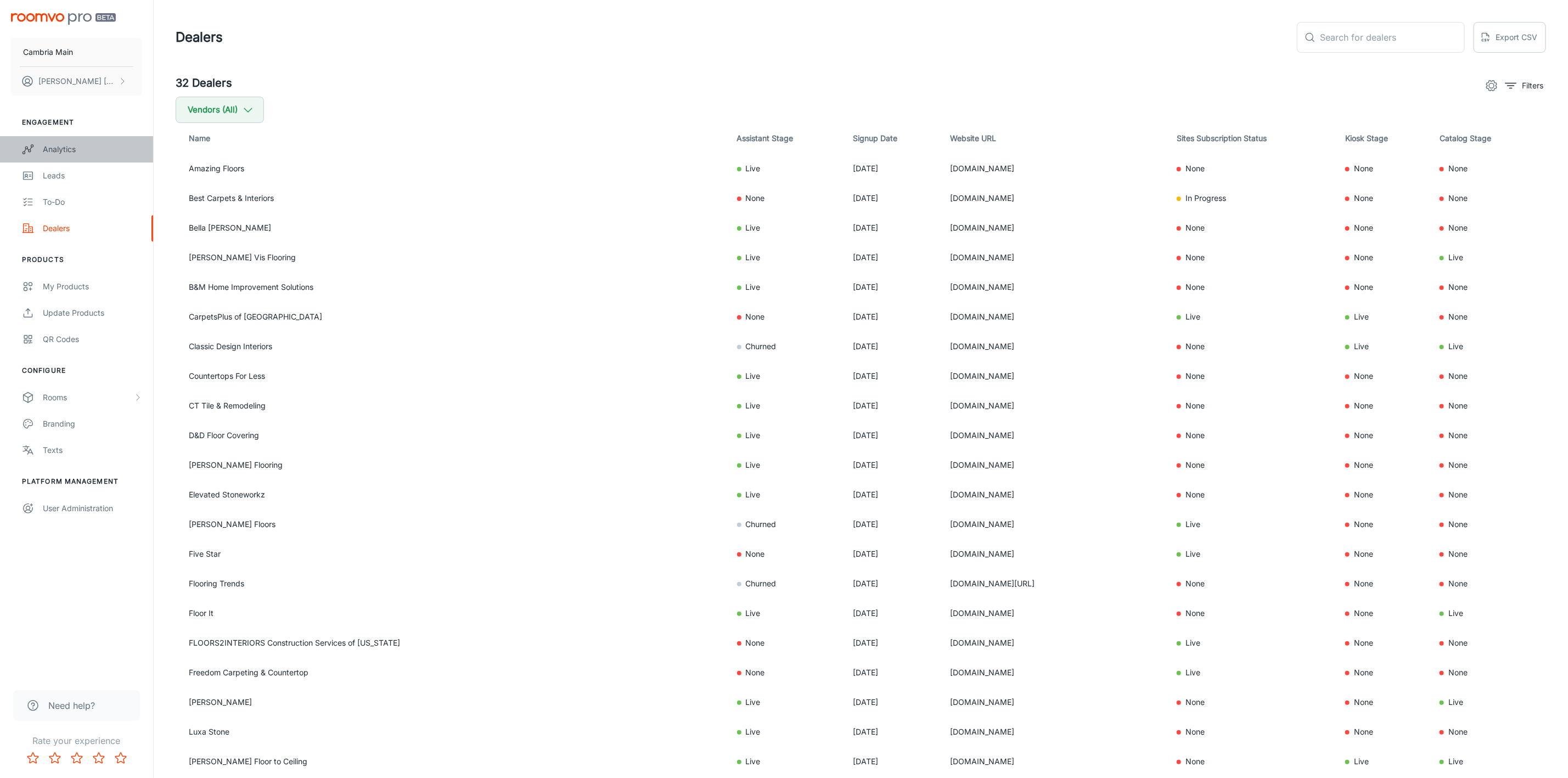
click at [63, 145] on div "Analytics" at bounding box center [93, 149] width 99 height 12
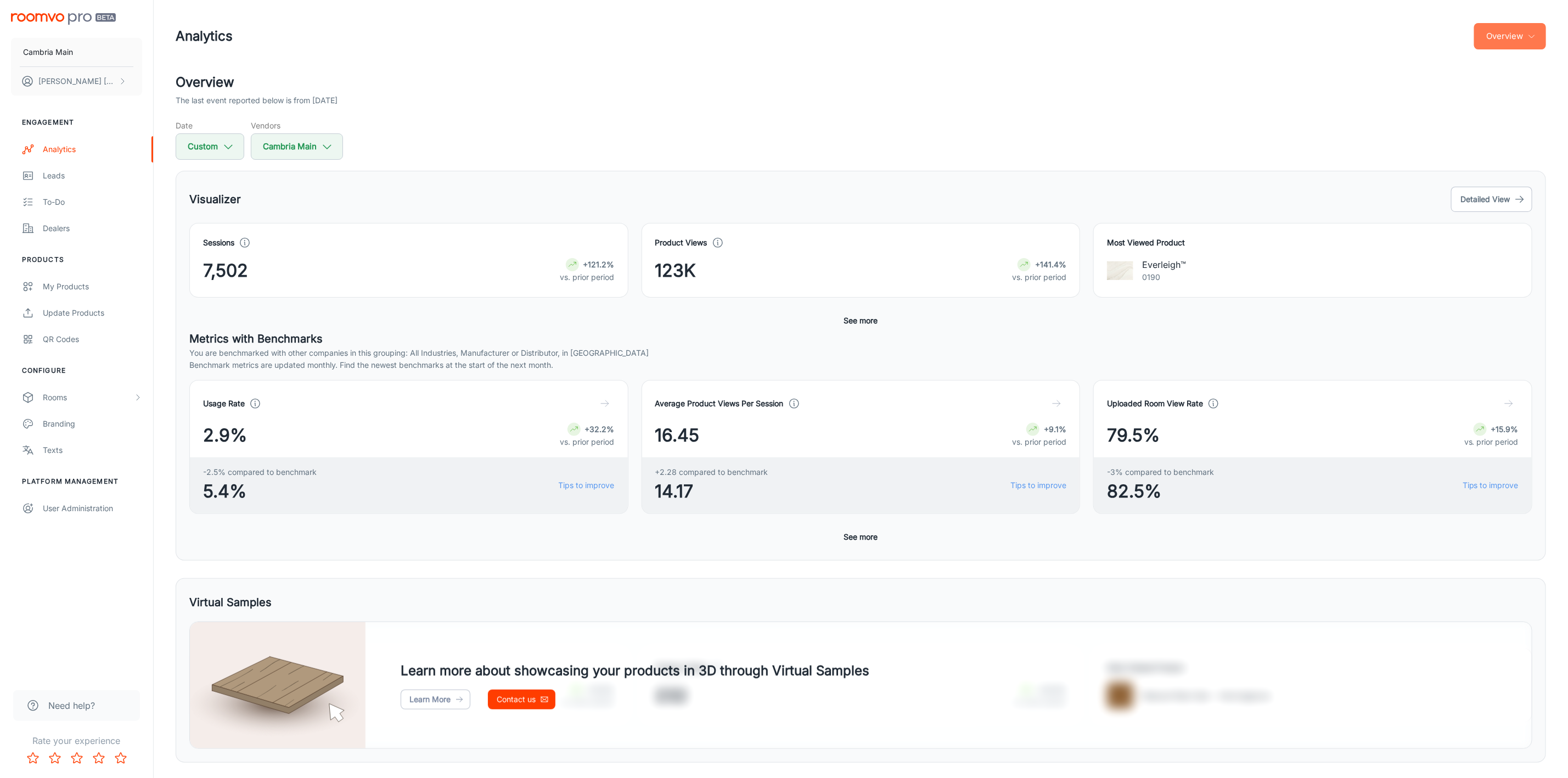
click at [1529, 37] on icon "button" at bounding box center [1532, 36] width 9 height 9
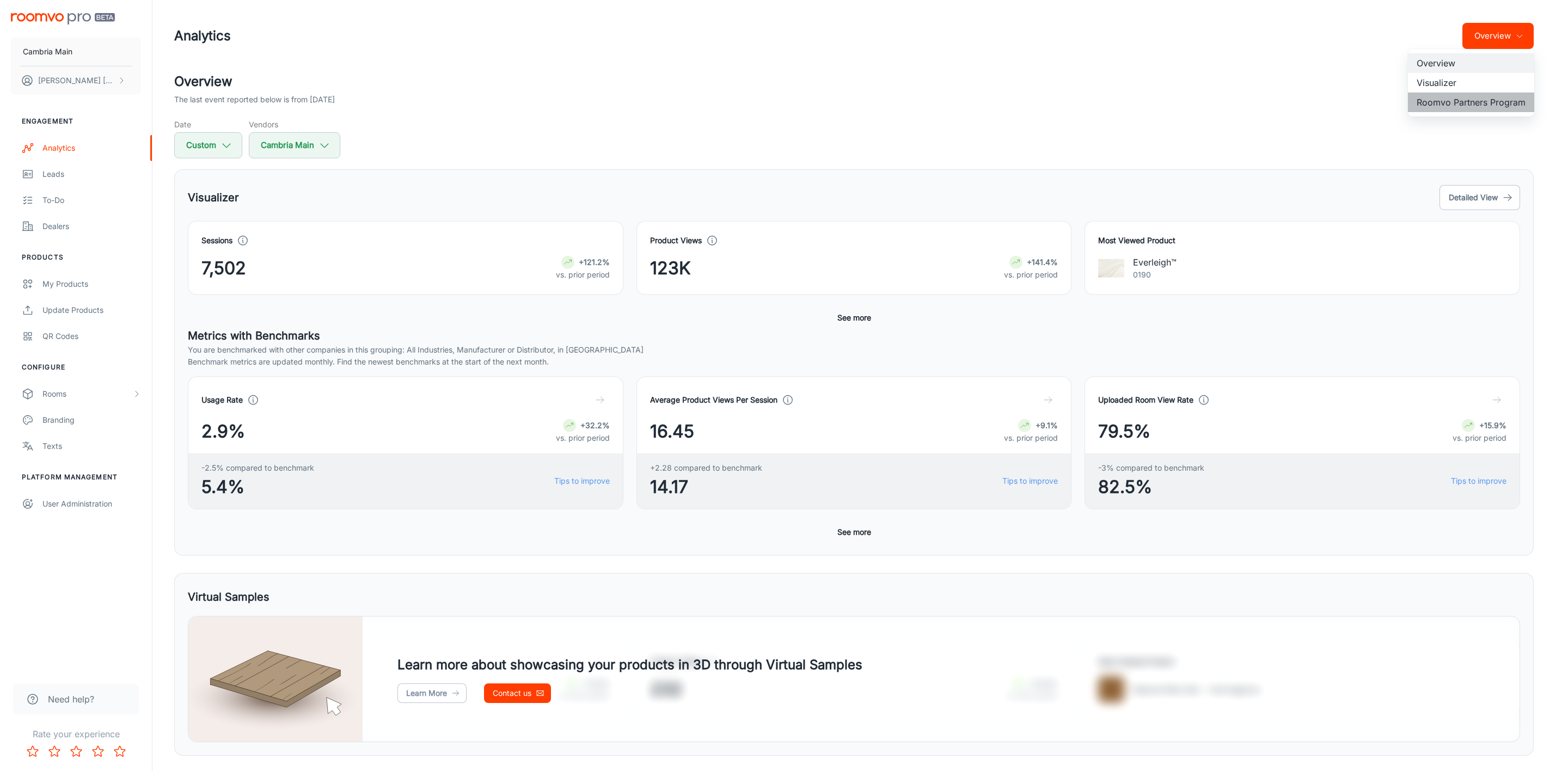
click at [1468, 98] on li "Roomvo Partners Program" at bounding box center [1471, 102] width 127 height 19
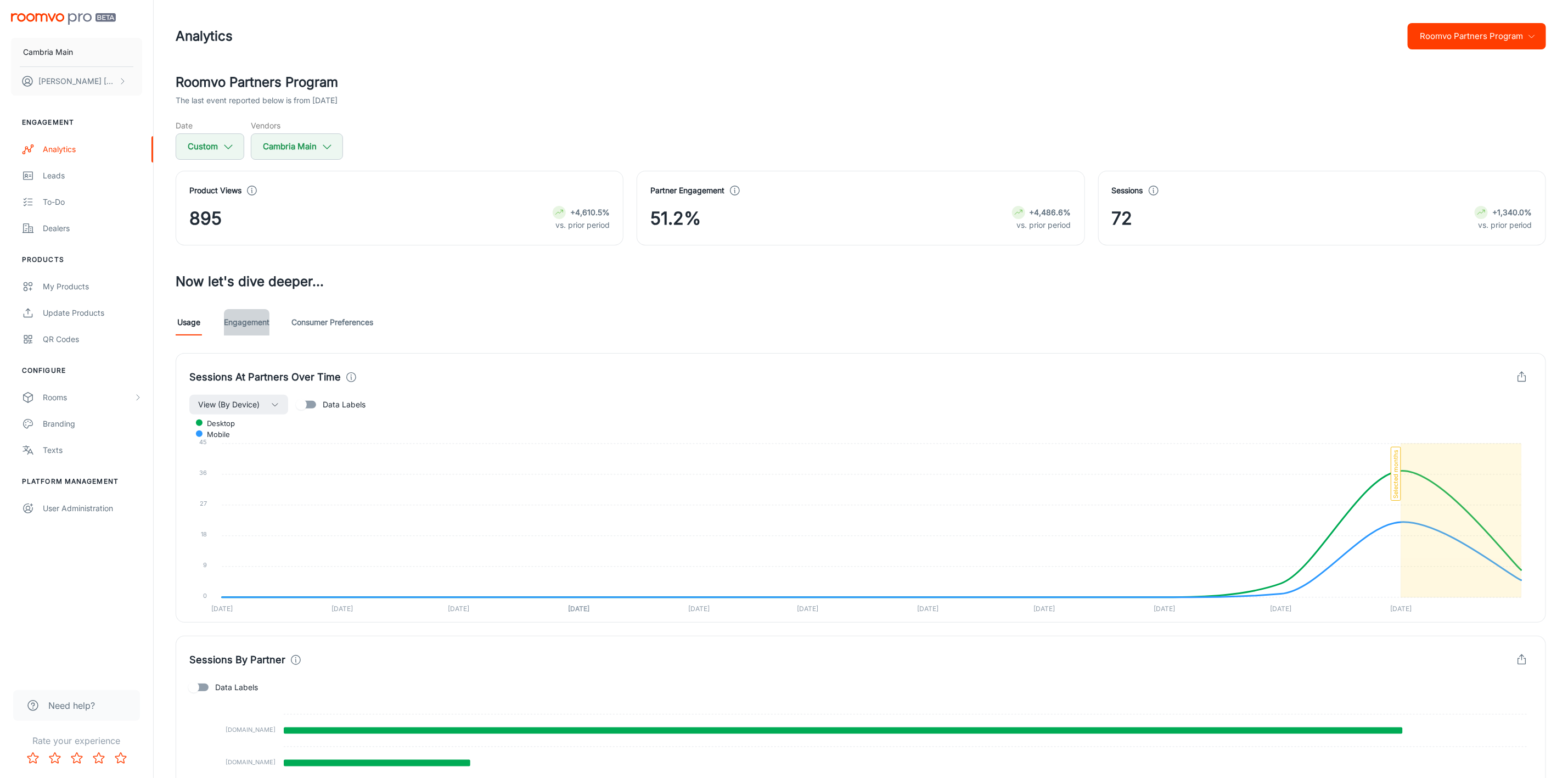
click at [257, 317] on link "Engagement" at bounding box center [247, 322] width 45 height 26
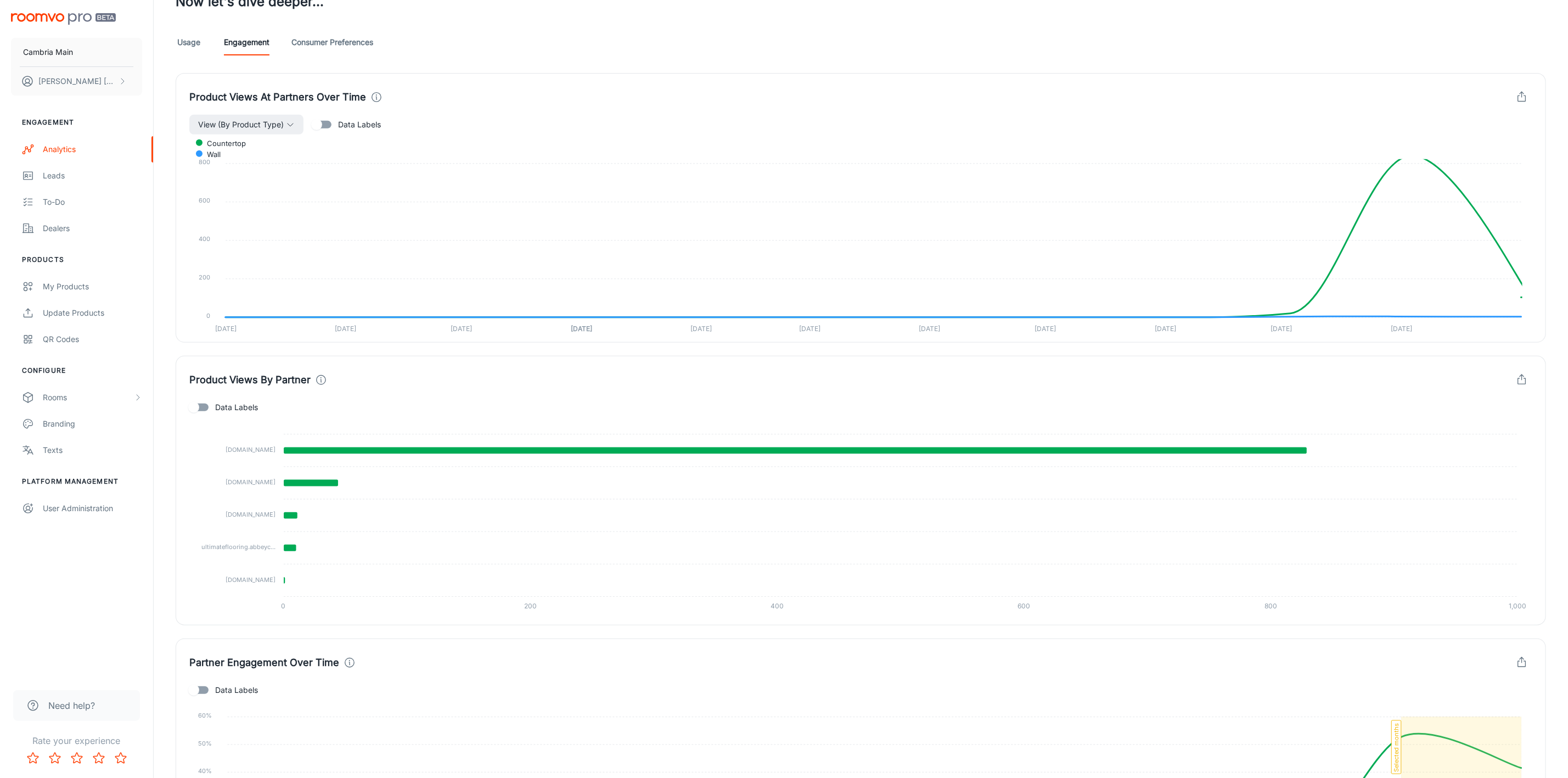
scroll to position [330, 0]
